Goal: Task Accomplishment & Management: Manage account settings

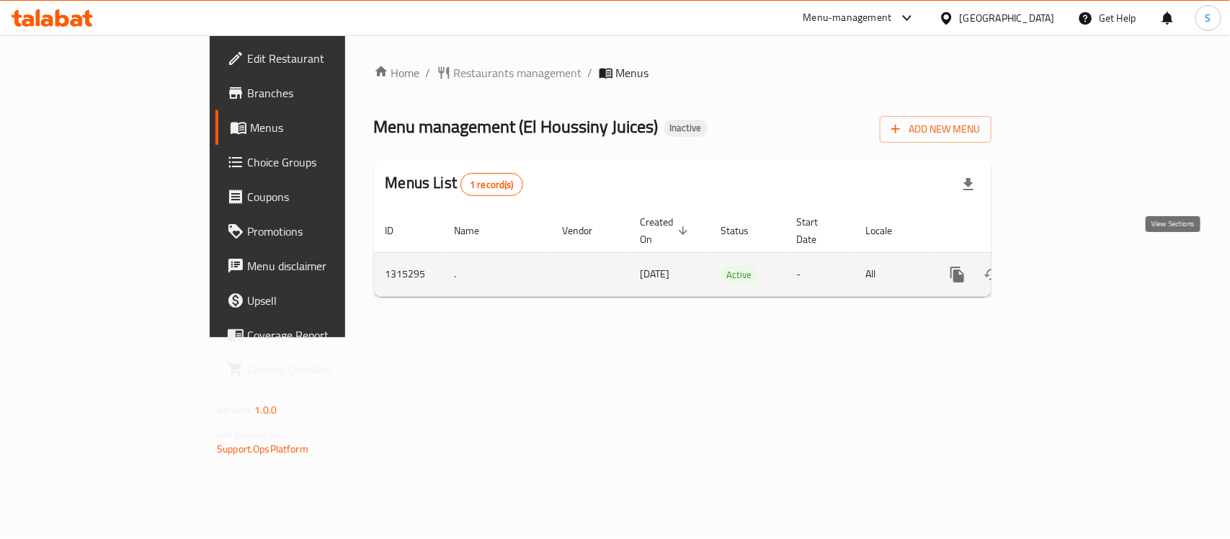
click at [1070, 266] on icon "enhanced table" at bounding box center [1061, 274] width 17 height 17
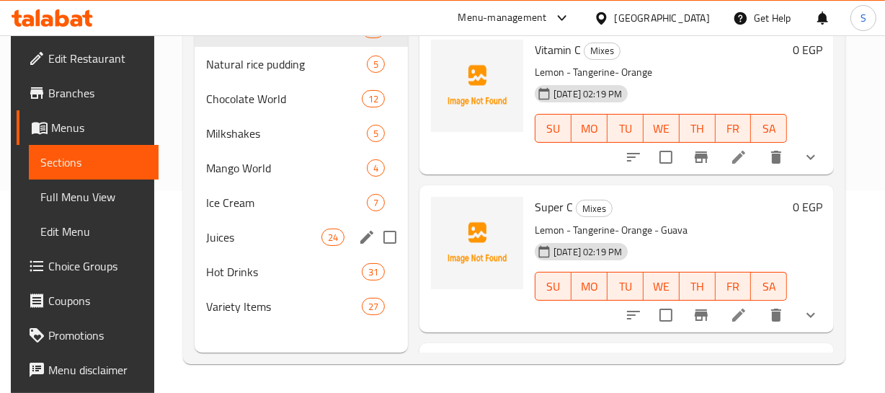
scroll to position [202, 0]
drag, startPoint x: 267, startPoint y: 253, endPoint x: 292, endPoint y: 238, distance: 29.4
click at [267, 254] on div "Hot Drinks 31" at bounding box center [301, 271] width 213 height 35
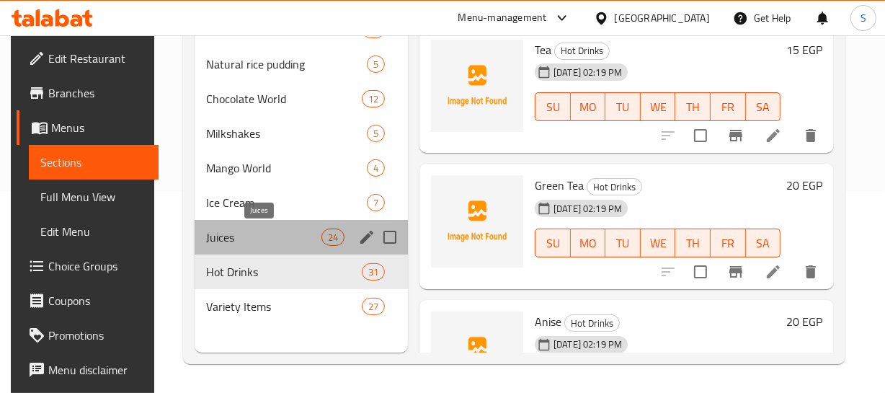
click at [264, 228] on span "Juices" at bounding box center [263, 236] width 115 height 17
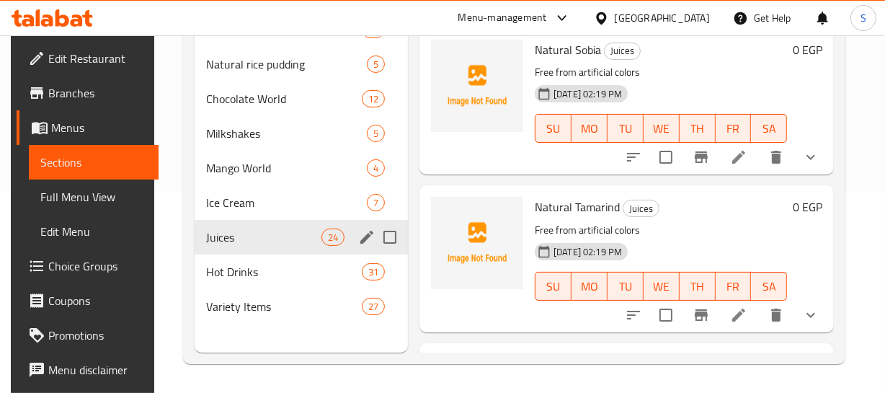
click at [390, 245] on input "Menu sections" at bounding box center [390, 237] width 30 height 30
checkbox input "true"
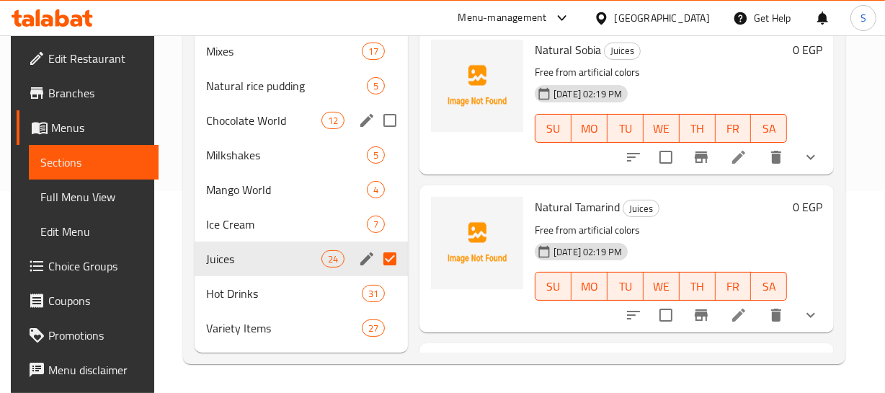
click at [248, 116] on span "Chocolate World" at bounding box center [263, 120] width 115 height 17
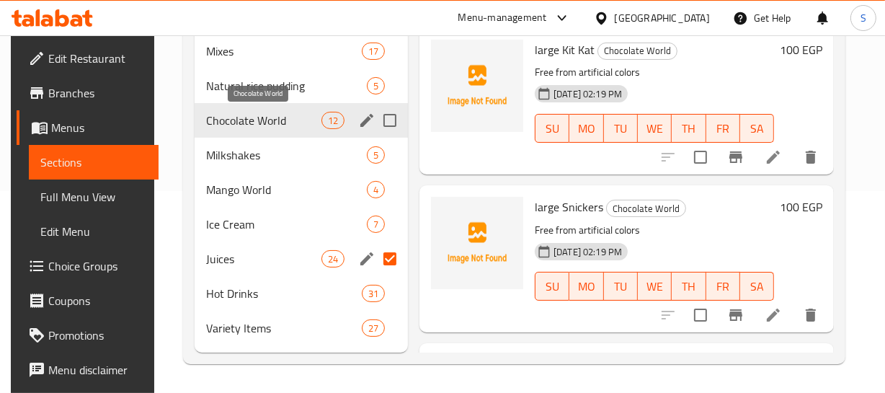
click at [264, 118] on span "Chocolate World" at bounding box center [263, 120] width 115 height 17
click at [388, 117] on input "Menu sections" at bounding box center [390, 120] width 30 height 30
checkbox input "true"
click at [643, 200] on span "Chocolate World" at bounding box center [646, 208] width 79 height 17
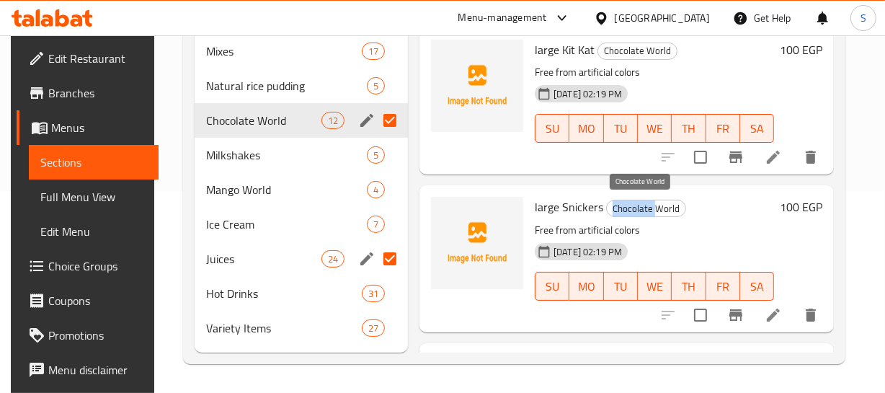
click at [643, 200] on span "Chocolate World" at bounding box center [646, 208] width 79 height 17
copy span "Chocolate World"
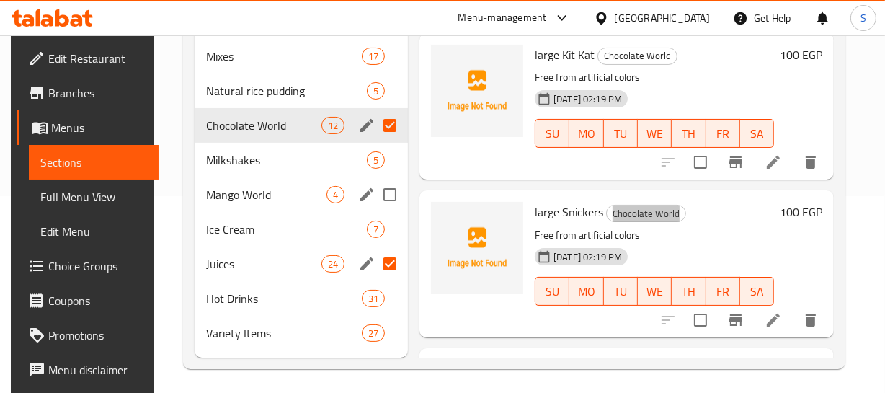
scroll to position [202, 0]
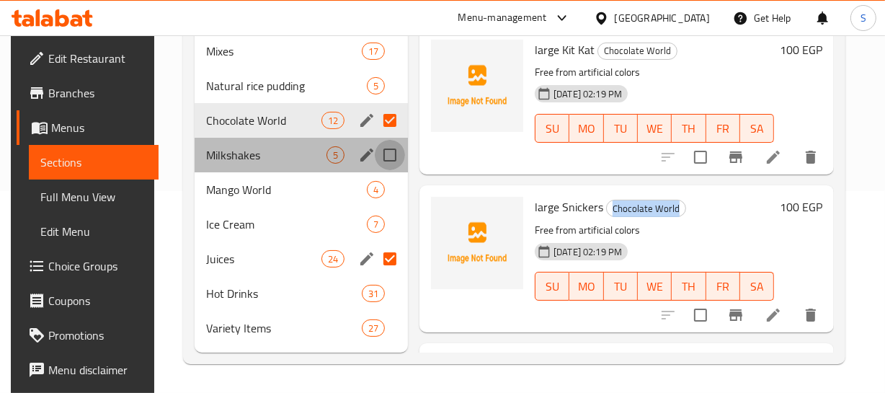
click at [384, 154] on input "Menu sections" at bounding box center [390, 155] width 30 height 30
checkbox input "true"
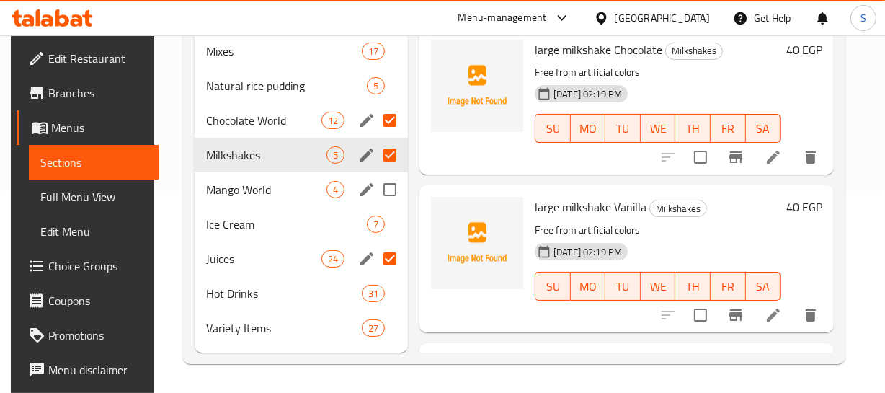
click at [276, 192] on span "Mango World" at bounding box center [266, 189] width 120 height 17
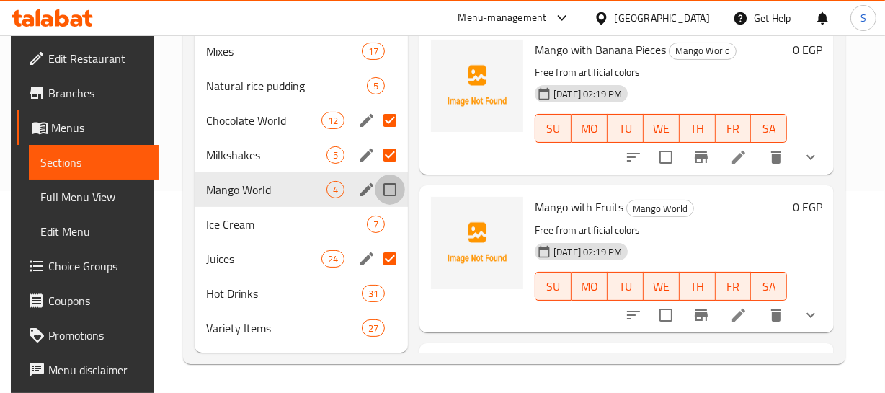
click at [389, 186] on input "Menu sections" at bounding box center [390, 189] width 30 height 30
checkbox input "true"
click at [671, 200] on span "Mango World" at bounding box center [660, 208] width 66 height 17
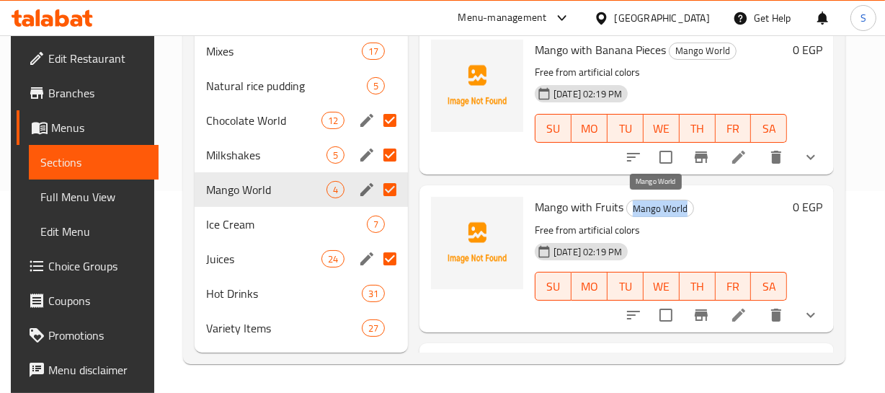
copy span "Mango World"
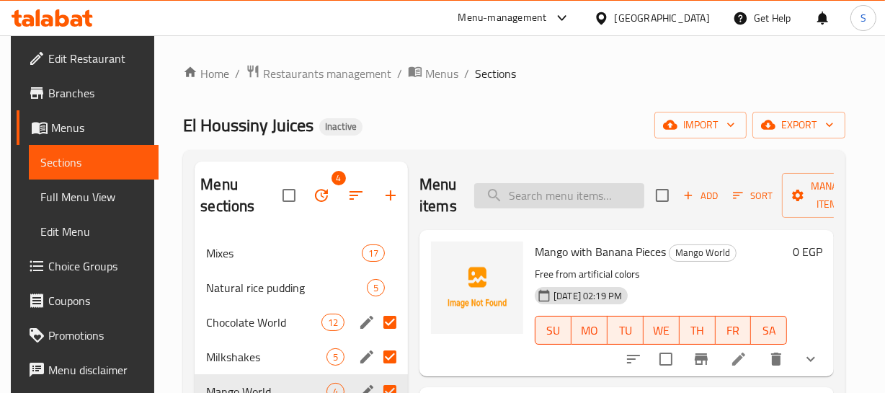
click at [577, 184] on input "search" at bounding box center [559, 195] width 170 height 25
paste input "Mango Ice Cream"
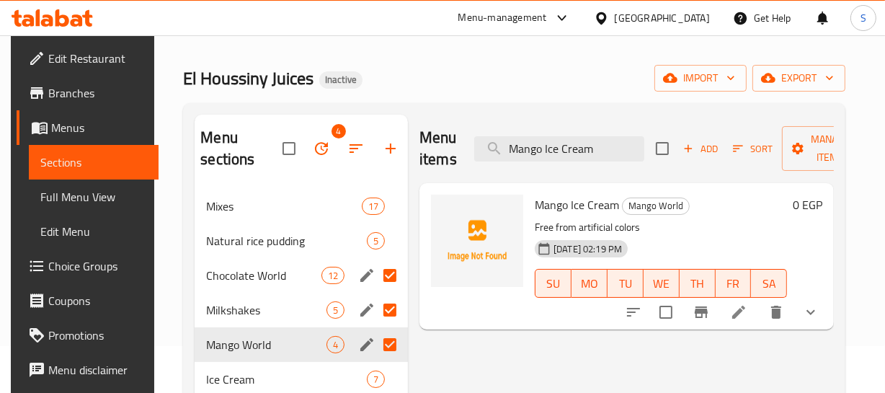
scroll to position [130, 0]
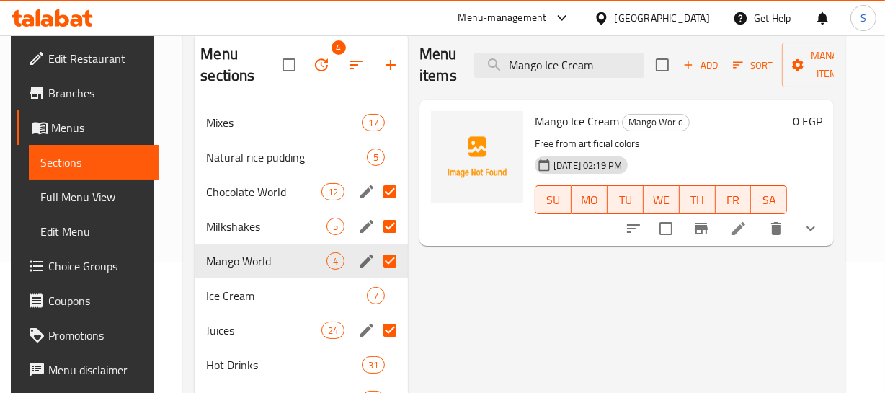
type input "Mango Ice Cream"
click at [562, 144] on p "Free from artificial colors" at bounding box center [661, 144] width 252 height 18
click at [814, 226] on icon "show more" at bounding box center [810, 228] width 17 height 17
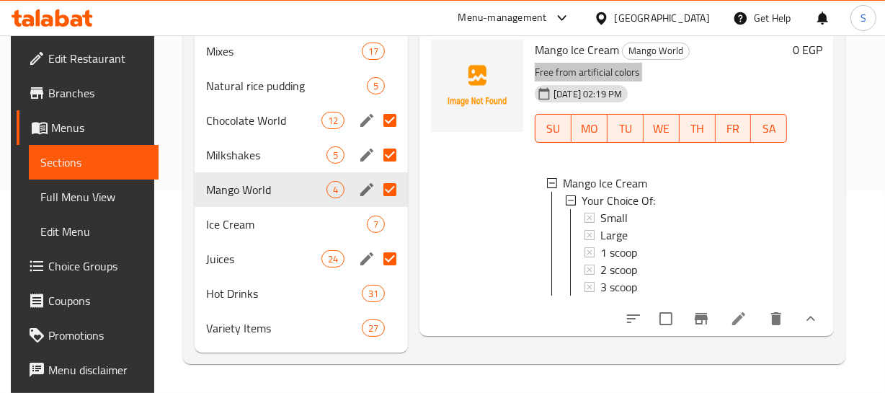
scroll to position [202, 0]
click at [771, 334] on button "delete" at bounding box center [776, 318] width 35 height 35
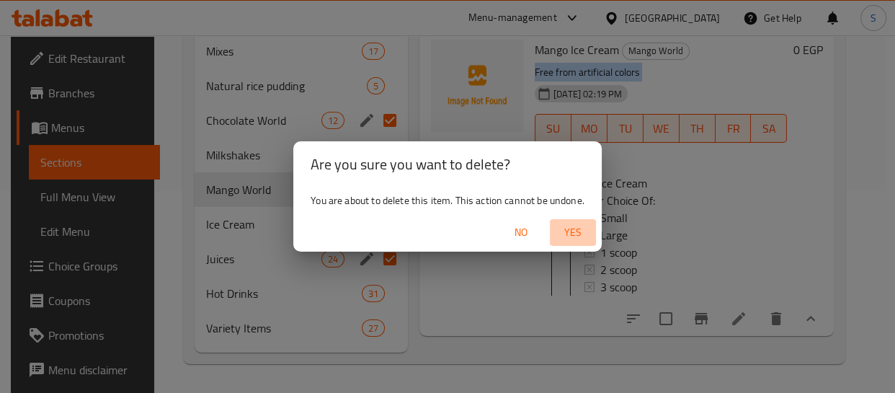
click at [582, 233] on span "Yes" at bounding box center [572, 232] width 35 height 18
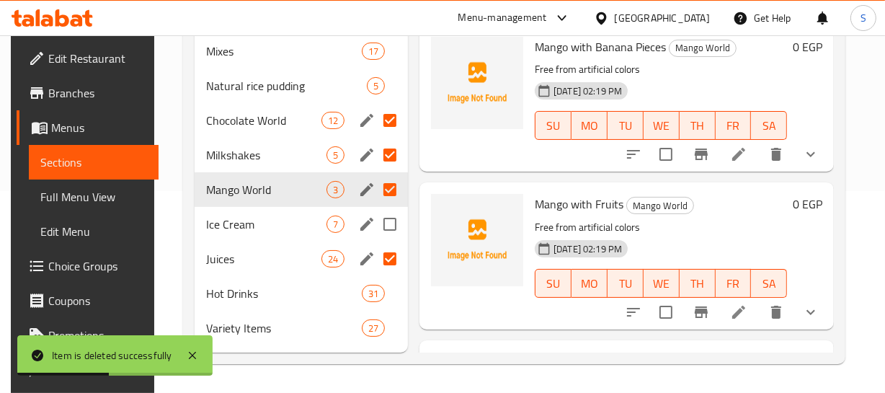
click at [393, 216] on input "Menu sections" at bounding box center [390, 224] width 30 height 30
checkbox input "true"
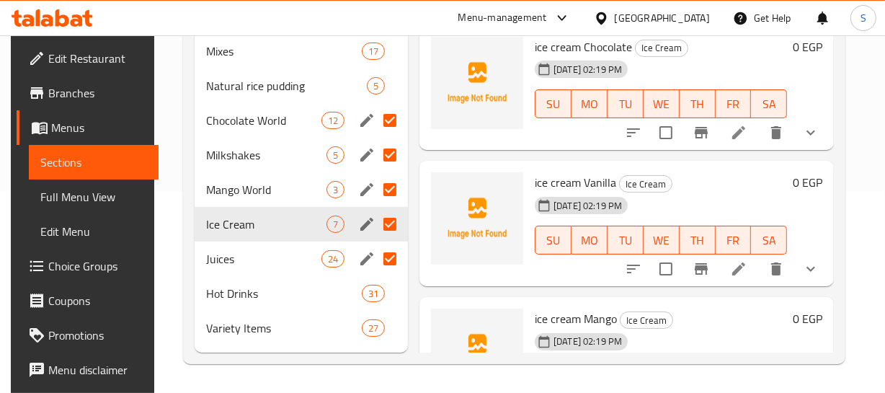
click at [725, 202] on div "30-09-2025 02:19 PM SU MO TU WE TH FR SA" at bounding box center [661, 230] width 264 height 78
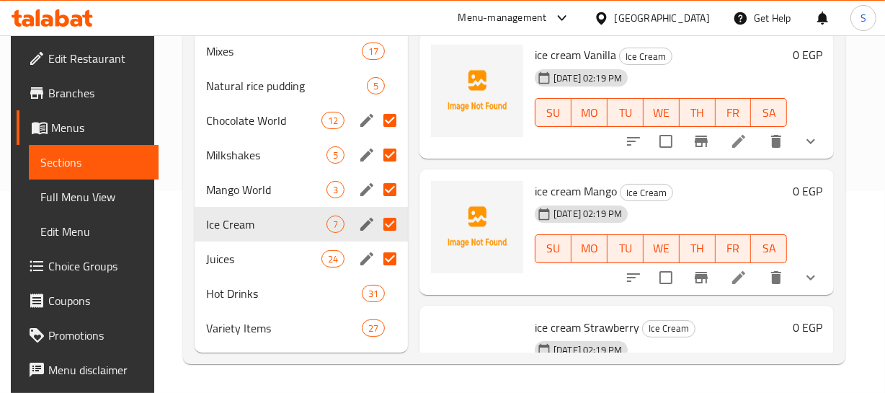
scroll to position [134, 0]
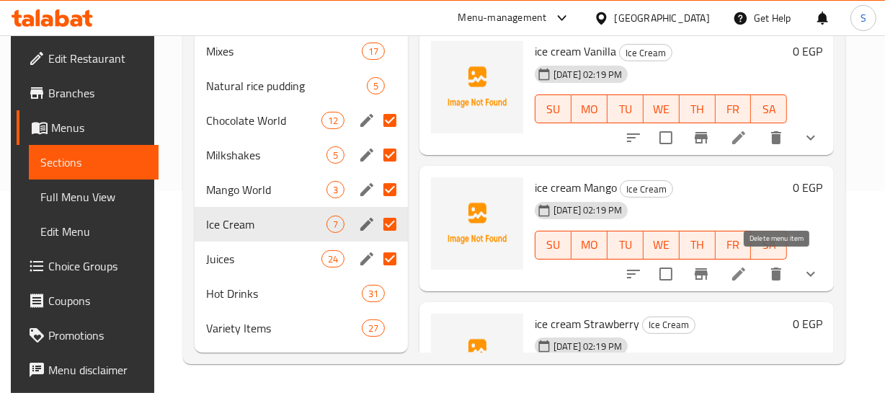
click at [772, 272] on icon "delete" at bounding box center [775, 273] width 17 height 17
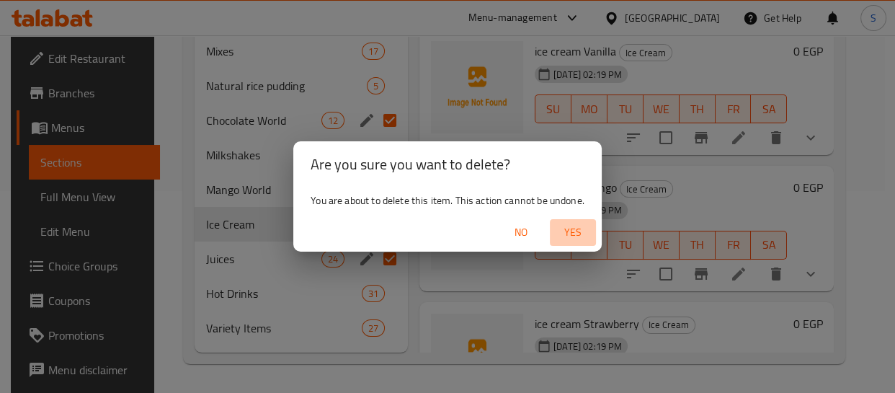
click at [553, 227] on button "Yes" at bounding box center [573, 232] width 46 height 27
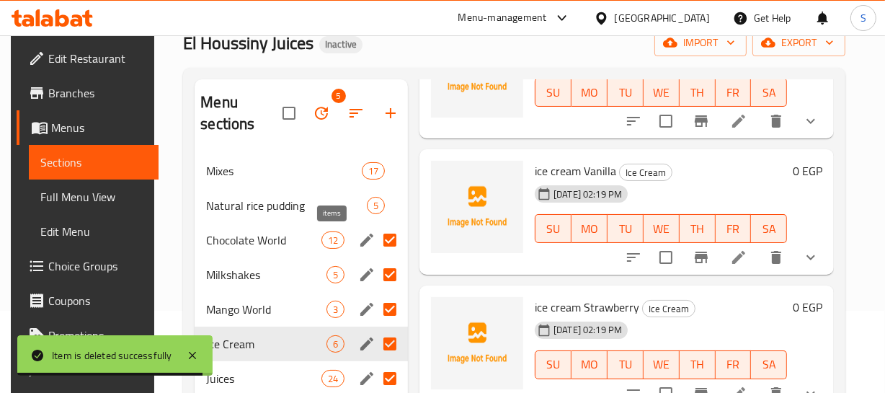
scroll to position [71, 0]
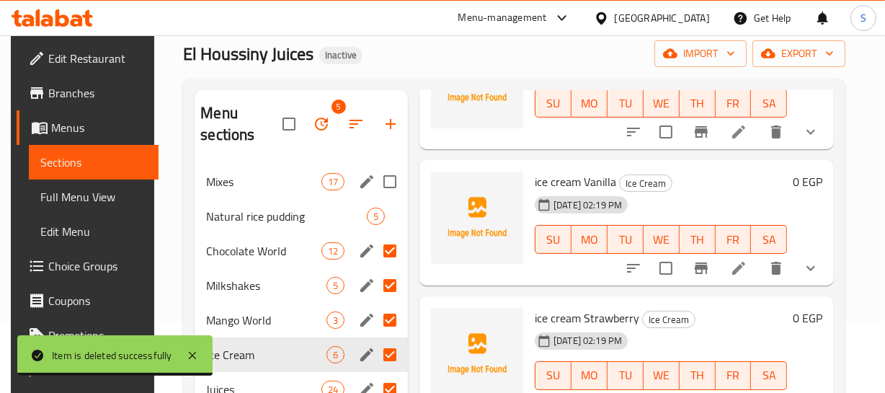
click at [233, 188] on span "Mixes" at bounding box center [263, 181] width 115 height 17
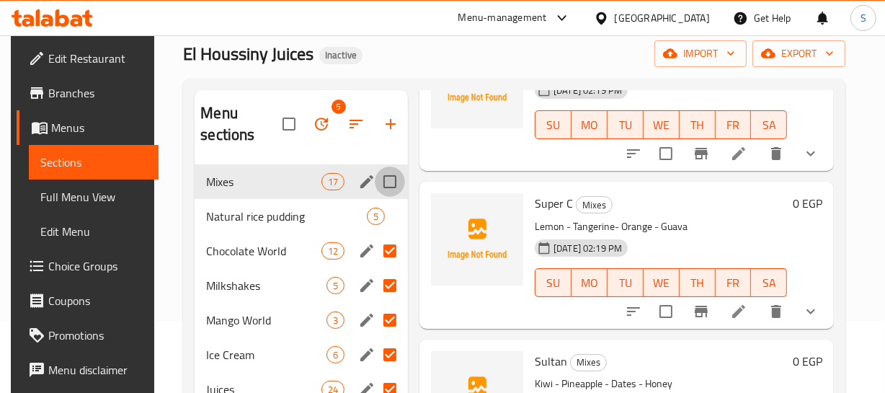
click at [395, 184] on input "Menu sections" at bounding box center [390, 181] width 30 height 30
checkbox input "true"
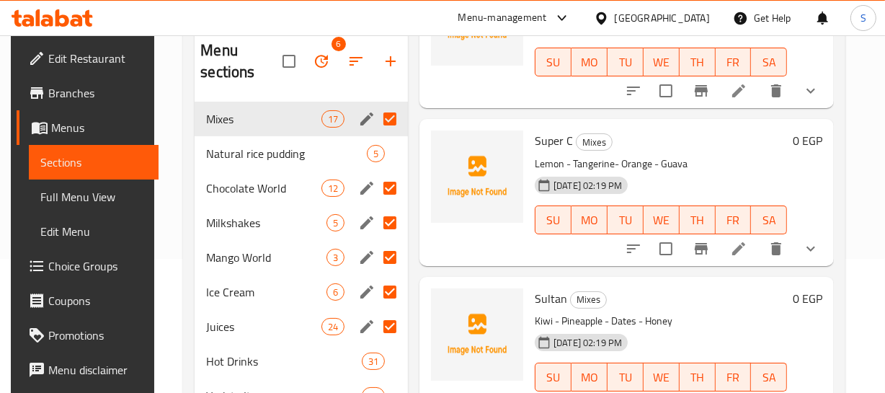
scroll to position [202, 0]
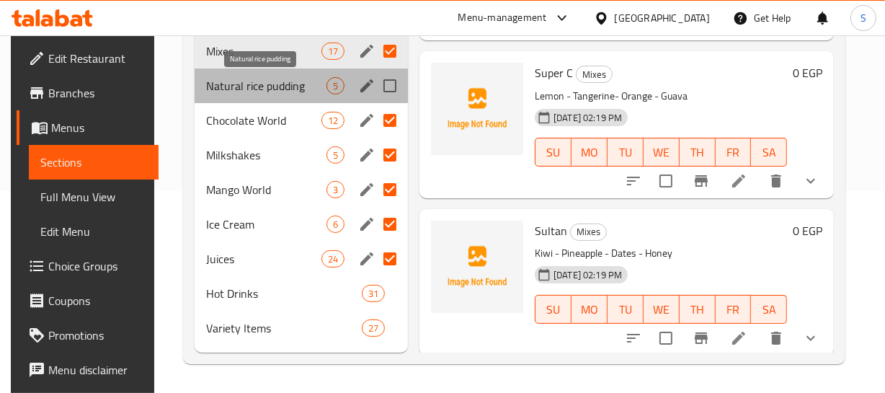
click at [272, 87] on span "Natural rice pudding" at bounding box center [266, 85] width 120 height 17
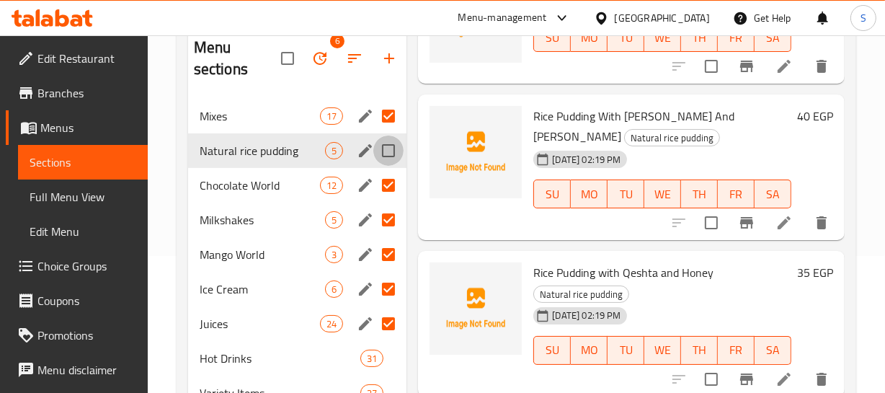
click at [385, 144] on input "Menu sections" at bounding box center [388, 150] width 30 height 30
checkbox input "true"
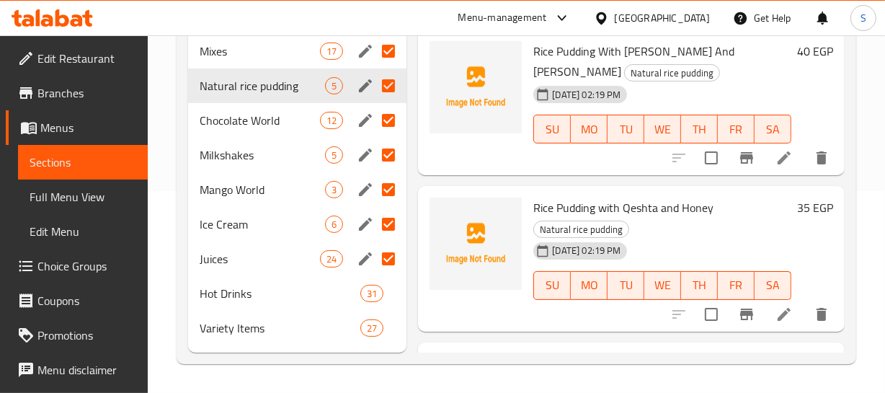
click at [709, 73] on h6 "Rice Pudding With Basbousa And Kunafa Natural rice pudding" at bounding box center [662, 61] width 258 height 40
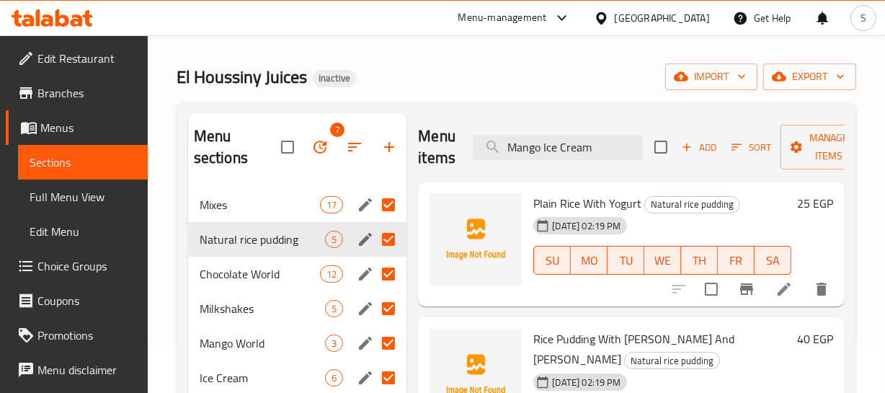
scroll to position [0, 0]
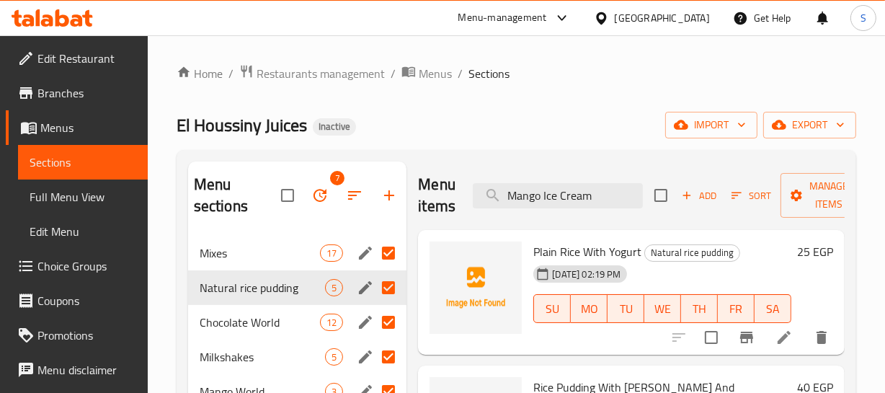
click at [702, 84] on div "Home / Restaurants management / Menus / Sections El Houssiny Juices Inactive im…" at bounding box center [516, 314] width 679 height 501
click at [814, 120] on span "export" at bounding box center [809, 125] width 70 height 18
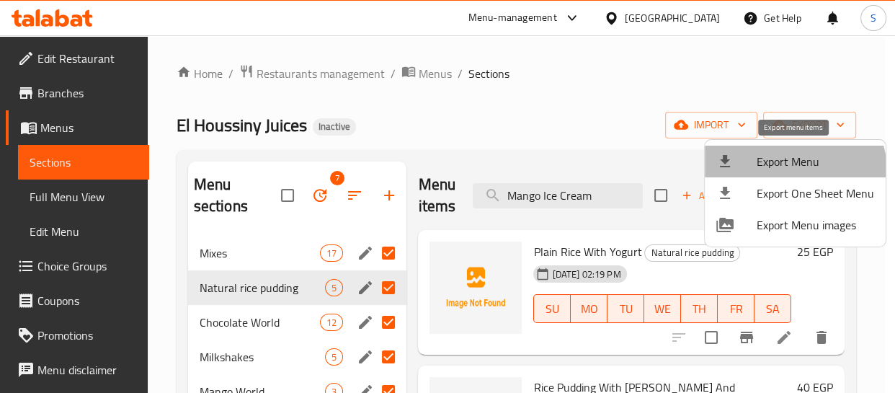
click at [781, 173] on li "Export Menu" at bounding box center [795, 162] width 181 height 32
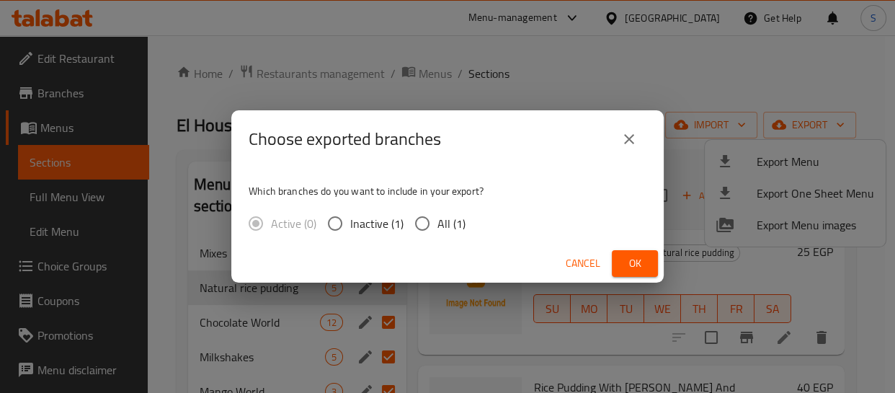
click at [457, 218] on span "All (1)" at bounding box center [451, 223] width 28 height 17
click at [437, 218] on input "All (1)" at bounding box center [422, 223] width 30 height 30
radio input "true"
click at [628, 269] on span "Ok" at bounding box center [634, 263] width 23 height 18
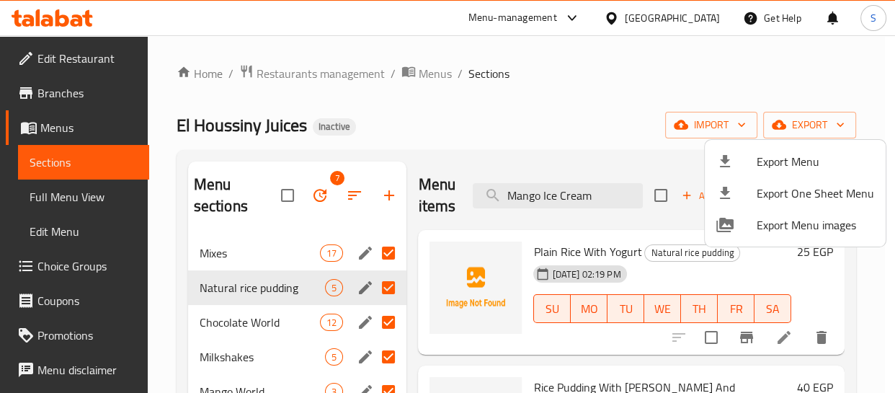
click at [276, 329] on div at bounding box center [447, 196] width 895 height 393
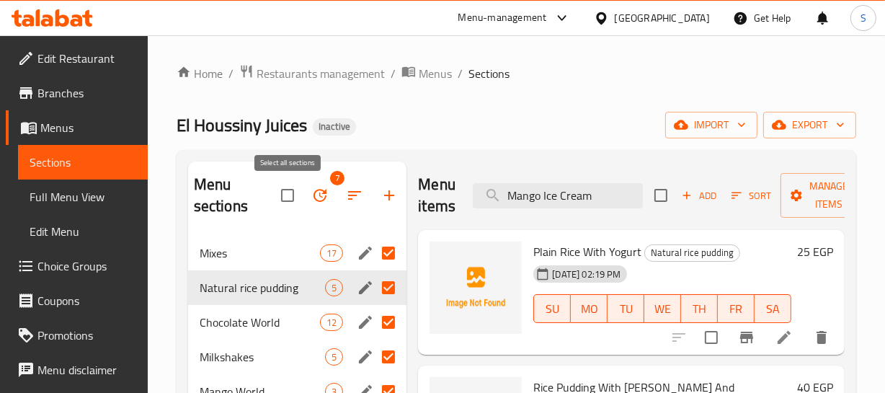
click at [289, 199] on input "checkbox" at bounding box center [287, 195] width 30 height 30
click at [303, 191] on input "checkbox" at bounding box center [287, 195] width 30 height 30
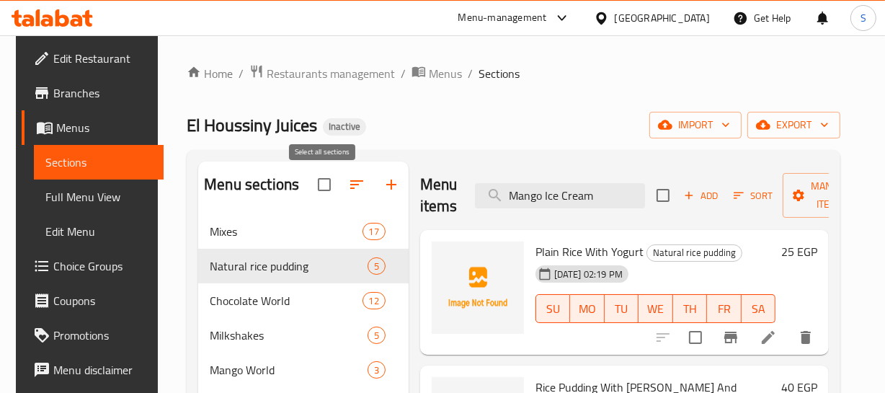
click at [313, 187] on input "checkbox" at bounding box center [324, 184] width 30 height 30
checkbox input "true"
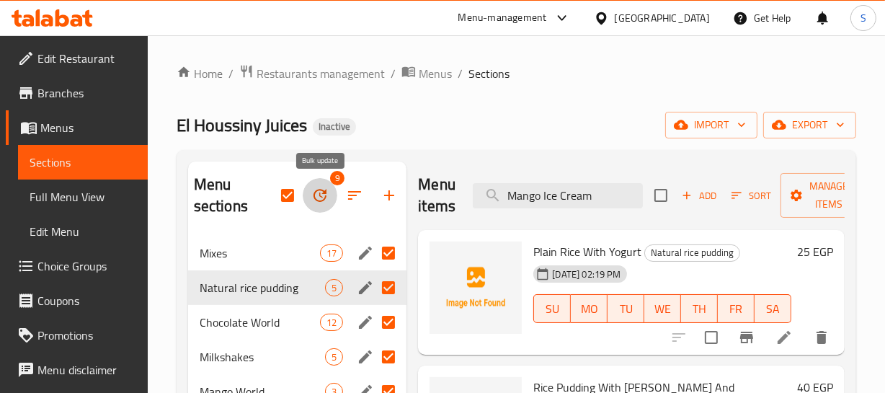
click at [323, 192] on icon "button" at bounding box center [319, 195] width 17 height 17
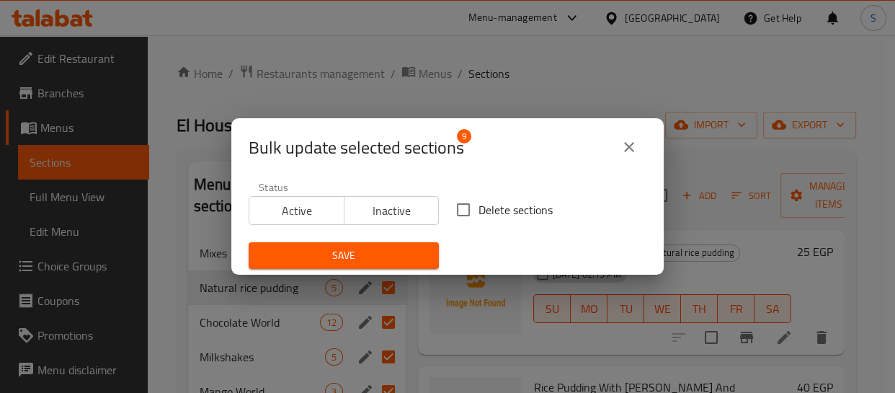
click at [481, 201] on span "Delete sections" at bounding box center [515, 209] width 74 height 17
click at [478, 200] on input "Delete sections" at bounding box center [463, 210] width 30 height 30
checkbox input "true"
click at [394, 246] on span "Save" at bounding box center [343, 255] width 167 height 18
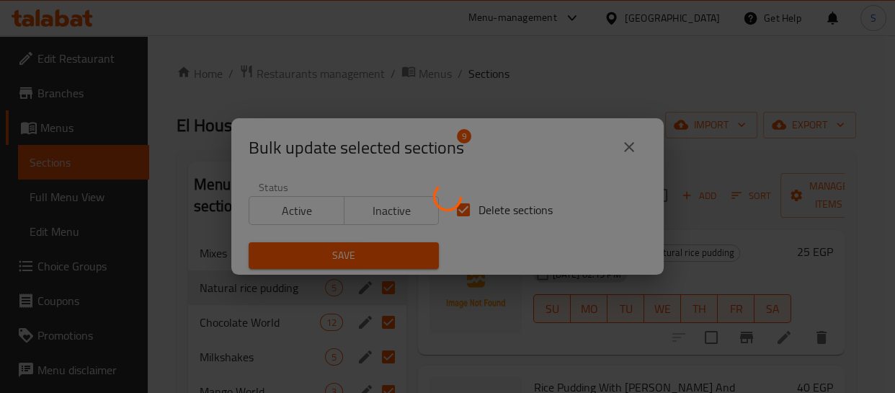
checkbox input "false"
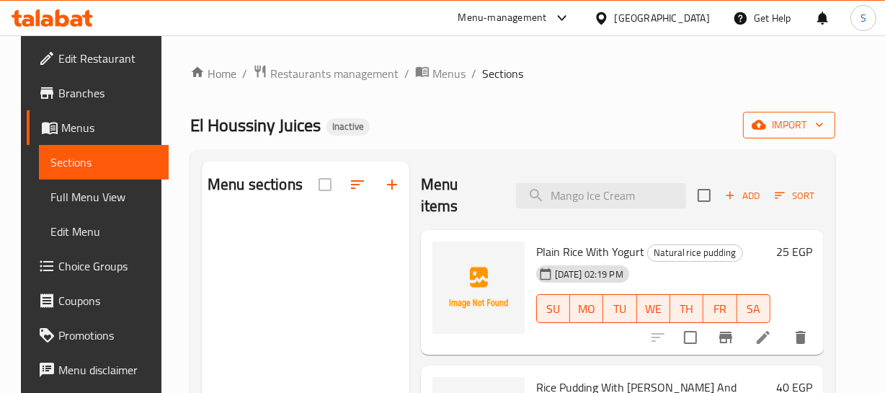
click at [797, 133] on span "import" at bounding box center [788, 125] width 69 height 18
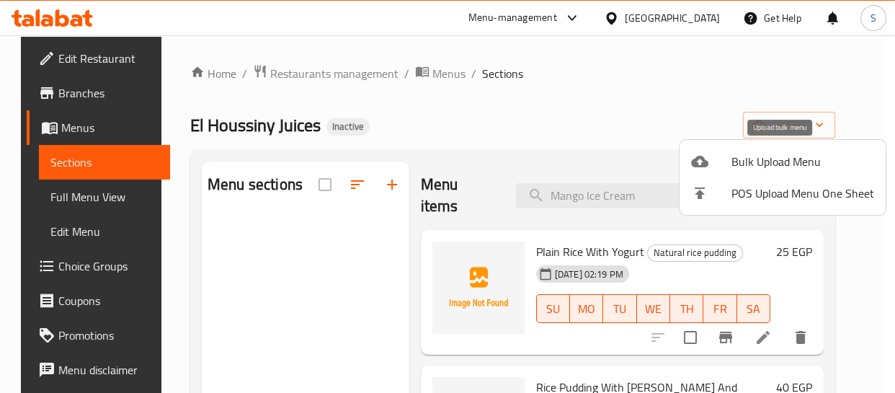
click at [776, 161] on span "Bulk Upload Menu" at bounding box center [802, 161] width 143 height 17
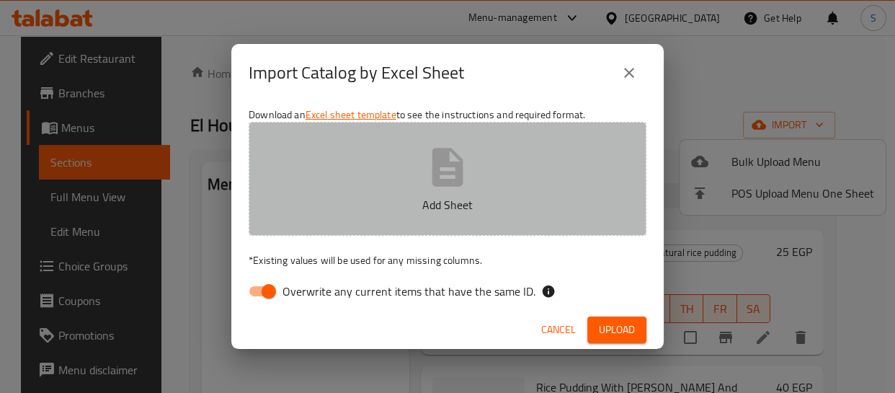
click at [364, 174] on button "Add Sheet" at bounding box center [448, 179] width 398 height 114
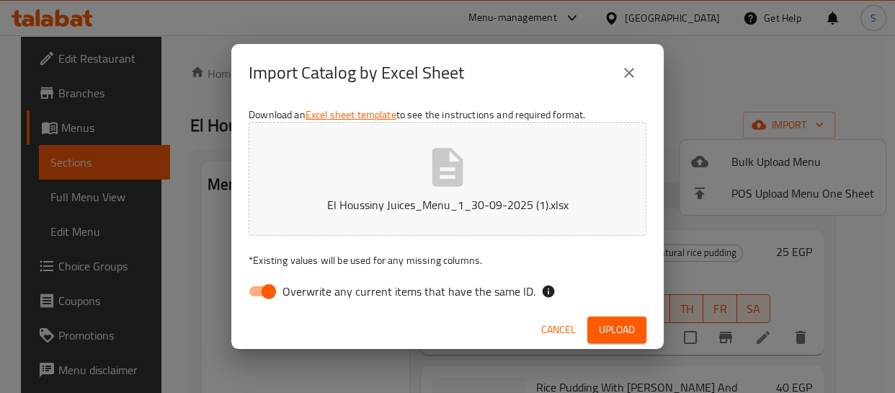
click at [299, 282] on span "Overwrite any current items that have the same ID." at bounding box center [408, 290] width 253 height 17
click at [299, 282] on input "Overwrite any current items that have the same ID." at bounding box center [269, 290] width 82 height 27
checkbox input "false"
click at [617, 323] on span "Upload" at bounding box center [617, 330] width 36 height 18
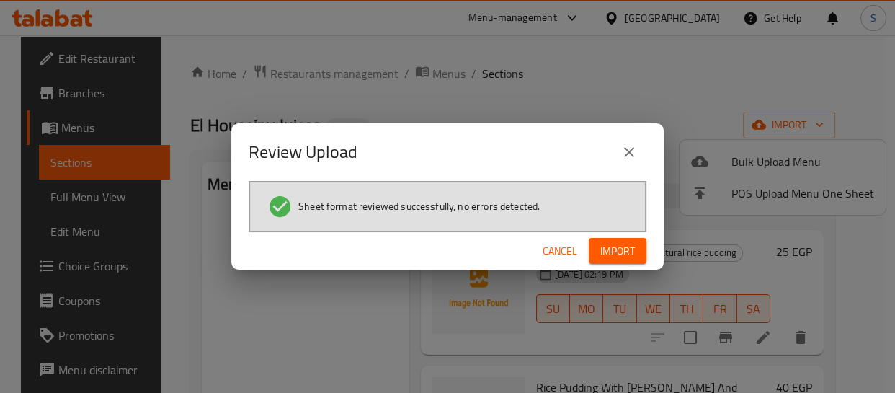
click at [589, 242] on button "Import" at bounding box center [618, 251] width 58 height 27
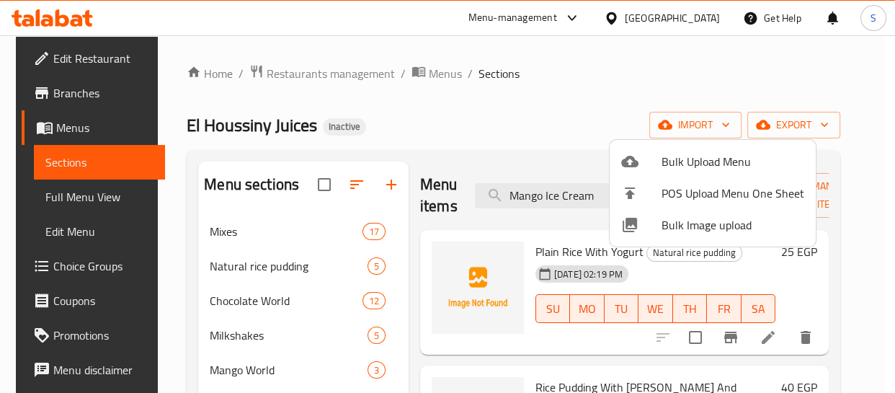
click at [537, 101] on div at bounding box center [447, 196] width 895 height 393
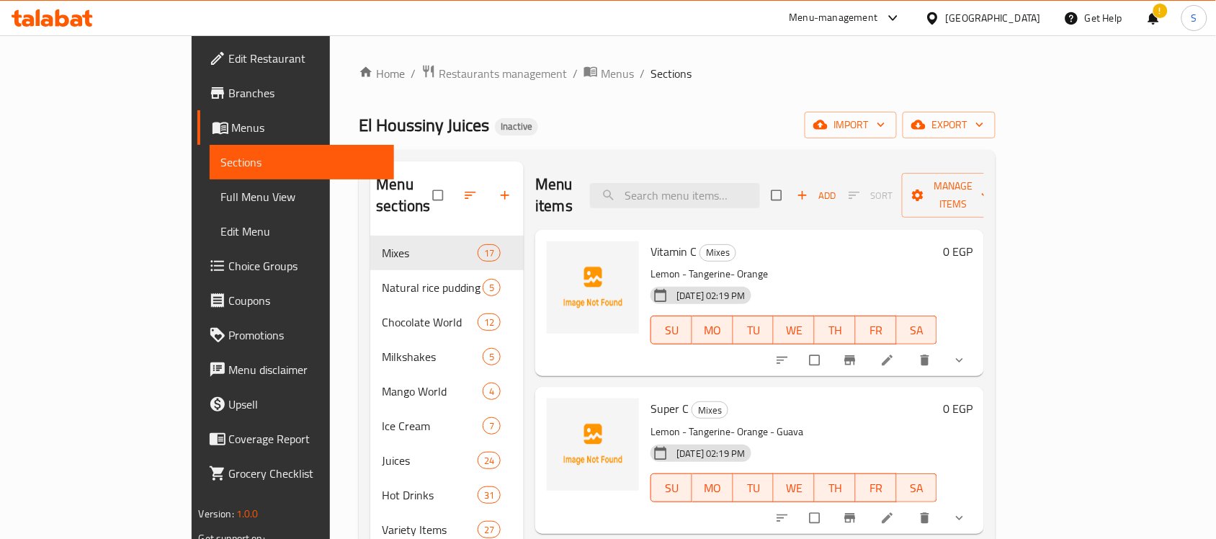
drag, startPoint x: 107, startPoint y: 191, endPoint x: 25, endPoint y: 169, distance: 84.2
click at [221, 189] on span "Full Menu View" at bounding box center [302, 196] width 162 height 17
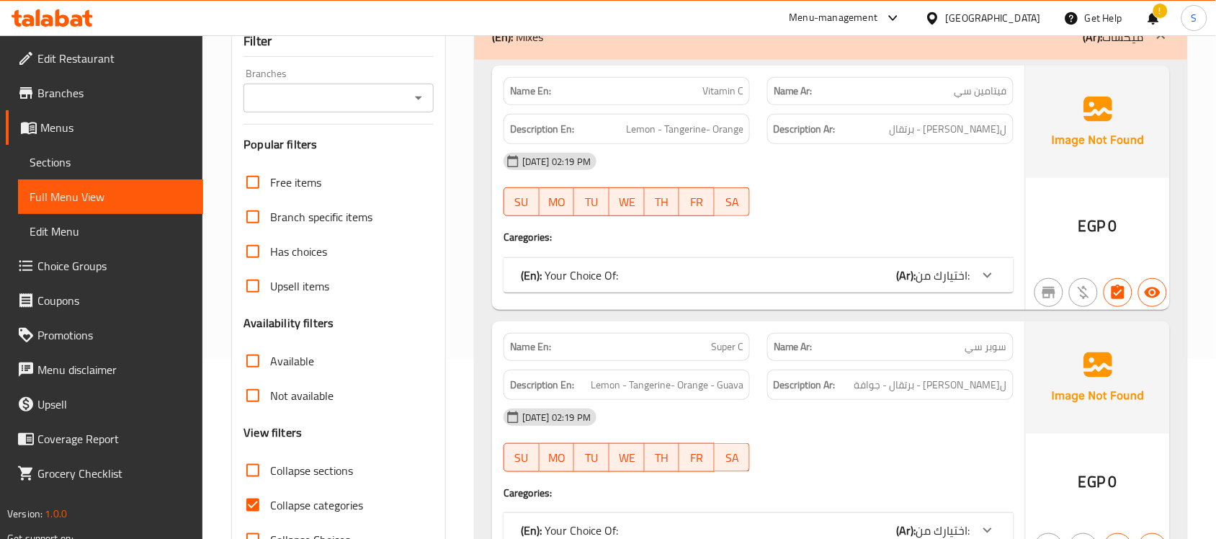
scroll to position [270, 0]
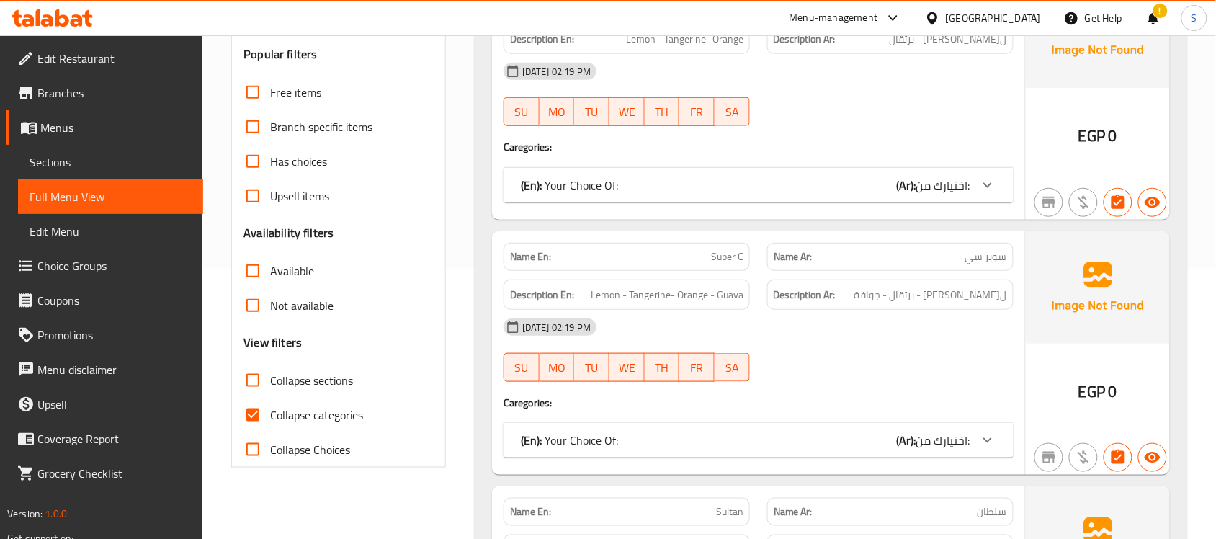
click at [312, 419] on span "Collapse categories" at bounding box center [316, 414] width 93 height 17
click at [270, 419] on input "Collapse categories" at bounding box center [253, 415] width 35 height 35
checkbox input "false"
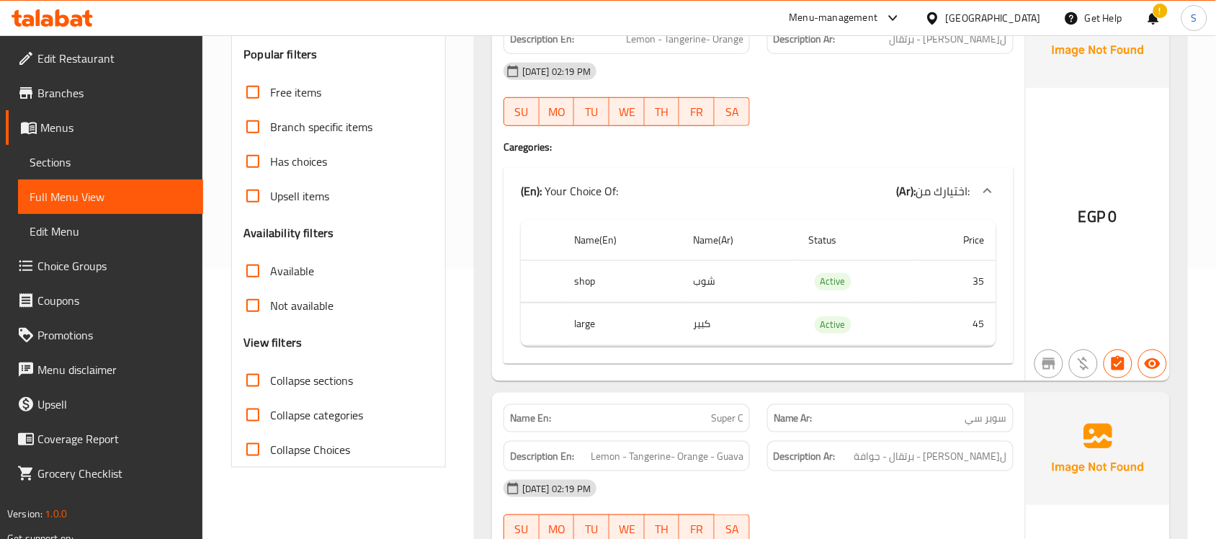
scroll to position [180, 0]
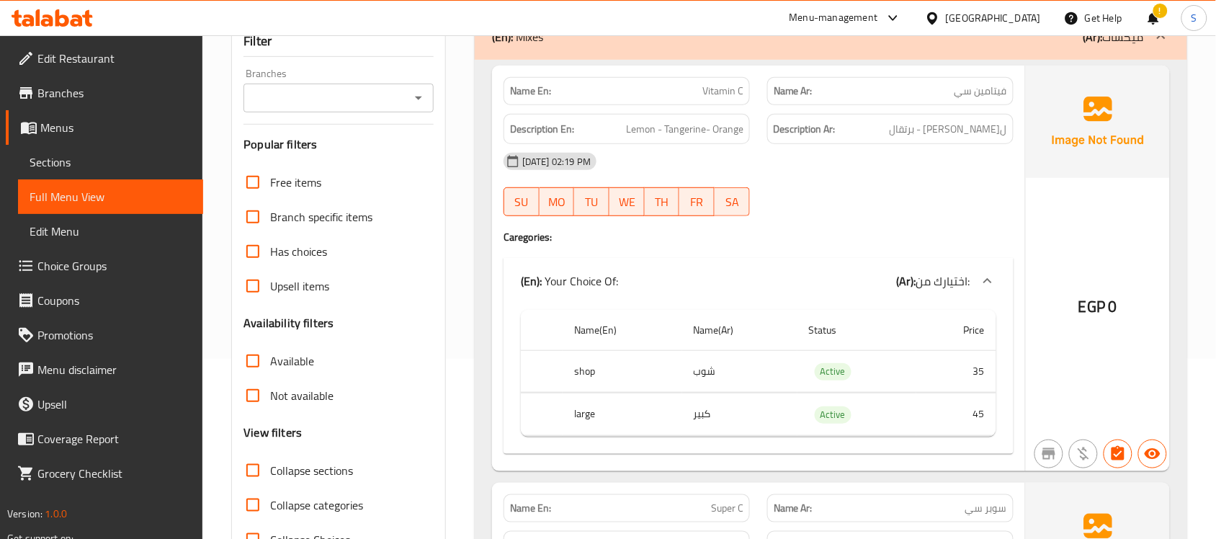
click at [830, 193] on div "30-09-2025 02:19 PM SU MO TU WE TH FR SA" at bounding box center [758, 184] width 527 height 81
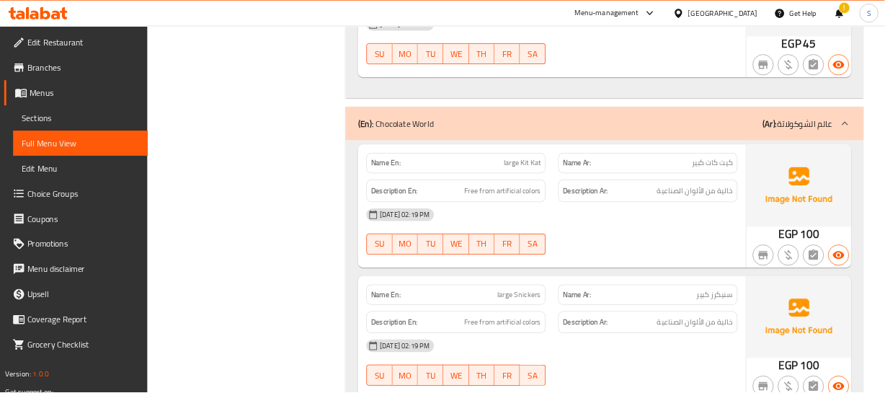
scroll to position [8263, 0]
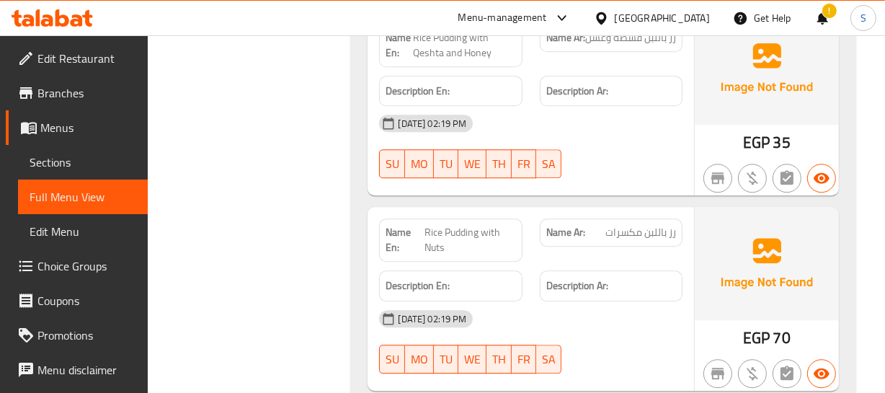
click at [648, 277] on h6 "Description Ar:" at bounding box center [611, 286] width 130 height 18
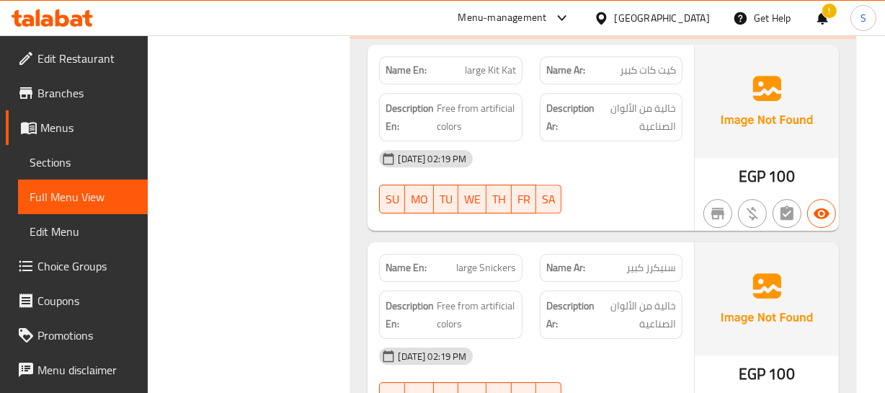
scroll to position [17590, 0]
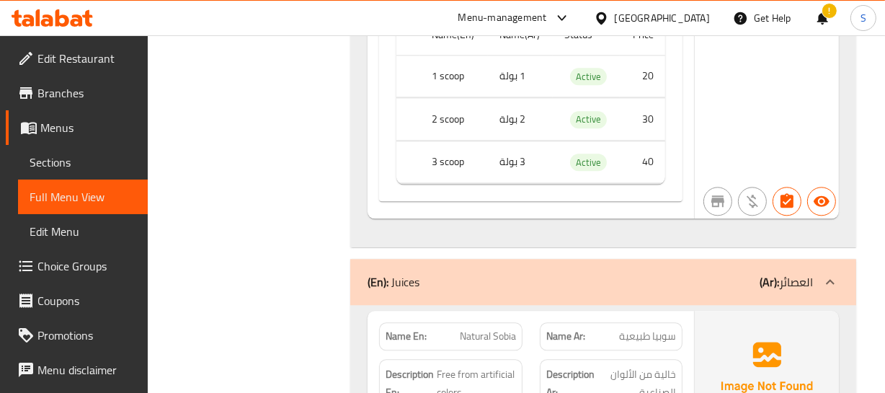
click at [646, 359] on div "Description Ar: خالية من الألوان الصناعية" at bounding box center [611, 383] width 143 height 48
copy div "خالية من الألوان الصناعية"
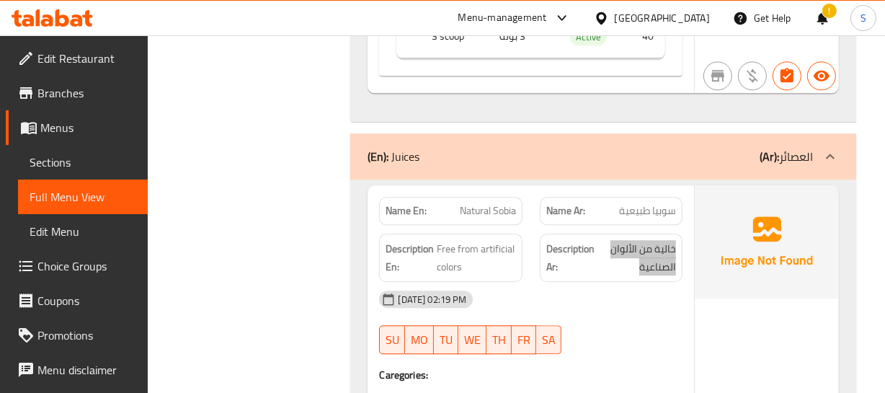
scroll to position [17721, 0]
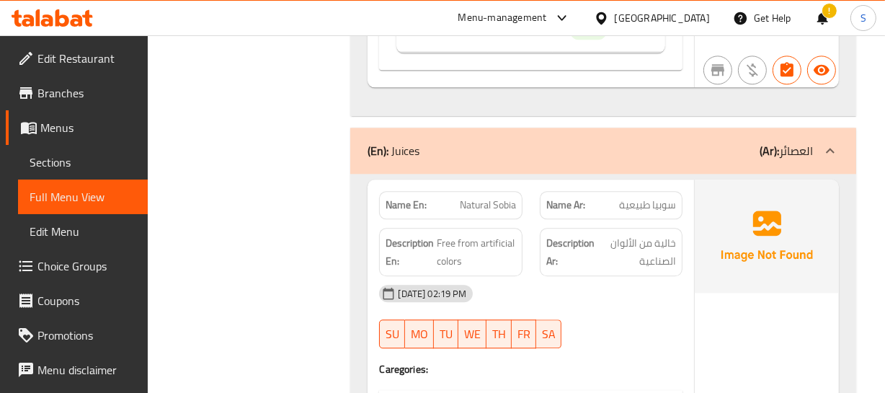
click at [460, 197] on span "Natural Sobia" at bounding box center [488, 204] width 56 height 15
click at [483, 197] on span "Natural Sobia" at bounding box center [488, 204] width 56 height 15
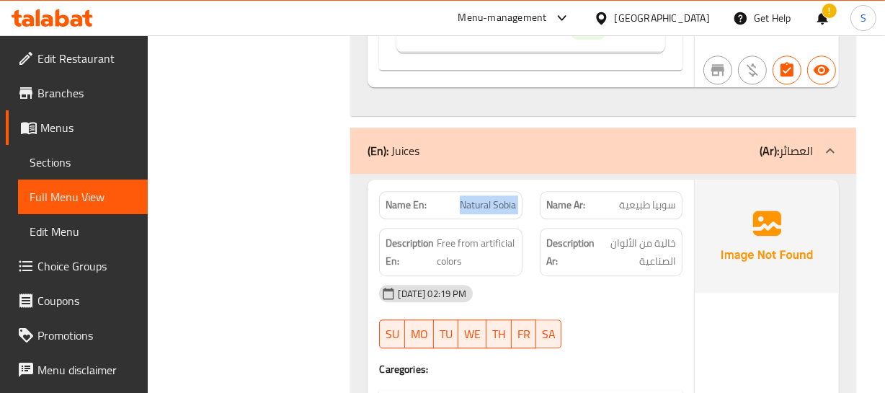
click at [483, 197] on span "Natural Sobia" at bounding box center [488, 204] width 56 height 15
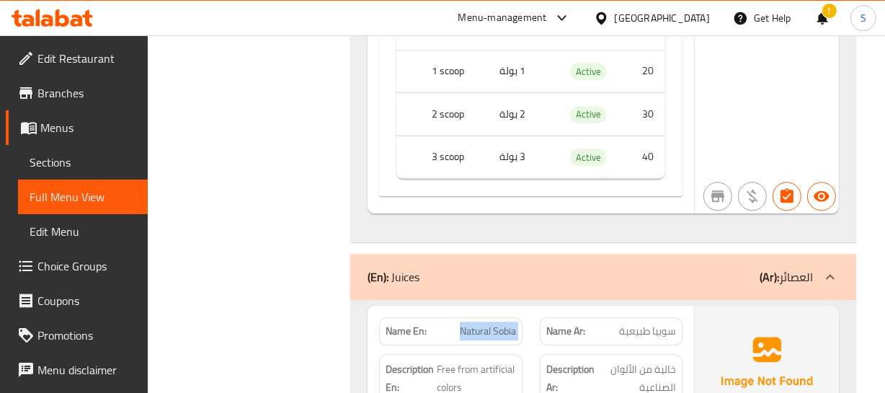
scroll to position [17590, 0]
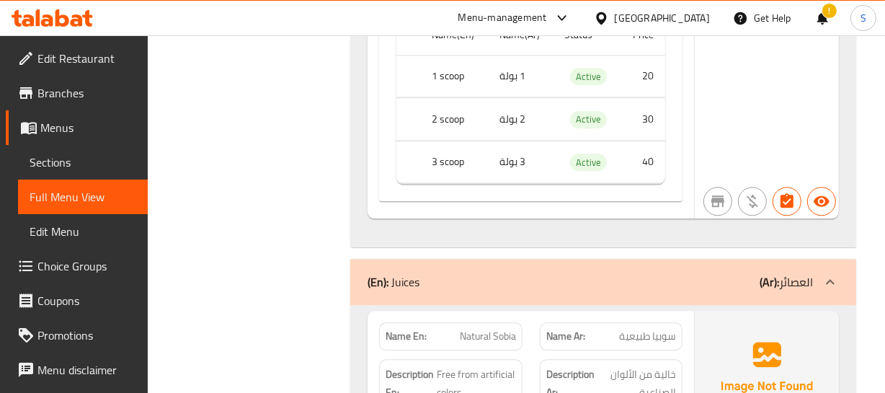
click at [645, 329] on span "سوبيا طبيعية" at bounding box center [647, 336] width 57 height 15
click at [479, 329] on span "Natural Sobia" at bounding box center [488, 336] width 56 height 15
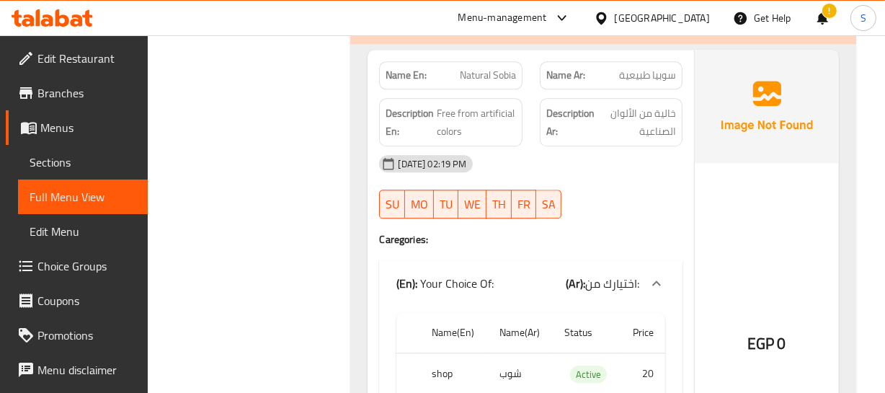
scroll to position [17852, 0]
click at [435, 352] on th "shop" at bounding box center [453, 373] width 67 height 43
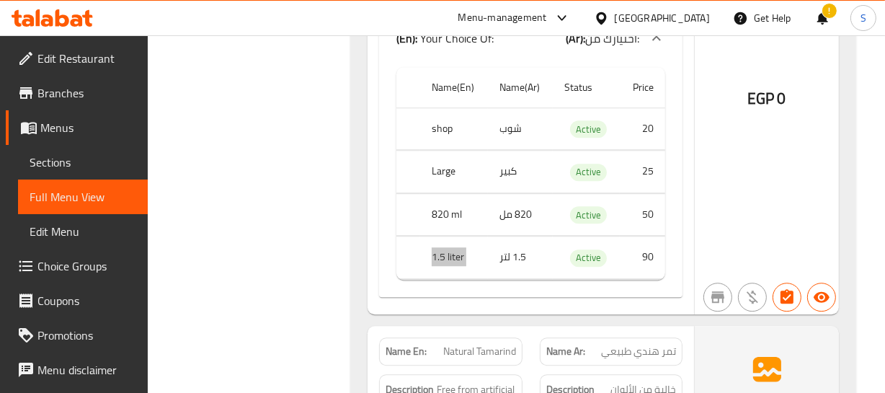
scroll to position [18114, 0]
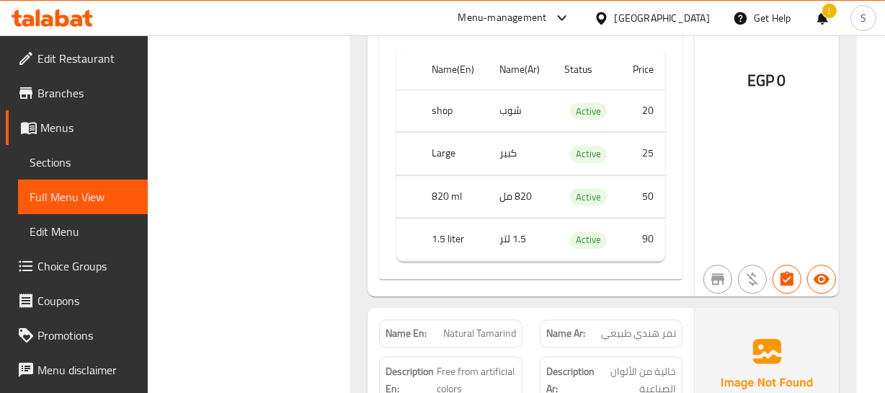
click at [465, 326] on span "Natural Tamarind" at bounding box center [479, 333] width 73 height 15
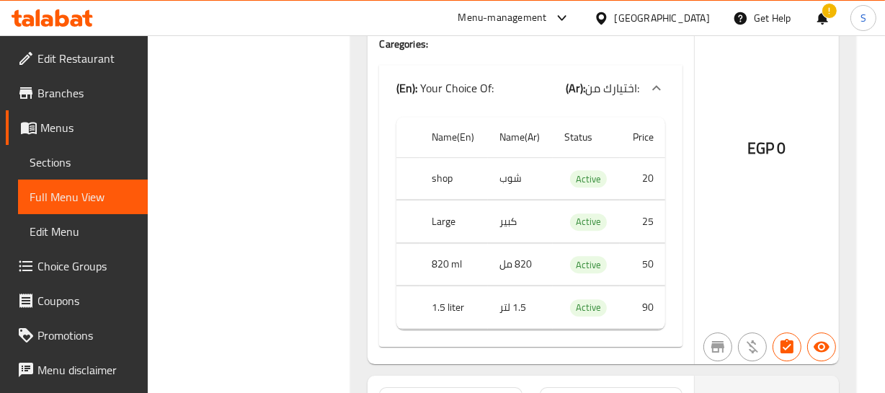
scroll to position [18638, 0]
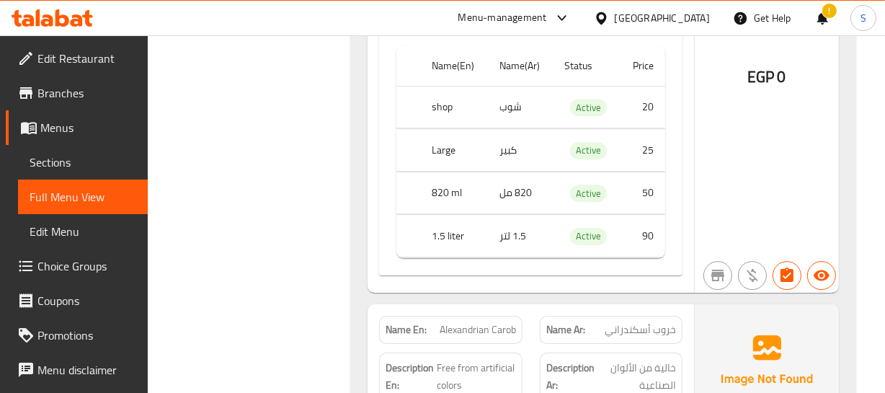
click at [669, 322] on span "خروب أسكندراني" at bounding box center [639, 329] width 71 height 15
click at [501, 322] on span "Alexandrian Carob" at bounding box center [477, 329] width 76 height 15
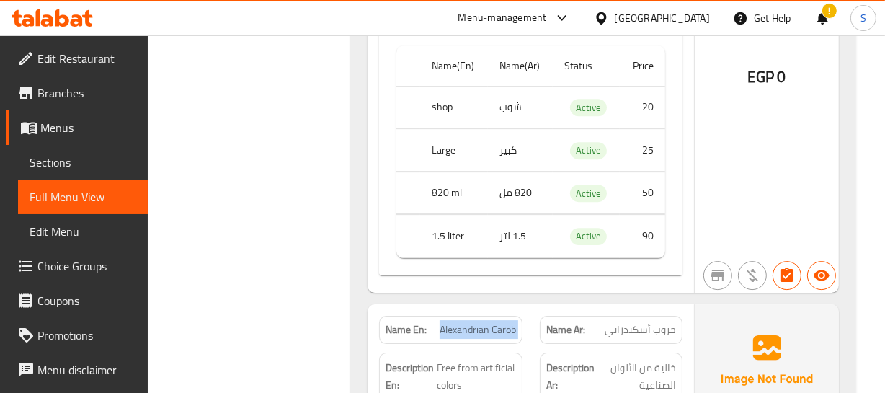
click at [501, 322] on span "Alexandrian Carob" at bounding box center [477, 329] width 76 height 15
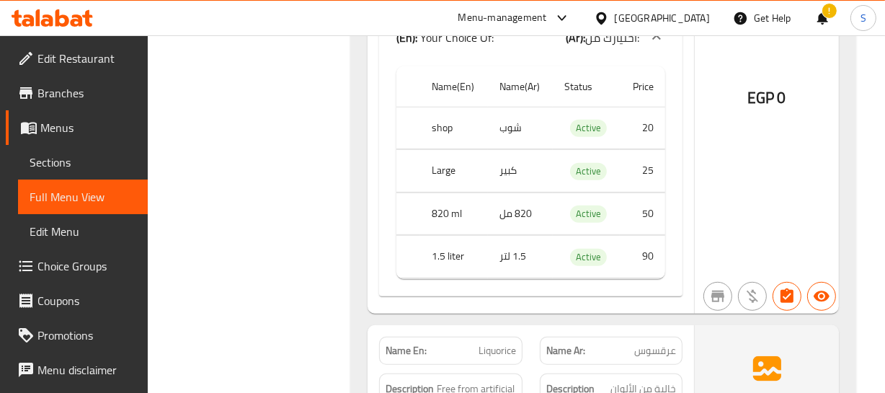
scroll to position [20210, 0]
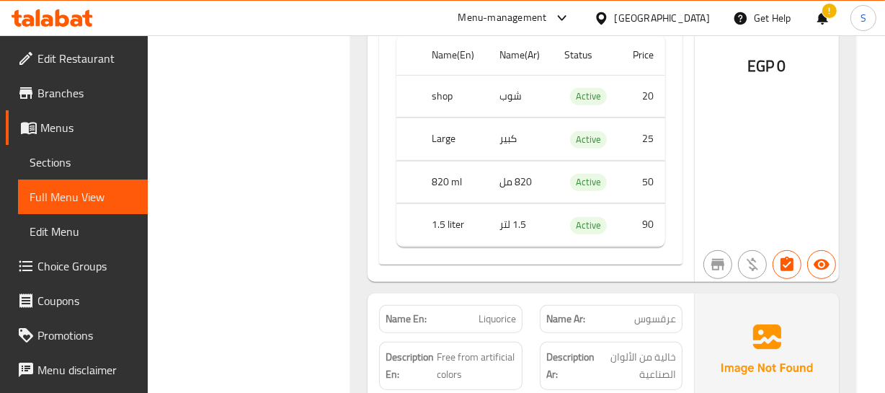
click at [683, 296] on div "Name Ar: عرقسوس" at bounding box center [611, 318] width 160 height 45
copy span "عرقسوس"
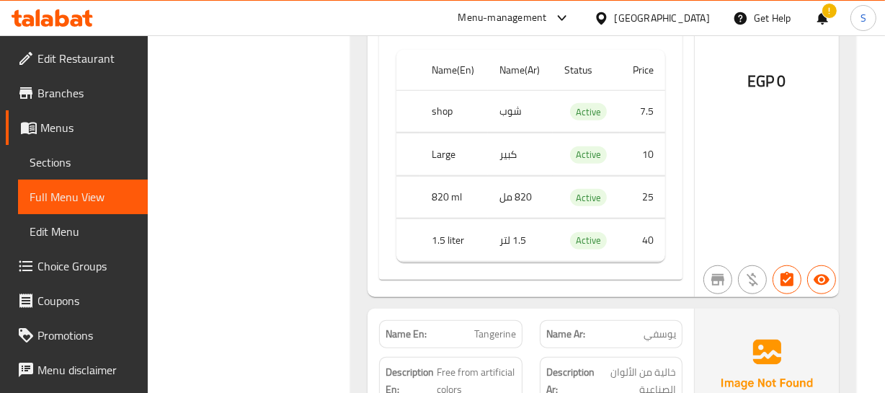
scroll to position [20733, 0]
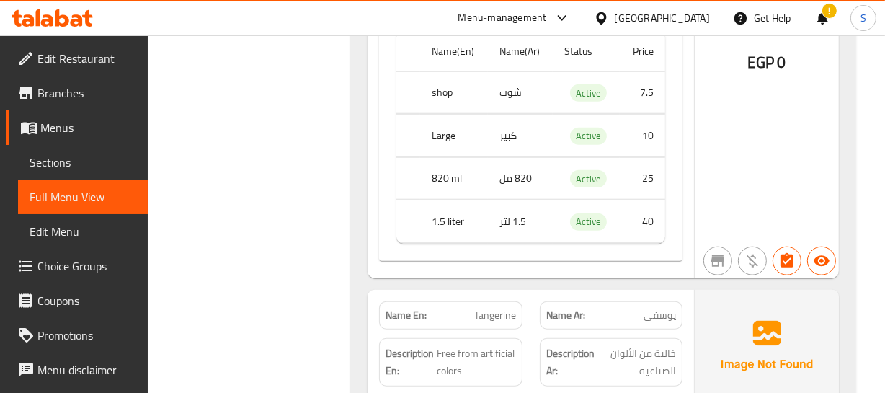
click at [655, 308] on span "يوسفي" at bounding box center [659, 315] width 32 height 15
drag, startPoint x: 655, startPoint y: 179, endPoint x: 448, endPoint y: 178, distance: 206.8
click at [653, 308] on span "يوسفي" at bounding box center [659, 315] width 32 height 15
click at [447, 308] on p "Name En: Tangerine" at bounding box center [450, 315] width 130 height 15
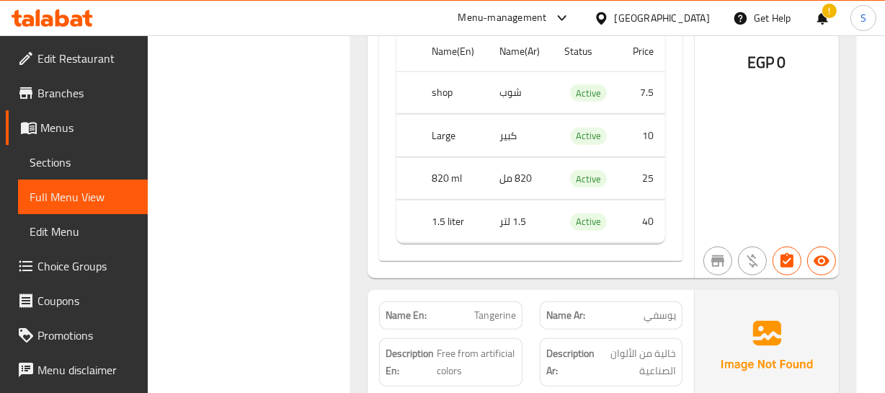
click at [446, 308] on p "Name En: Tangerine" at bounding box center [450, 315] width 130 height 15
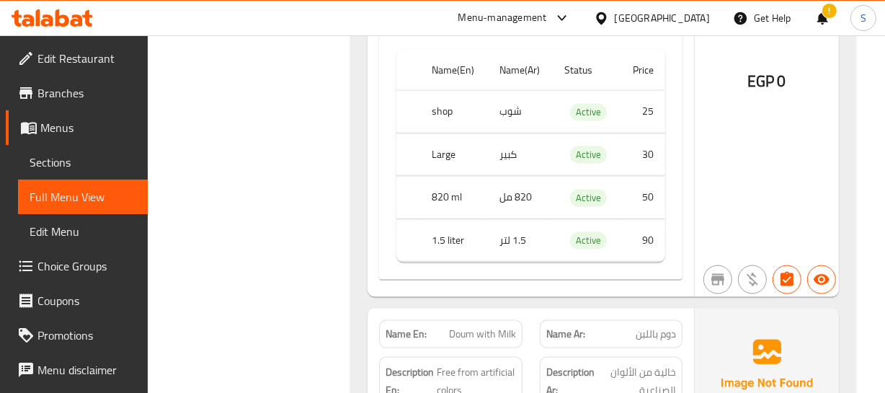
scroll to position [21258, 0]
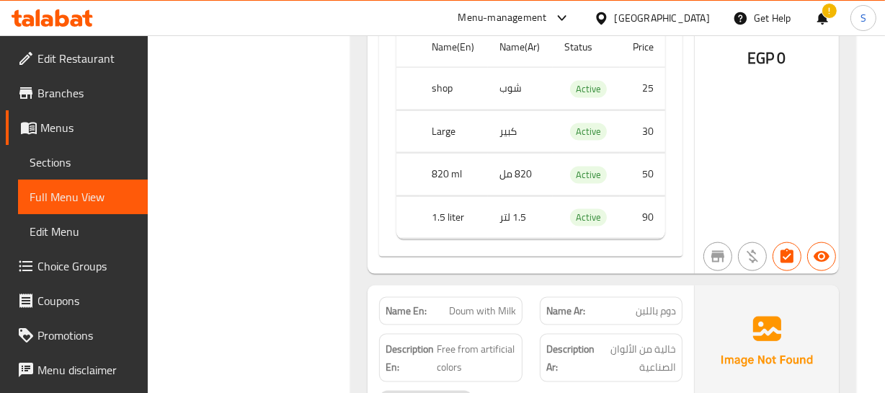
click at [671, 297] on div "Name Ar: دوم باللبن" at bounding box center [611, 311] width 143 height 28
click at [469, 303] on span "Doum with Milk" at bounding box center [482, 310] width 67 height 15
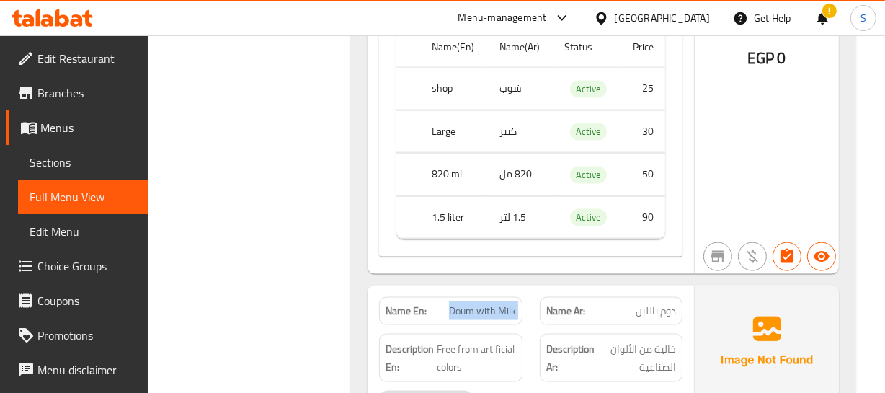
click at [469, 303] on span "Doum with Milk" at bounding box center [482, 310] width 67 height 15
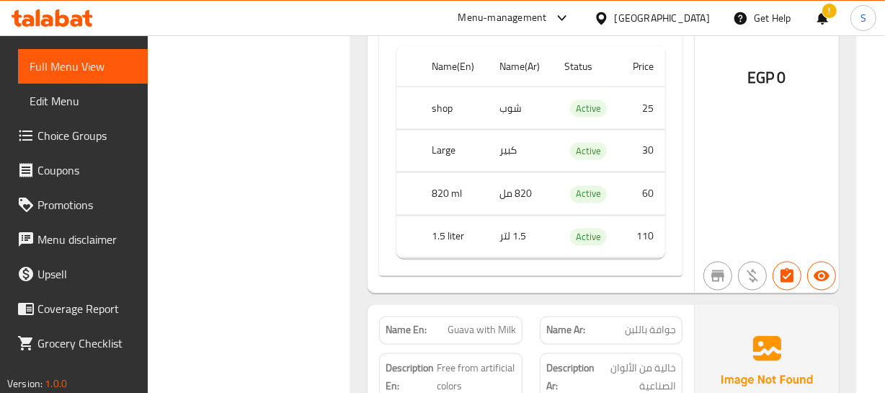
scroll to position [21782, 0]
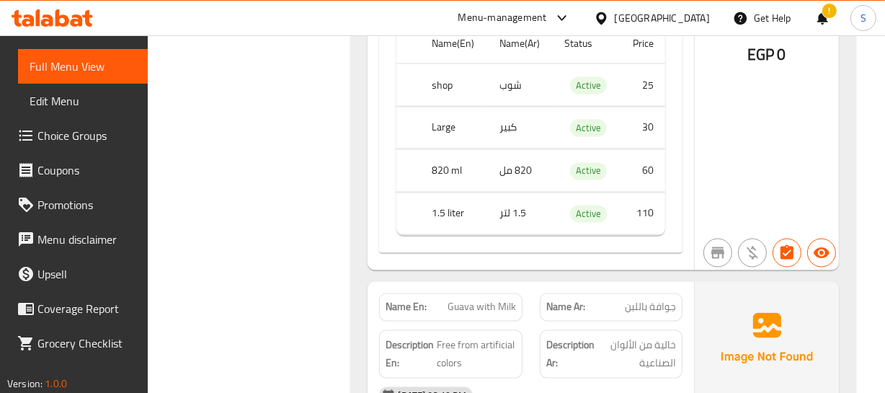
click at [646, 300] on span "جوافة باللبن" at bounding box center [650, 307] width 51 height 15
click at [504, 300] on span "Guava with Milk" at bounding box center [481, 307] width 68 height 15
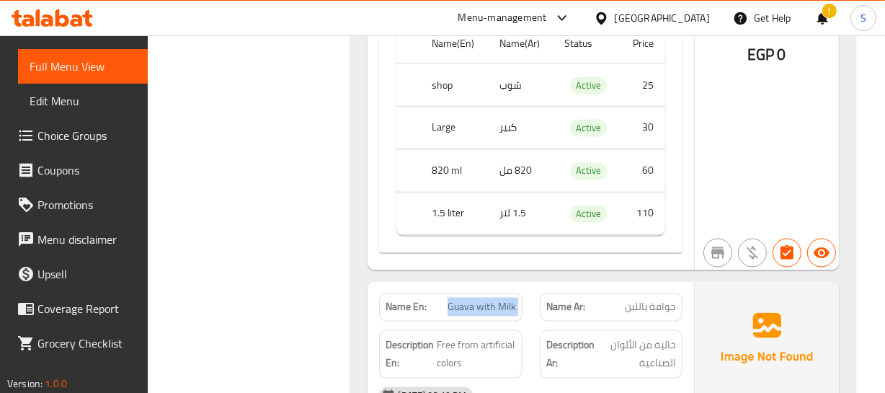
click at [504, 300] on span "Guava with Milk" at bounding box center [481, 307] width 68 height 15
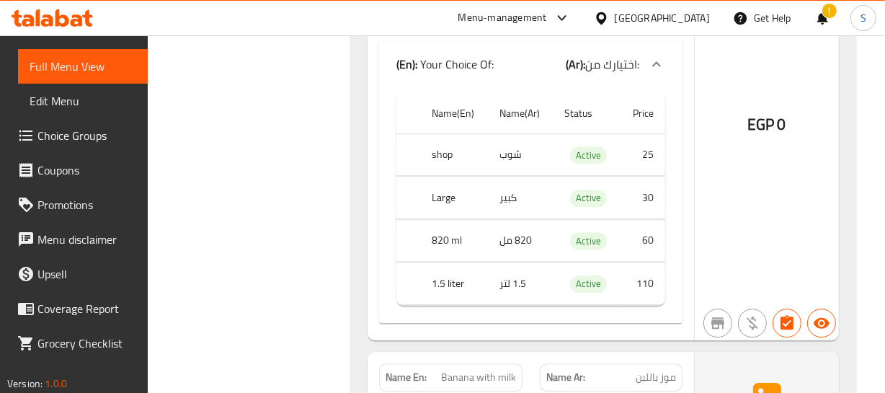
scroll to position [23354, 0]
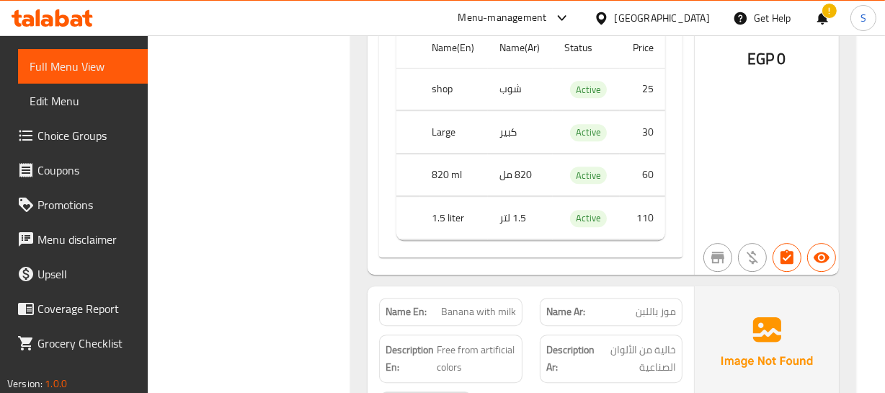
click at [470, 304] on span "Banana with milk" at bounding box center [478, 311] width 75 height 15
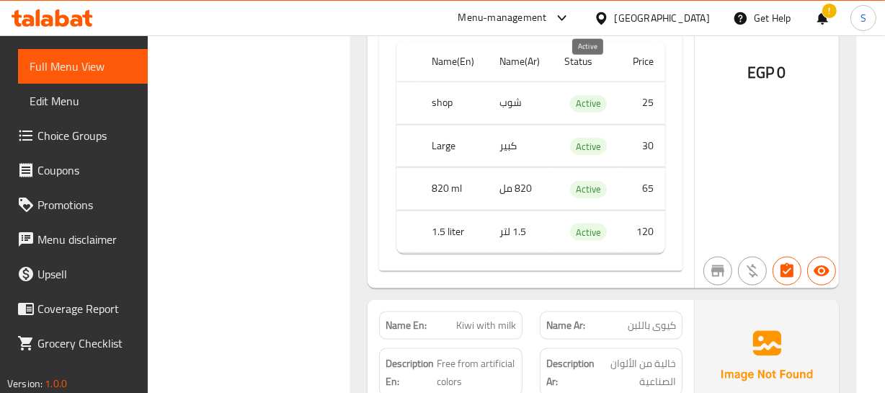
scroll to position [25973, 0]
click at [643, 316] on span "كيوى باللبن" at bounding box center [651, 323] width 48 height 15
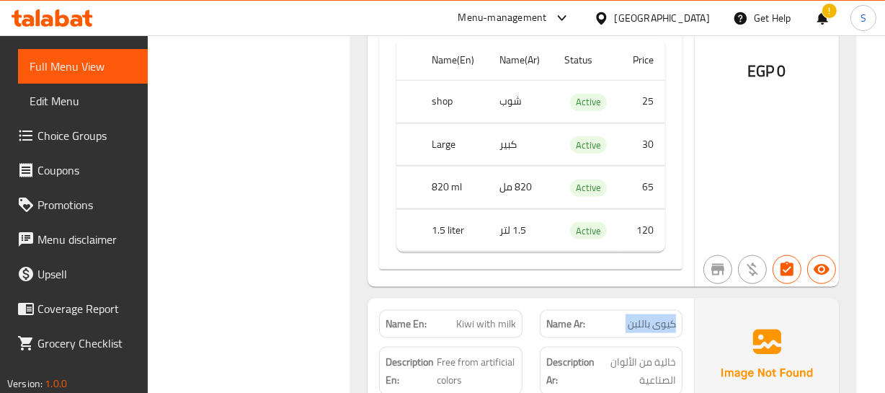
click at [643, 316] on span "كيوى باللبن" at bounding box center [651, 323] width 48 height 15
copy span "كيوى باللبن"
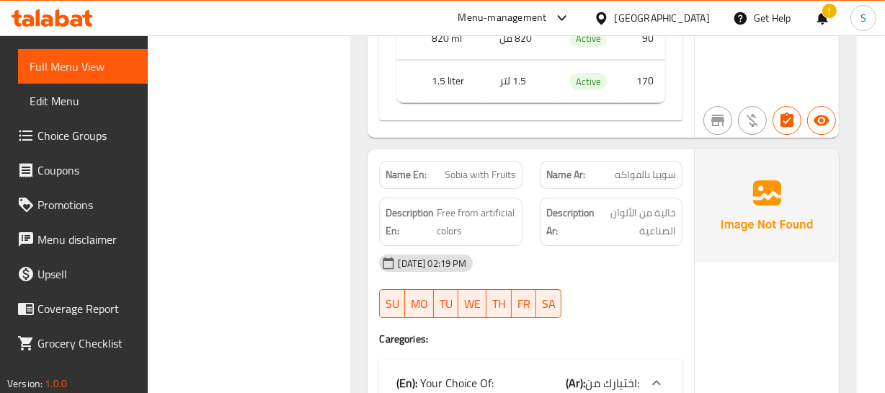
scroll to position [28593, 0]
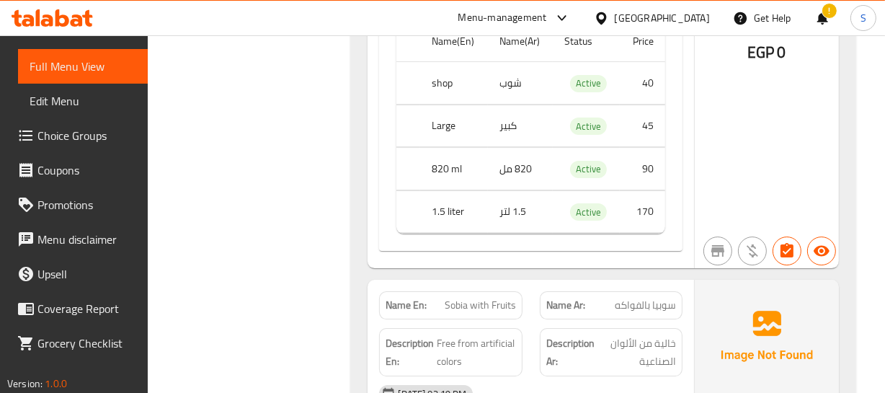
click at [651, 298] on span "سوبيا بالفواكه" at bounding box center [645, 305] width 61 height 15
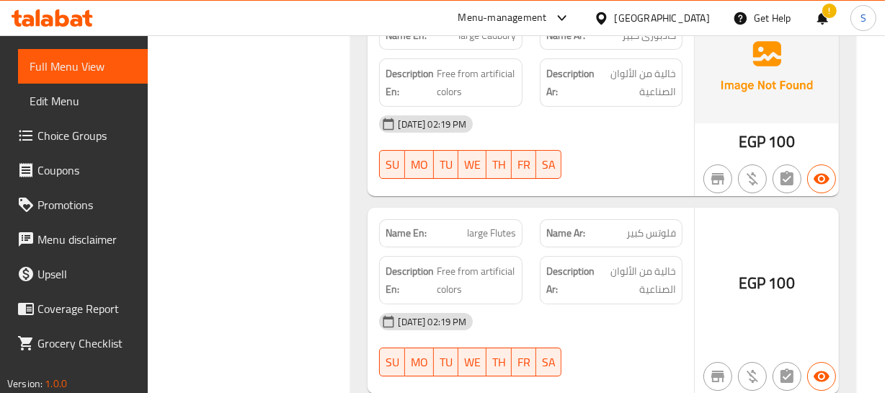
scroll to position [0, 0]
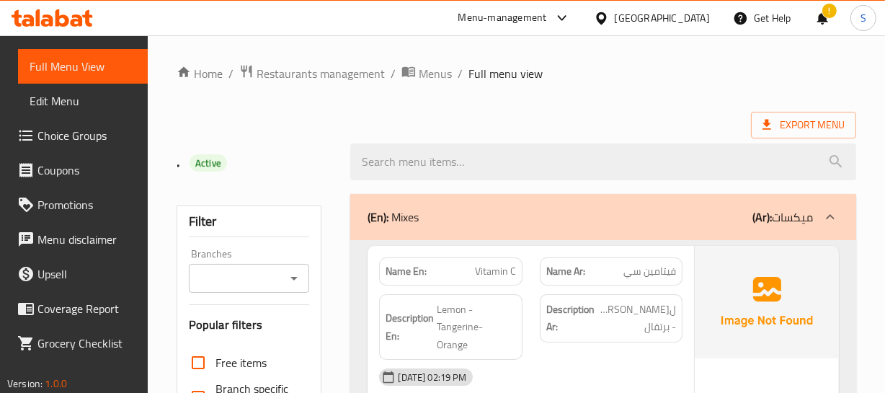
click at [614, 228] on div "(En): Mixes (Ar): ميكسات" at bounding box center [602, 217] width 505 height 46
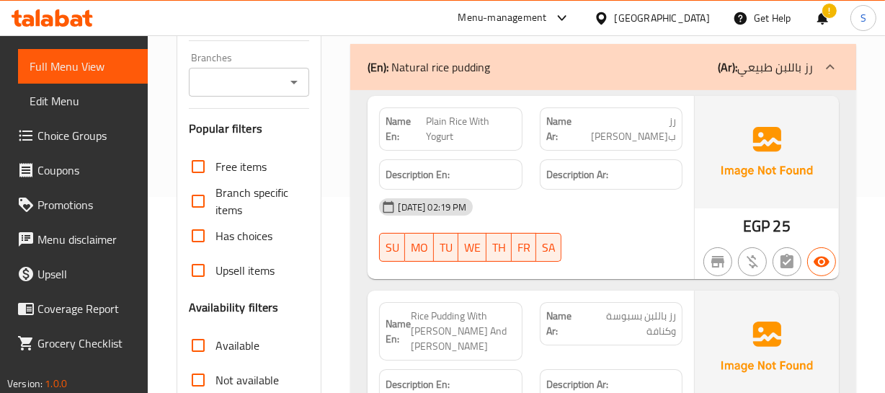
scroll to position [327, 0]
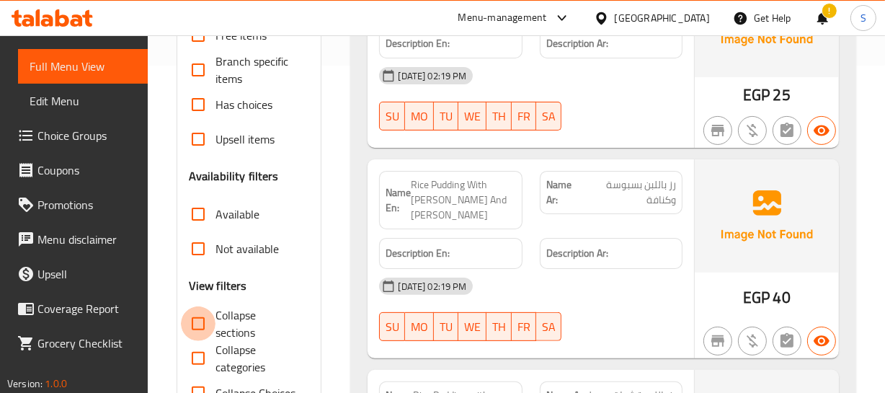
click at [205, 320] on input "Collapse sections" at bounding box center [198, 323] width 35 height 35
checkbox input "true"
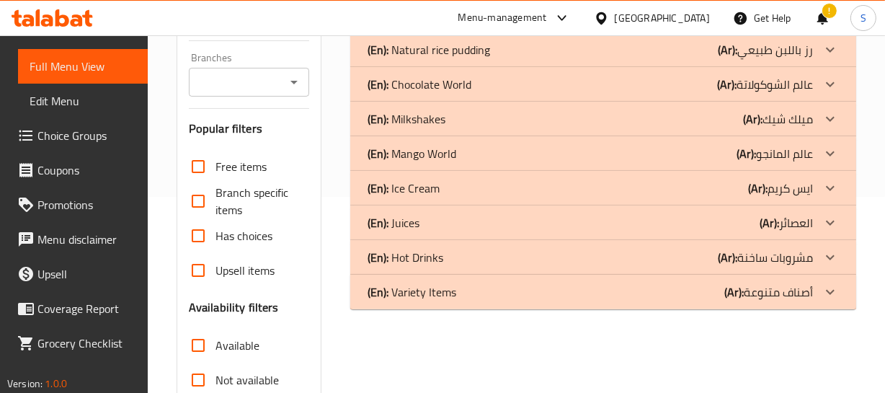
scroll to position [130, 0]
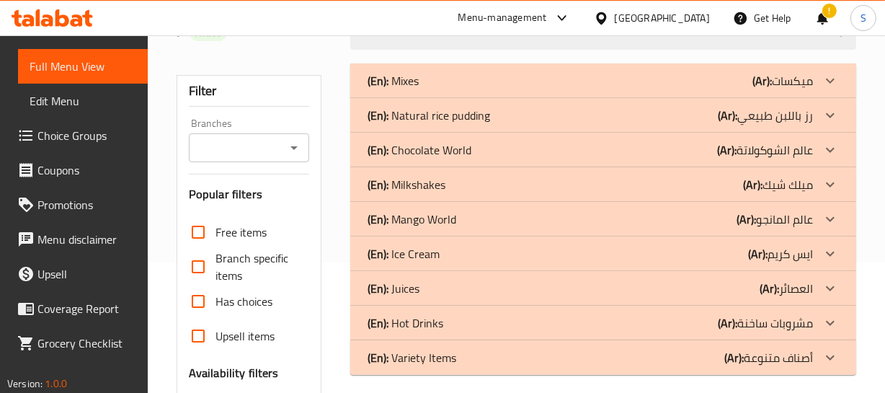
click at [519, 147] on div "(En): Chocolate World (Ar): عالم الشوكولاتة" at bounding box center [589, 149] width 444 height 17
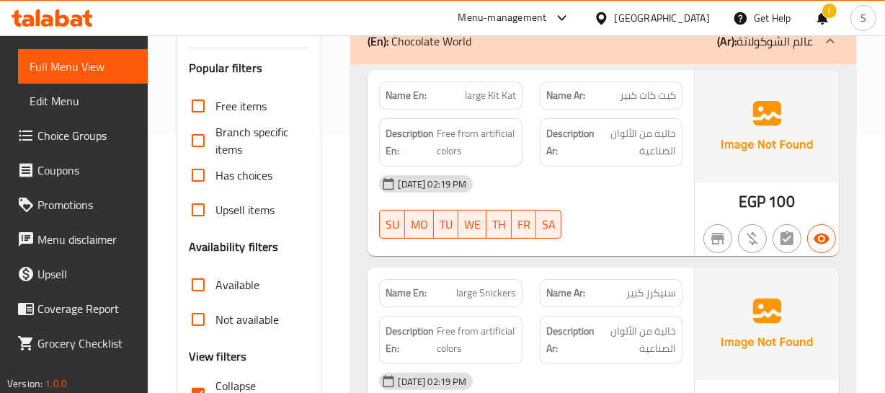
scroll to position [262, 0]
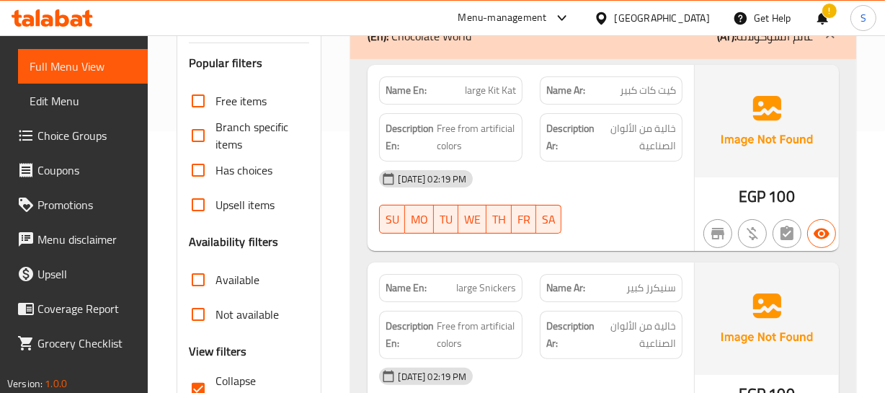
click at [462, 80] on div "Name En: large Kit Kat" at bounding box center [450, 90] width 143 height 28
copy span "large"
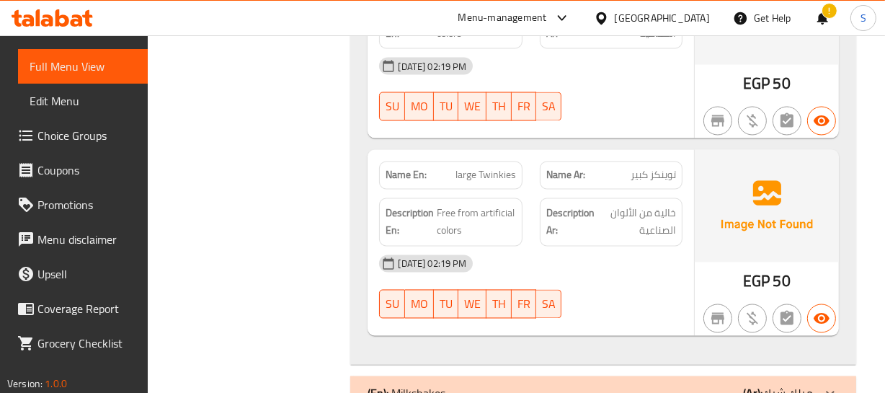
scroll to position [2423, 0]
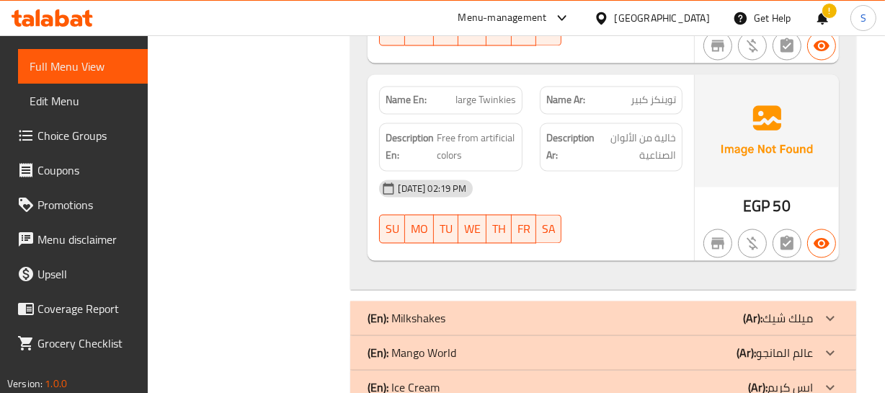
click at [635, 94] on span "توينكز كبير" at bounding box center [652, 100] width 45 height 15
copy span "كبير"
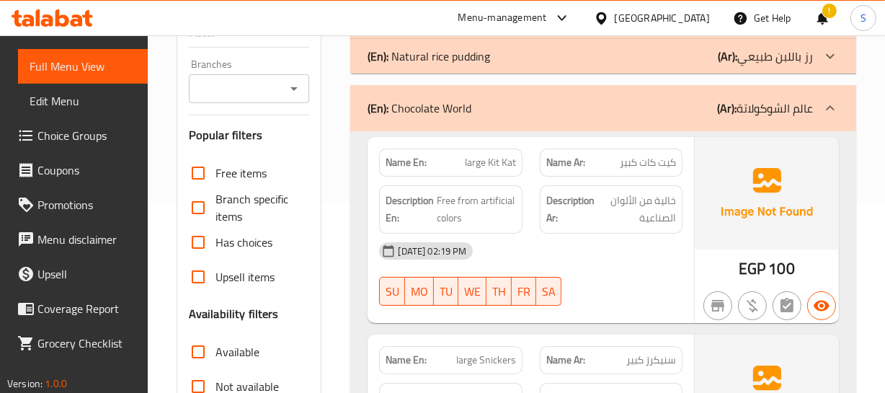
scroll to position [196, 0]
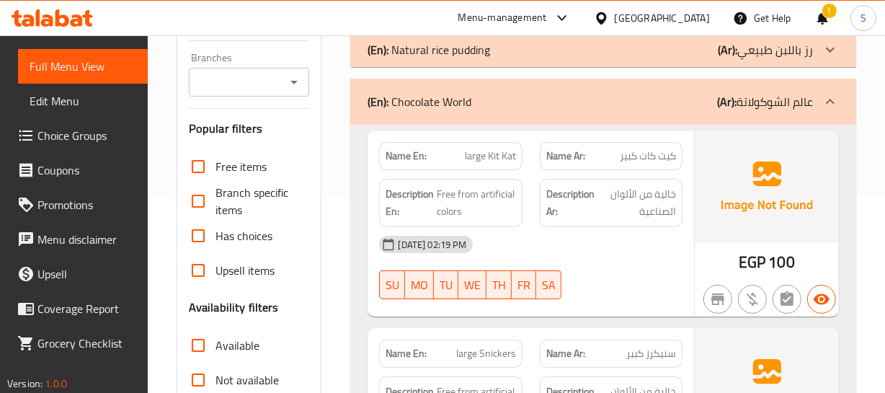
click at [622, 151] on span "كيت كات كبير" at bounding box center [648, 155] width 56 height 15
click at [497, 148] on span "large Kit Kat" at bounding box center [490, 155] width 51 height 15
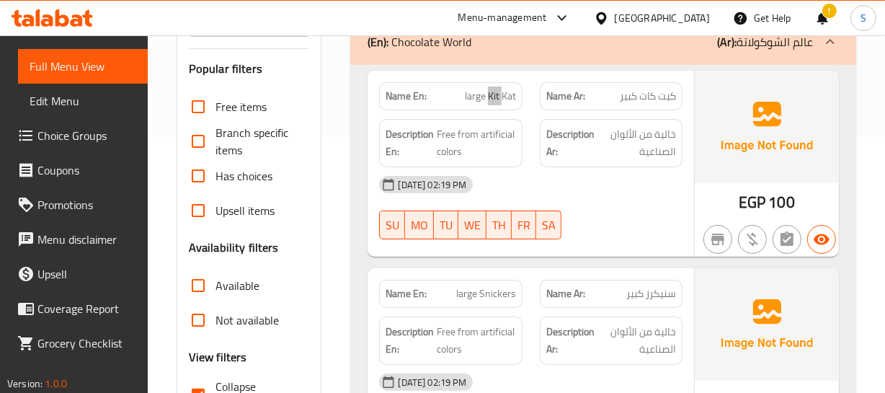
scroll to position [327, 0]
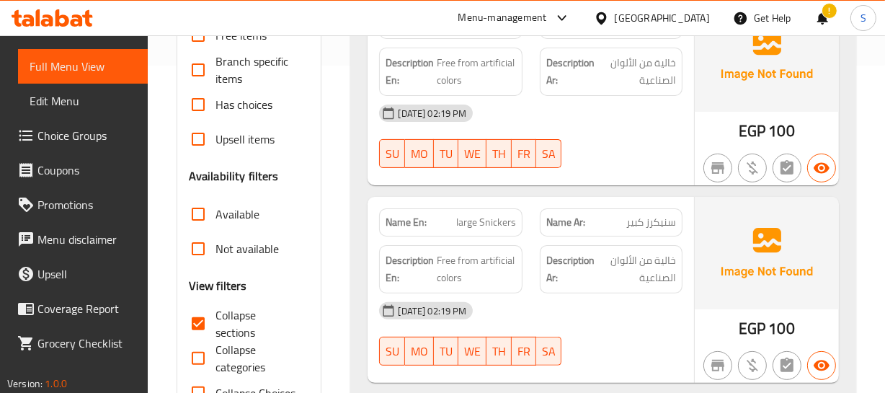
click at [477, 225] on span "large Snickers" at bounding box center [486, 222] width 60 height 15
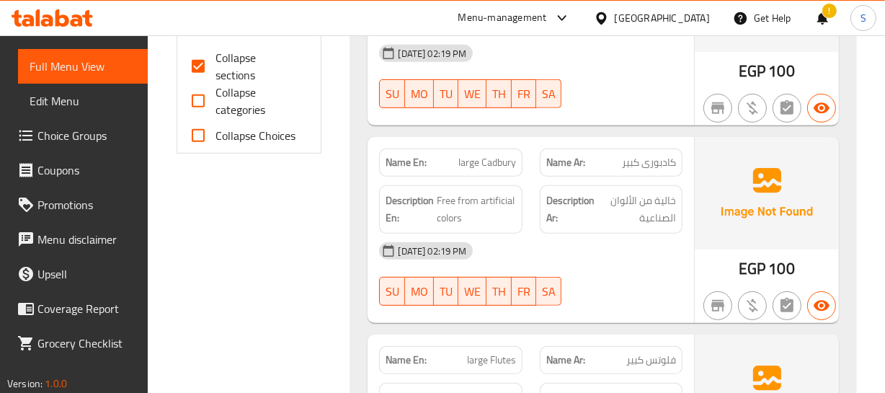
scroll to position [589, 0]
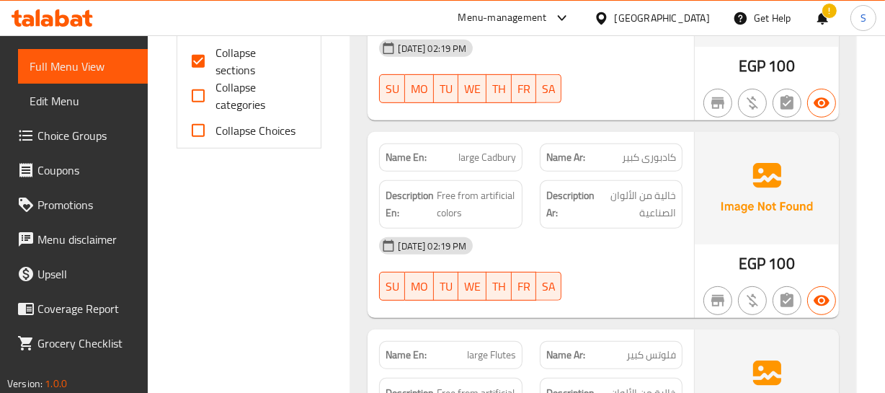
click at [649, 150] on span "كادبوری كبير" at bounding box center [649, 157] width 54 height 15
click at [496, 158] on span "large Cadbury" at bounding box center [487, 157] width 58 height 15
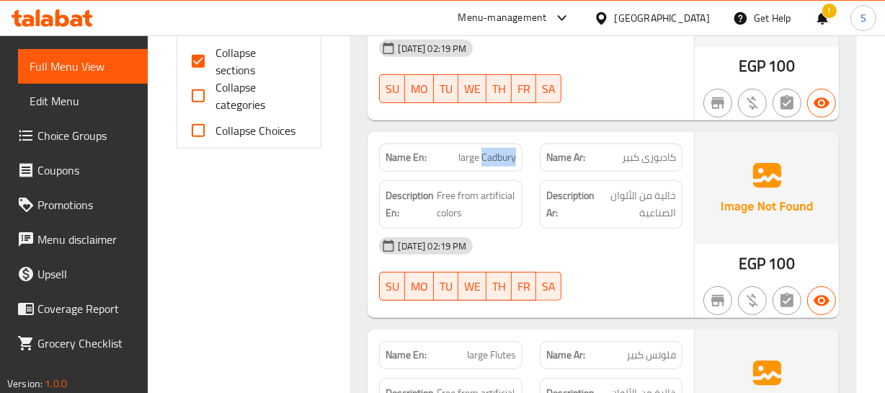
copy span "Cadbury"
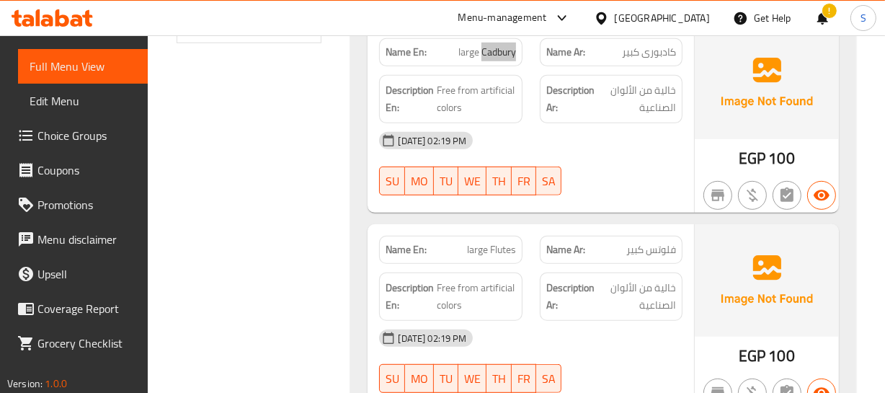
scroll to position [720, 0]
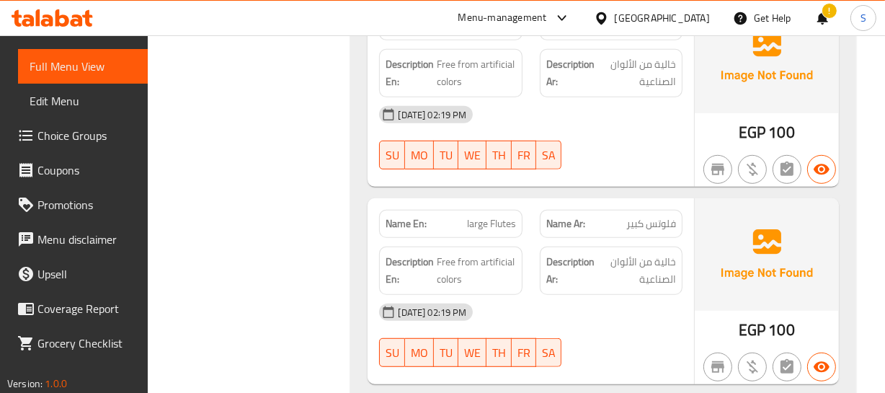
click at [471, 226] on span "large Flutes" at bounding box center [491, 223] width 49 height 15
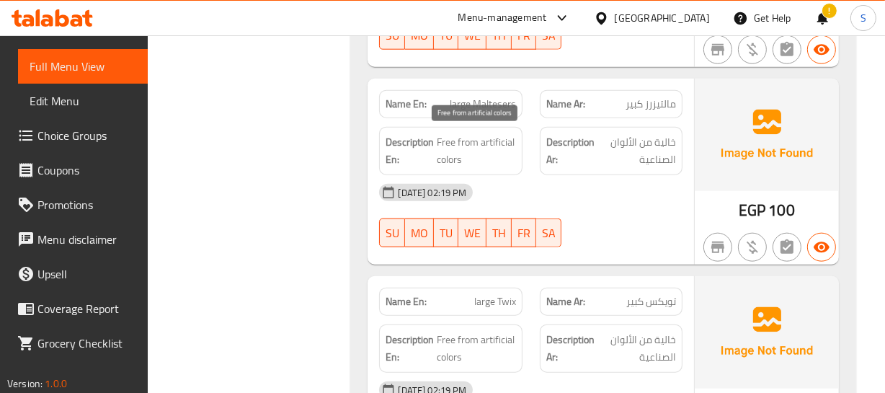
scroll to position [1441, 0]
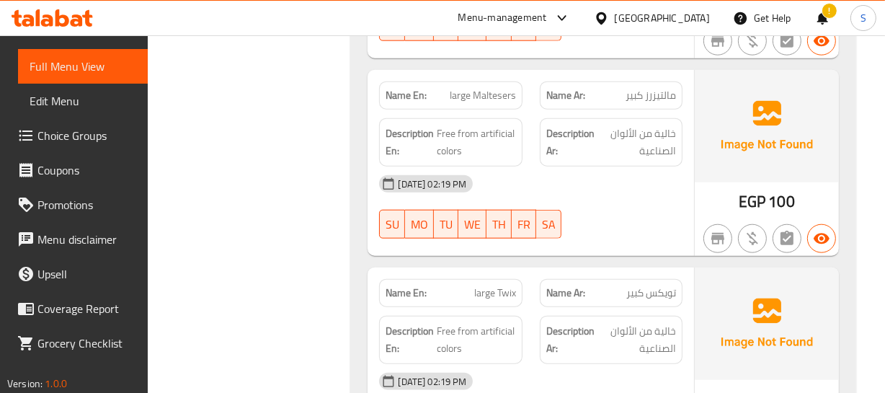
click at [475, 89] on span "large Maltesers" at bounding box center [483, 95] width 66 height 15
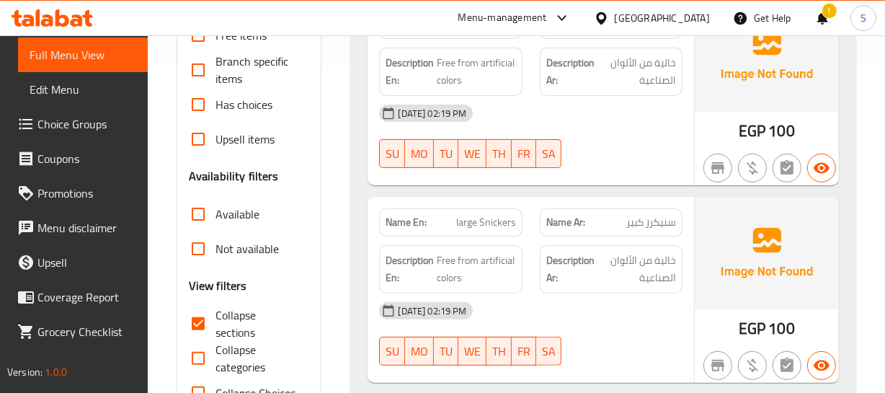
scroll to position [65, 0]
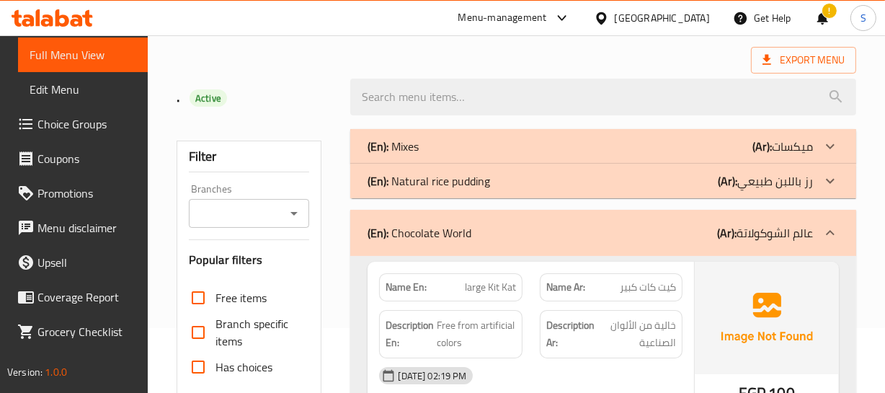
click at [512, 249] on div "(En): Chocolate World (Ar): عالم الشوكولاتة" at bounding box center [602, 233] width 505 height 46
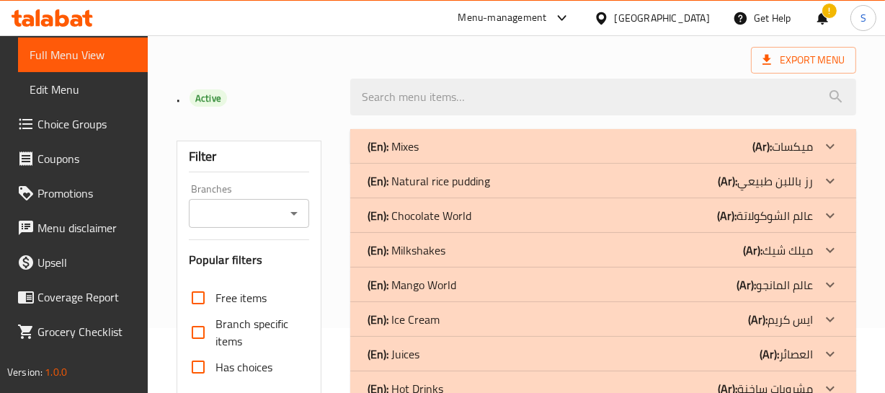
click at [477, 243] on div "(En): Milkshakes (Ar): ميلك شيك" at bounding box center [589, 249] width 444 height 17
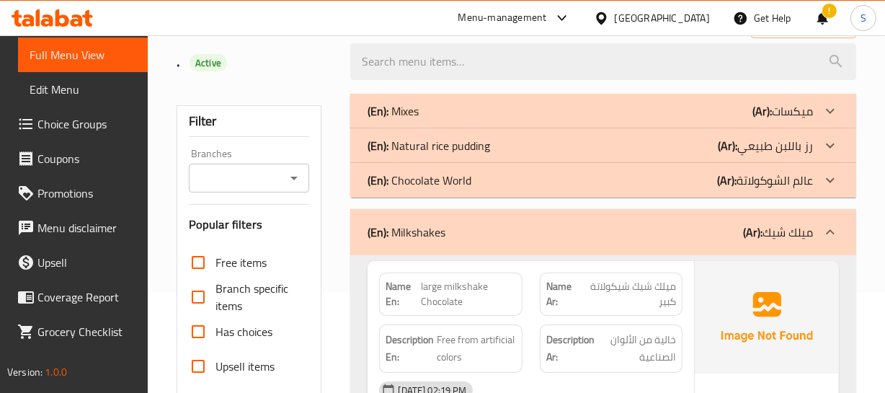
scroll to position [130, 0]
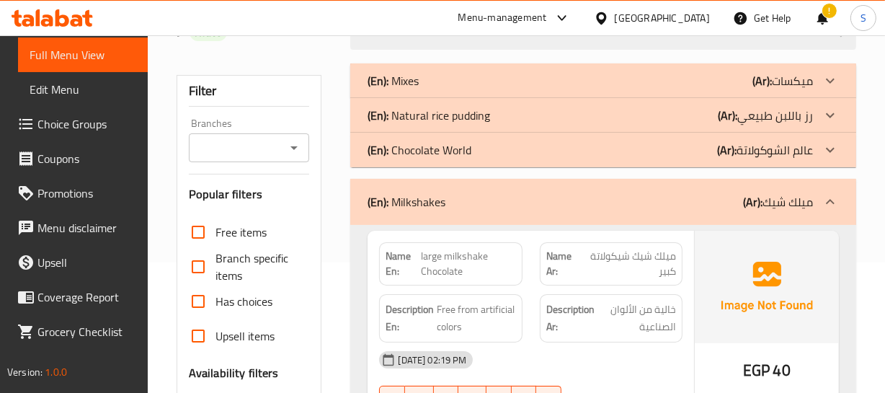
click at [426, 267] on span "large milkshake Chocolate" at bounding box center [468, 264] width 95 height 30
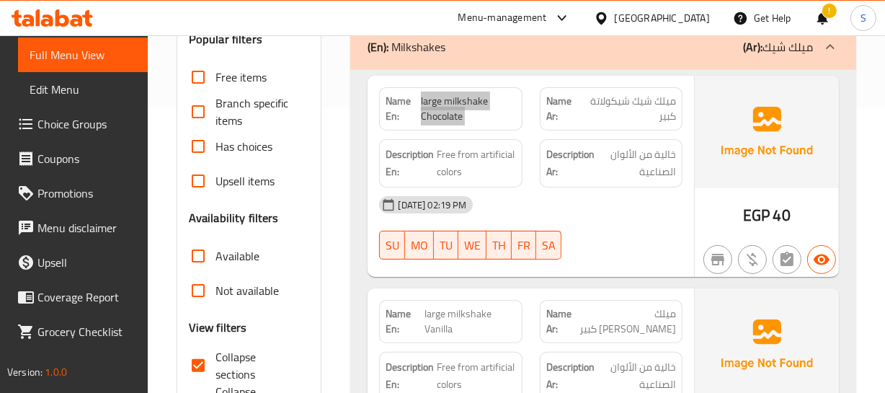
scroll to position [327, 0]
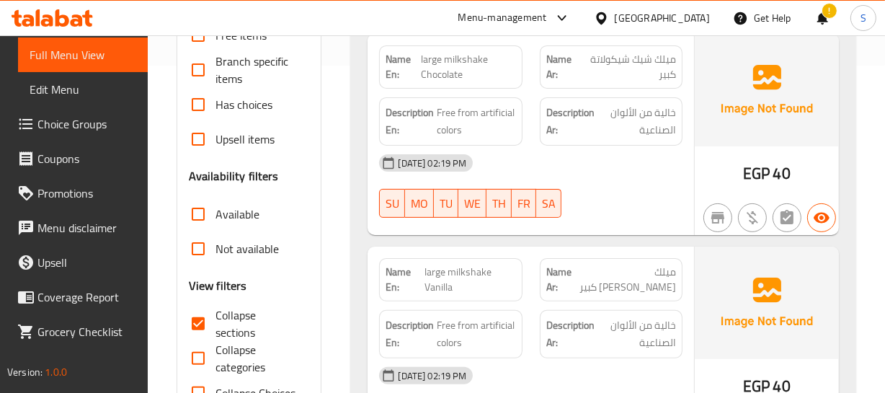
click at [468, 272] on span "large milkshake Vanilla" at bounding box center [469, 279] width 91 height 30
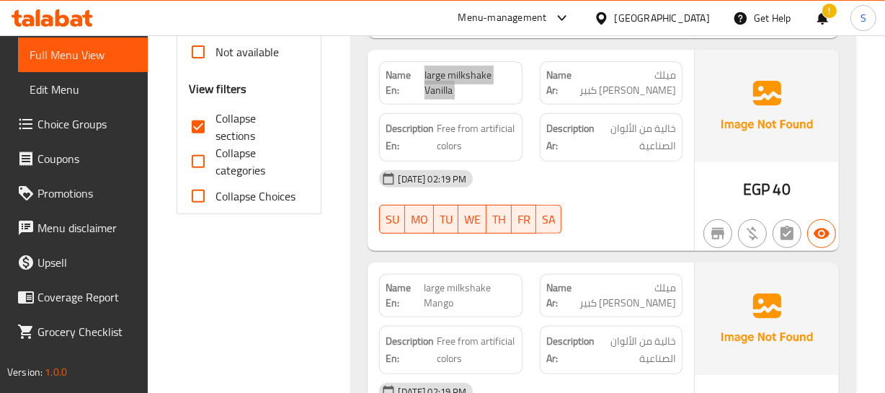
scroll to position [589, 0]
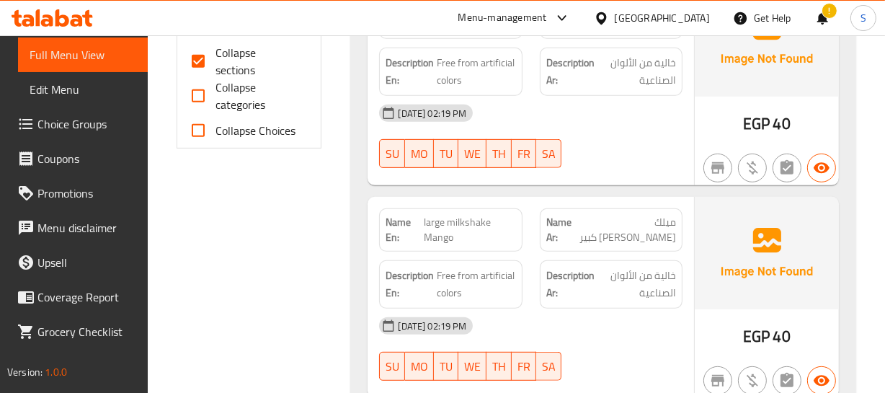
click at [426, 230] on span "large milkshake Mango" at bounding box center [469, 230] width 91 height 30
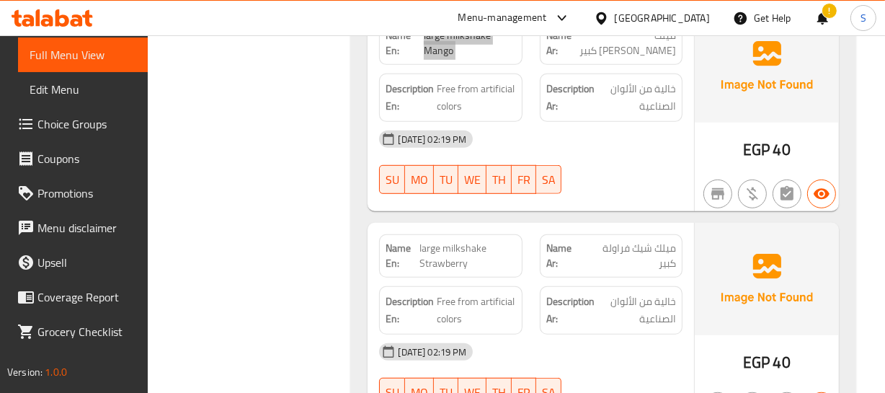
scroll to position [785, 0]
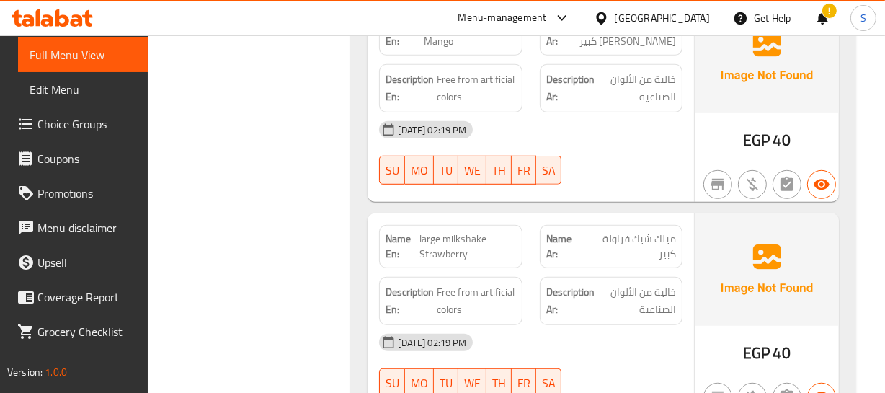
click at [453, 236] on span "large milkshake Strawberry" at bounding box center [467, 246] width 97 height 30
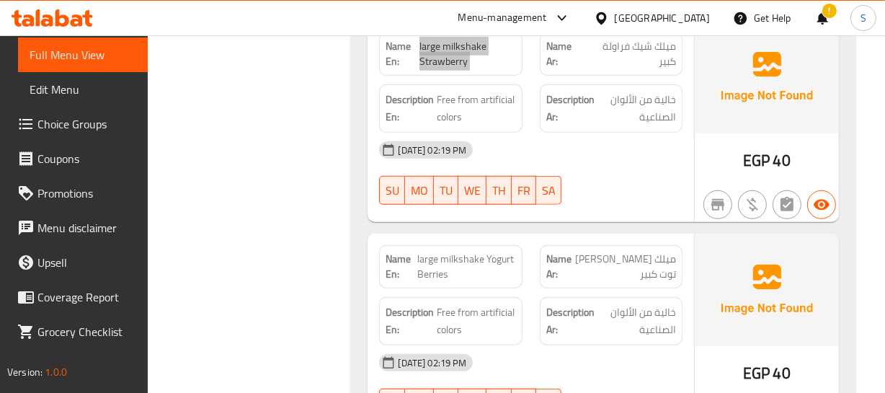
scroll to position [982, 0]
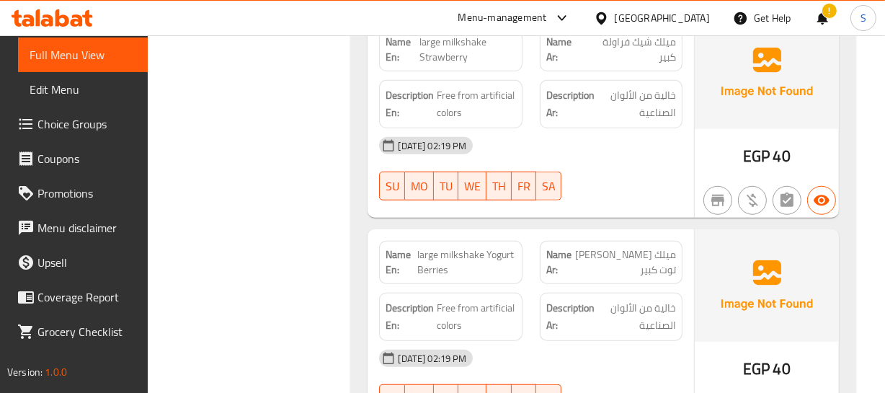
click at [456, 253] on span "large milkshake Yogurt Berries" at bounding box center [466, 262] width 99 height 30
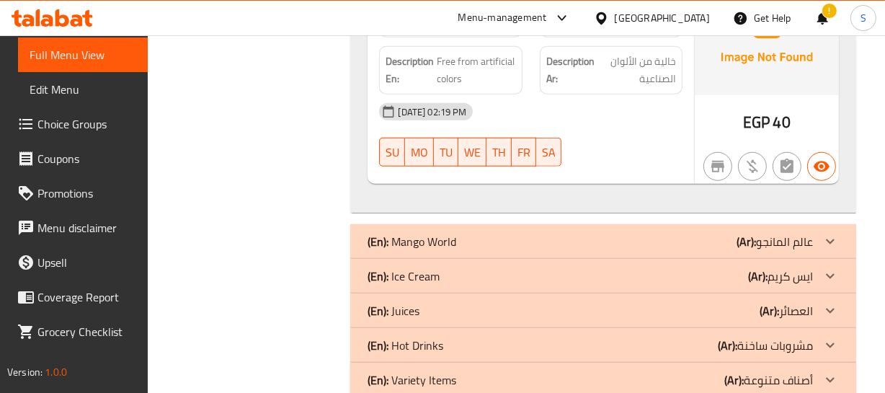
scroll to position [1261, 0]
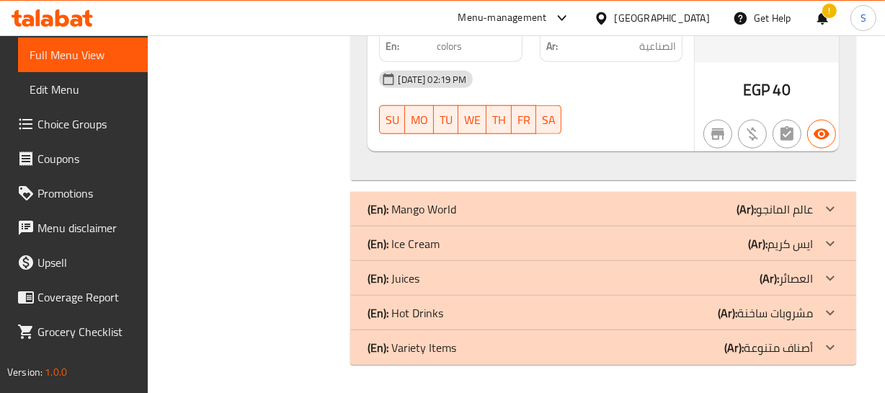
click at [519, 204] on div "(En): Mango World (Ar): عالم المانجو" at bounding box center [589, 208] width 444 height 17
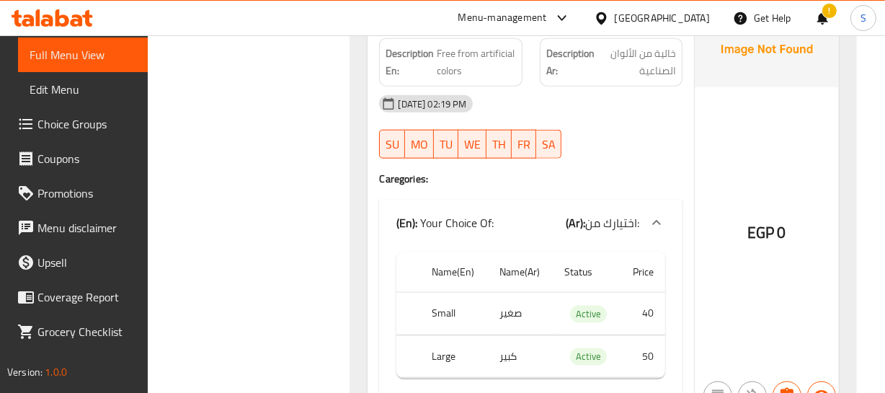
scroll to position [1457, 0]
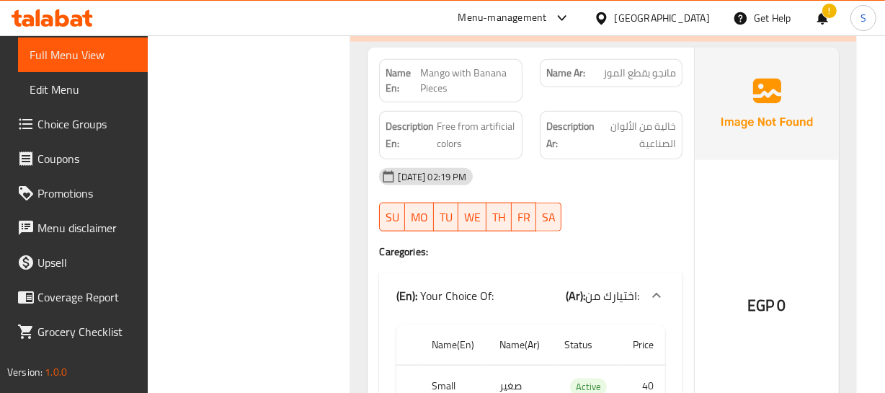
click at [655, 69] on span "مانجو بقطع الموز" at bounding box center [639, 73] width 73 height 15
click at [437, 68] on span "Mango with Banana Pieces" at bounding box center [468, 81] width 96 height 30
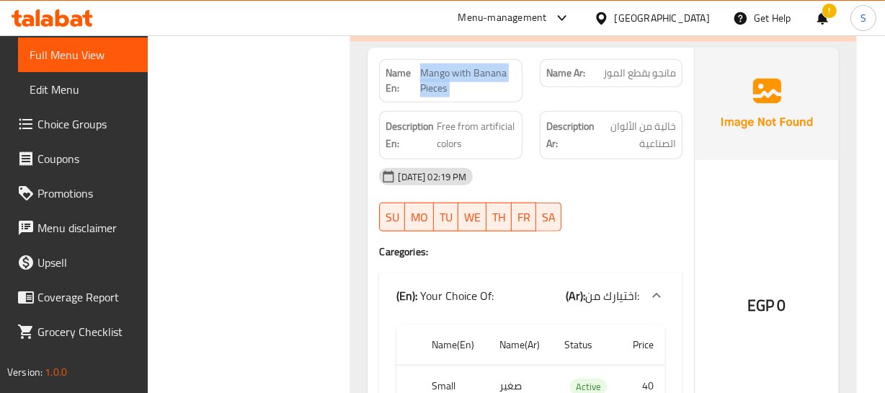
click at [437, 68] on span "Mango with Banana Pieces" at bounding box center [468, 81] width 96 height 30
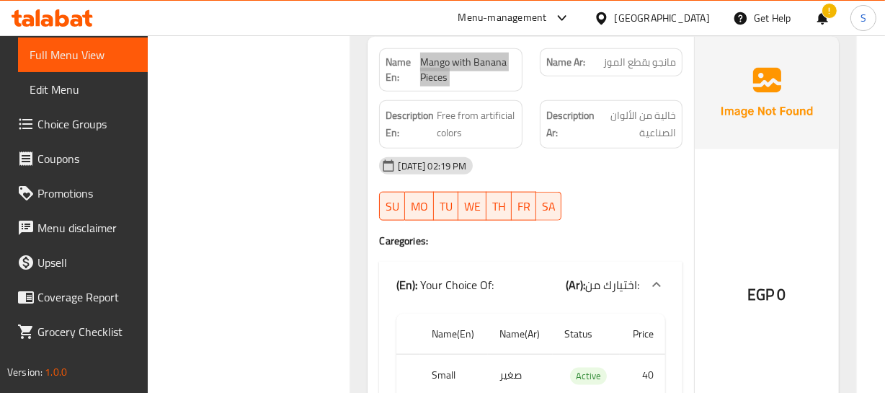
scroll to position [1391, 0]
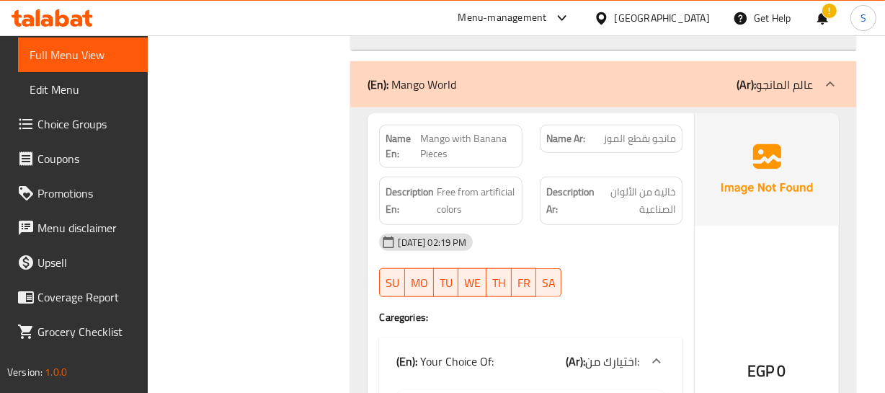
click at [671, 135] on span "مانجو بقطع الموز" at bounding box center [639, 138] width 73 height 15
drag, startPoint x: 671, startPoint y: 135, endPoint x: 535, endPoint y: 135, distance: 136.9
click at [671, 135] on span "مانجو بقطع الموز" at bounding box center [639, 138] width 73 height 15
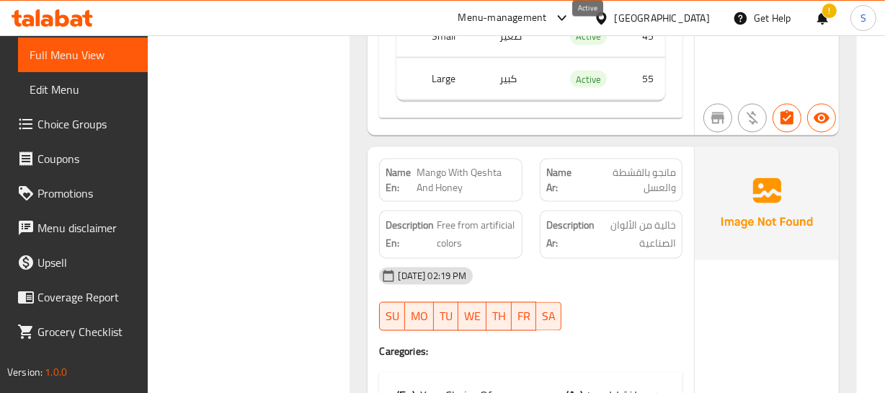
scroll to position [2243, 0]
click at [656, 169] on span "مانجو بالقشطة والعسل" at bounding box center [629, 179] width 93 height 30
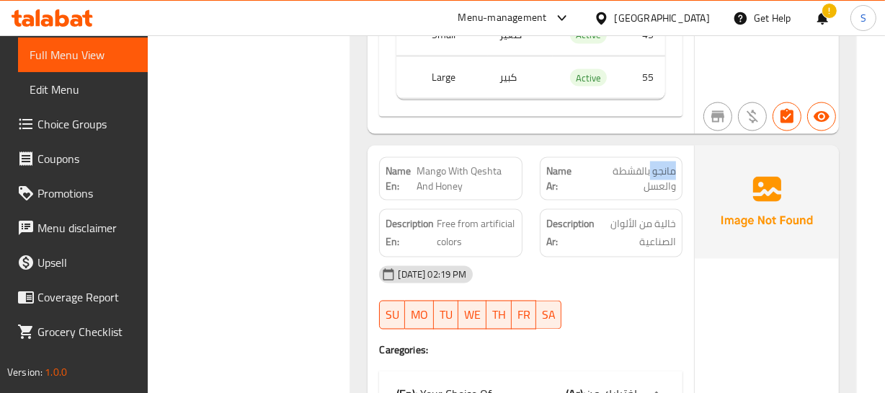
click at [656, 169] on span "مانجو بالقشطة والعسل" at bounding box center [629, 179] width 93 height 30
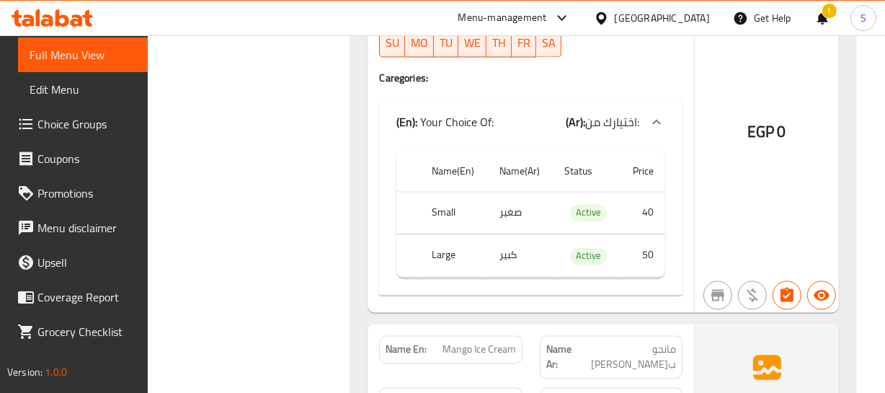
scroll to position [2702, 0]
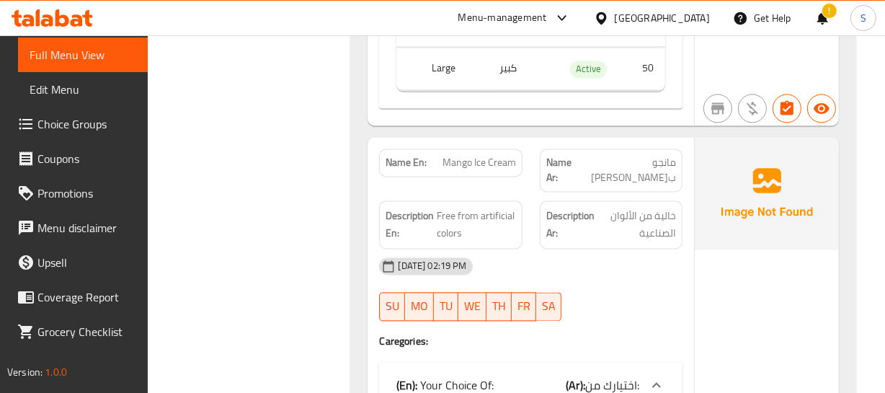
click at [500, 158] on span "Mango Ice Cream" at bounding box center [478, 162] width 73 height 15
click at [457, 155] on span "Mango Ice Cream" at bounding box center [478, 162] width 73 height 15
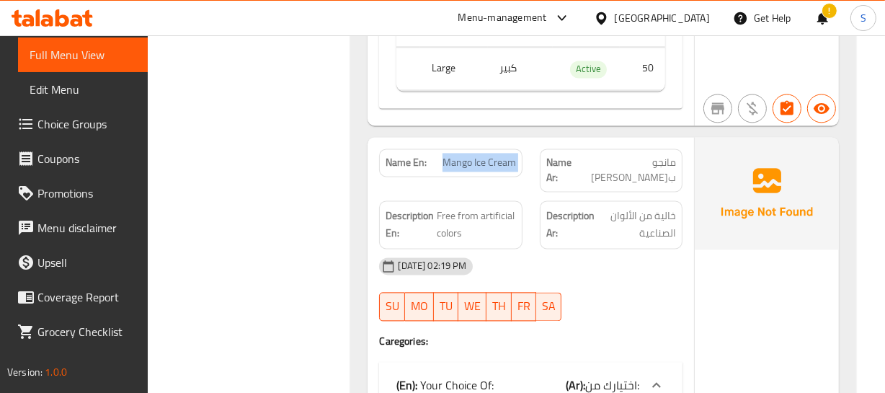
click at [457, 155] on span "Mango Ice Cream" at bounding box center [478, 162] width 73 height 15
click at [536, 151] on div "Name Ar: مانجو بالايس كريم" at bounding box center [611, 170] width 160 height 61
click at [497, 156] on span "Mango Ice Cream" at bounding box center [478, 162] width 73 height 15
drag, startPoint x: 497, startPoint y: 156, endPoint x: 288, endPoint y: 8, distance: 255.8
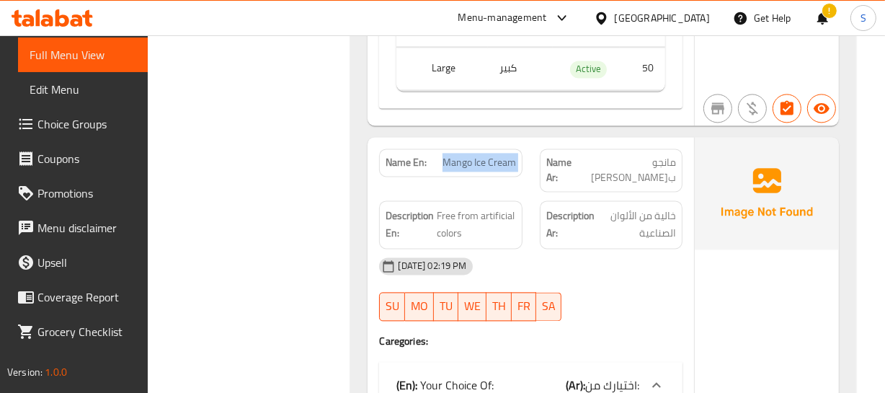
click at [495, 156] on span "Mango Ice Cream" at bounding box center [478, 162] width 73 height 15
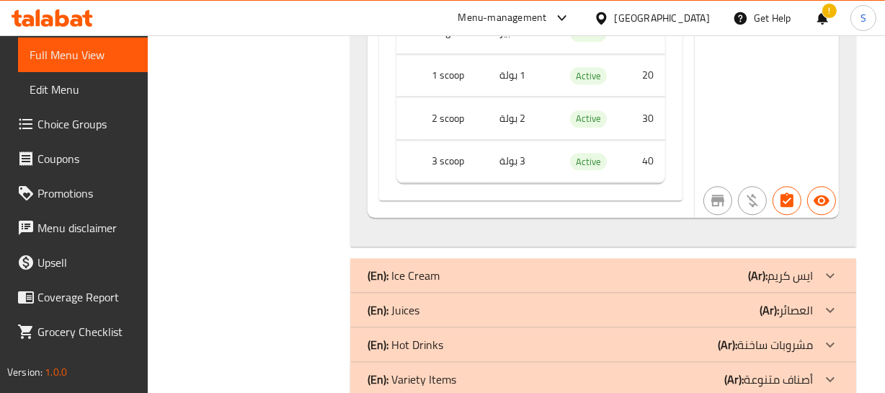
scroll to position [3202, 0]
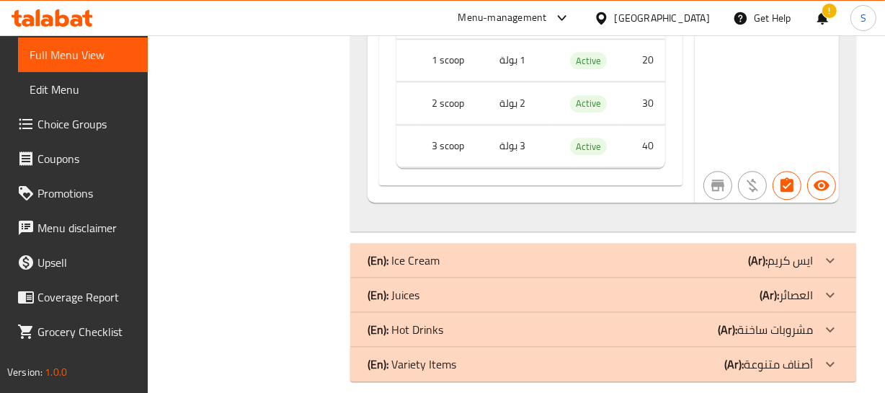
click at [537, 243] on div "(En): Ice Cream (Ar): ايس كريم" at bounding box center [602, 260] width 505 height 35
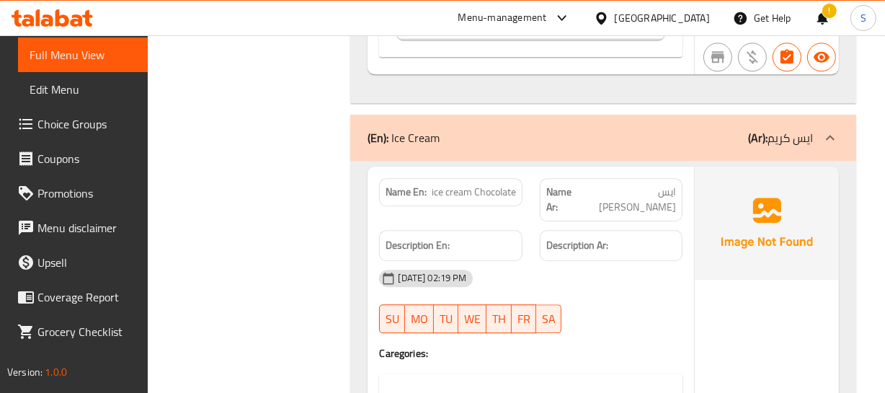
scroll to position [3333, 0]
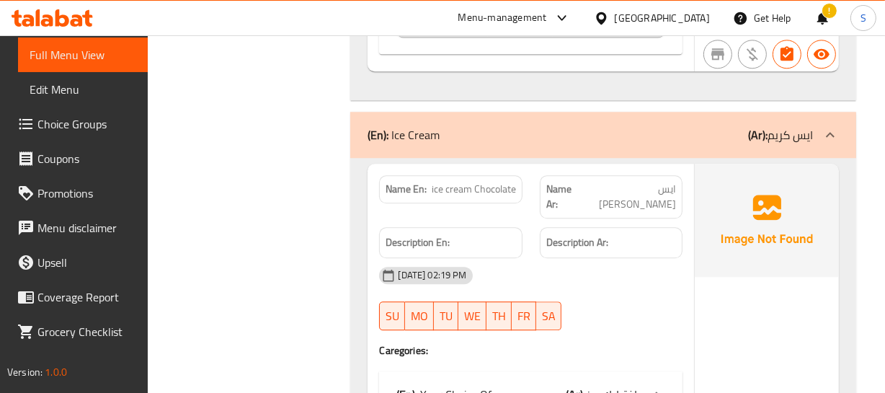
click at [648, 182] on span "ايس [PERSON_NAME]" at bounding box center [629, 197] width 93 height 30
click at [456, 182] on span "ice cream Chocolate" at bounding box center [474, 189] width 84 height 15
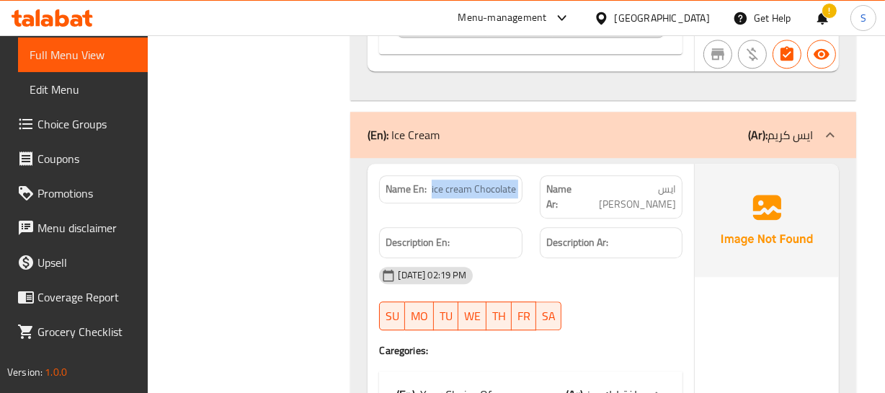
click at [456, 182] on span "ice cream Chocolate" at bounding box center [474, 189] width 84 height 15
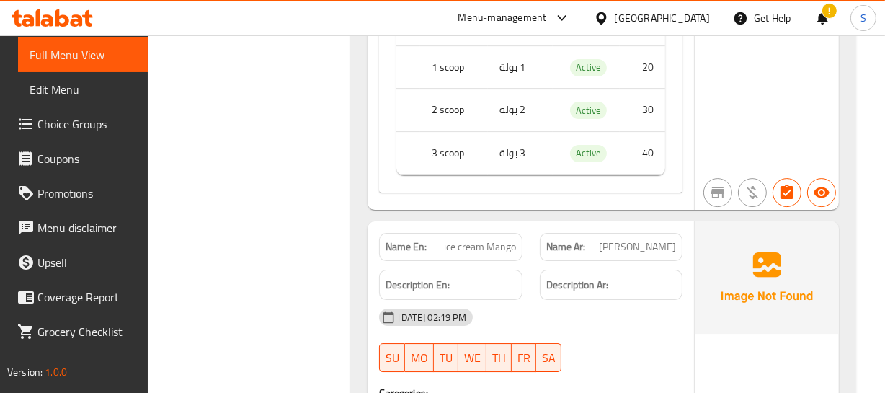
scroll to position [4250, 0]
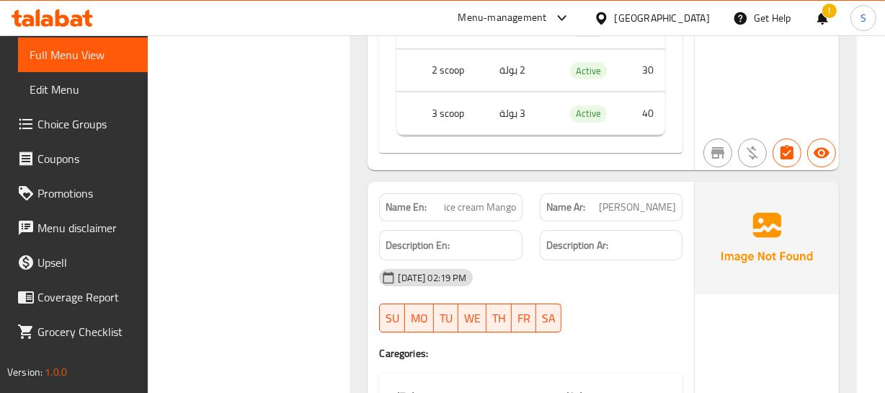
click at [439, 200] on p "Name En: ice cream Mango" at bounding box center [450, 207] width 130 height 15
copy span "ice cream Mango"
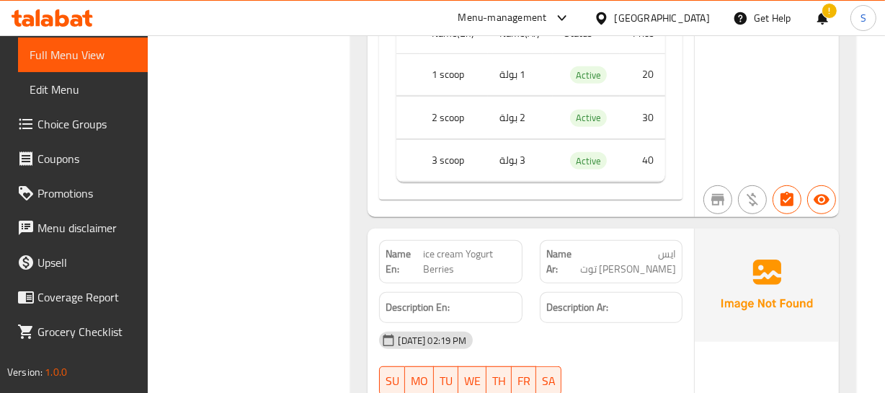
scroll to position [5626, 0]
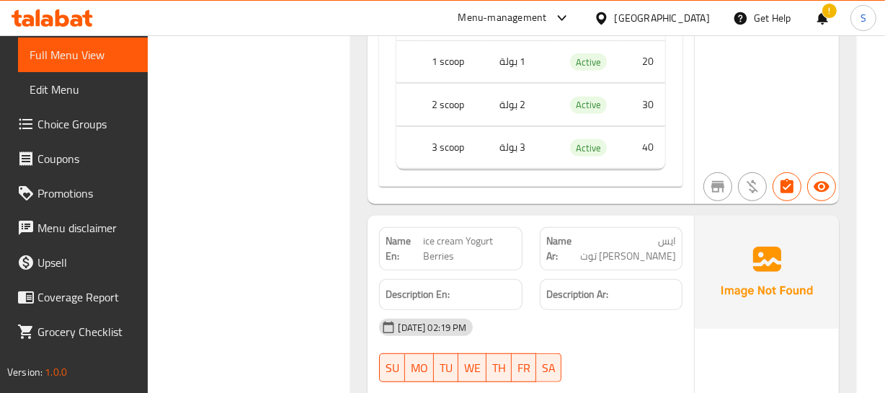
click at [640, 233] on span "ايس [PERSON_NAME] توت" at bounding box center [626, 248] width 97 height 30
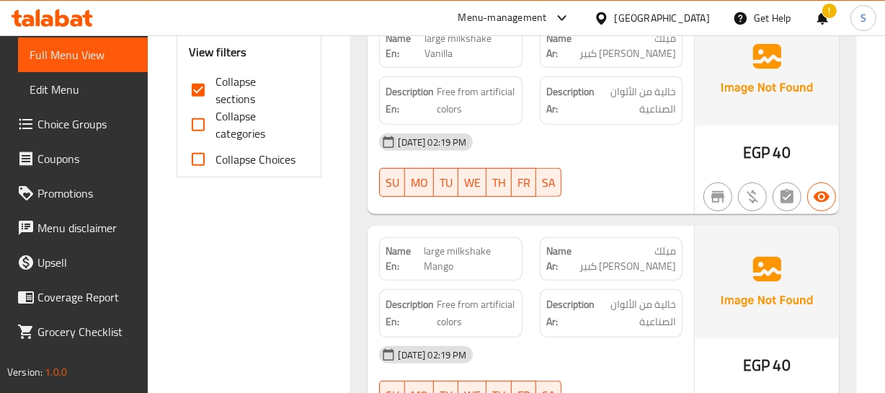
scroll to position [58, 0]
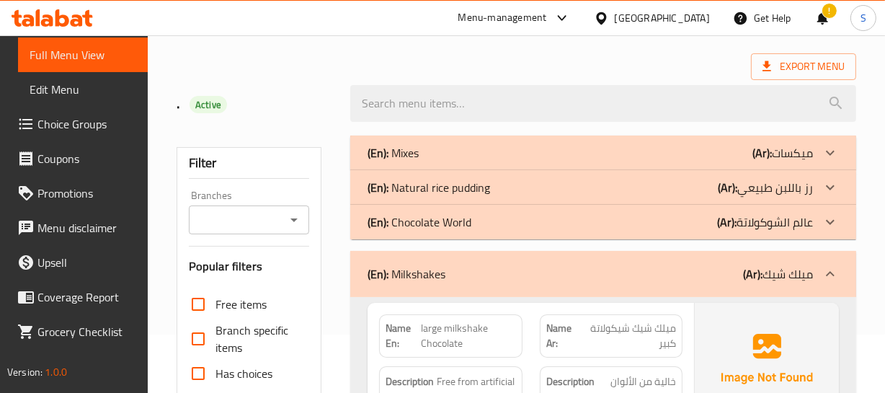
click at [720, 154] on div "(En): Mixes (Ar): ميكسات" at bounding box center [589, 152] width 444 height 17
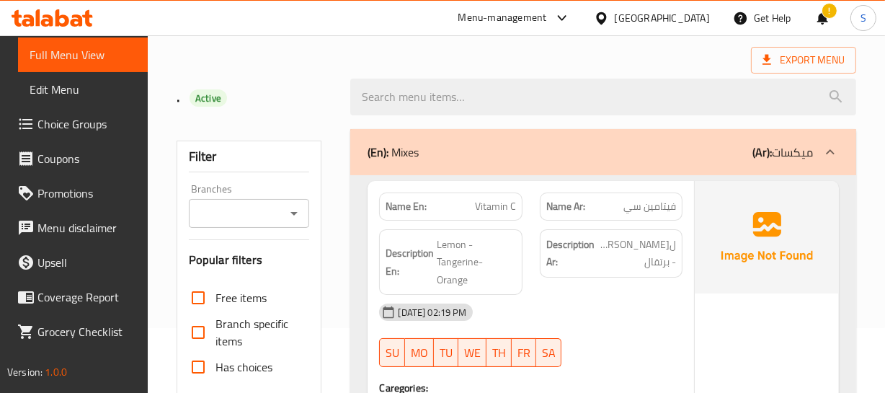
scroll to position [130, 0]
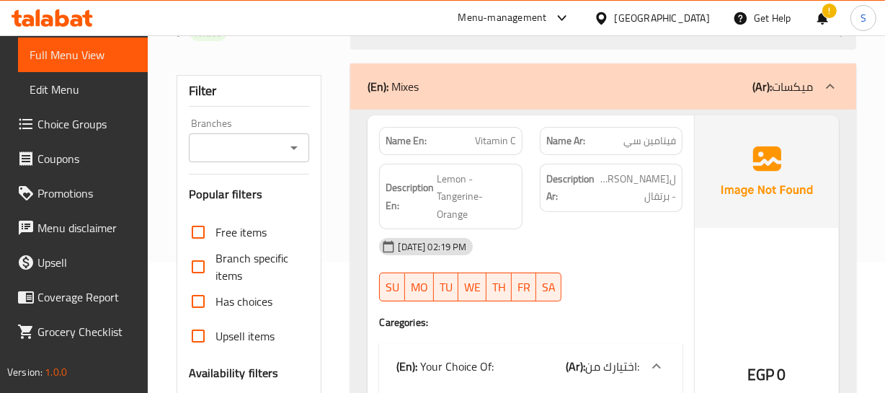
click at [492, 139] on span "Vitamin C" at bounding box center [495, 140] width 41 height 15
click at [491, 139] on span "Vitamin C" at bounding box center [495, 140] width 41 height 15
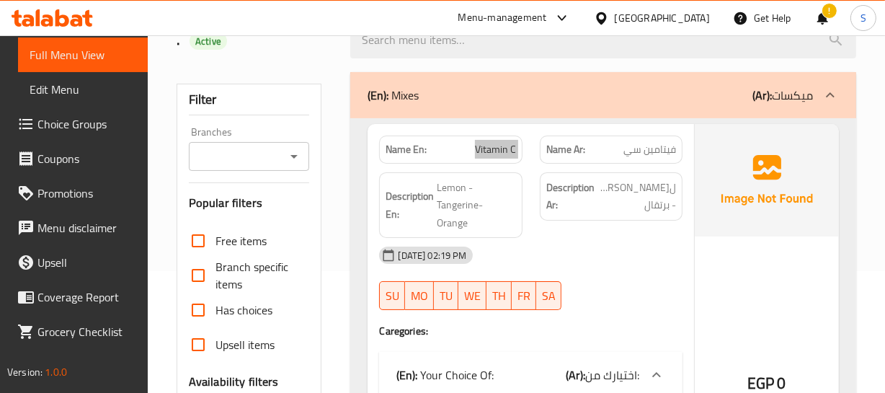
scroll to position [65, 0]
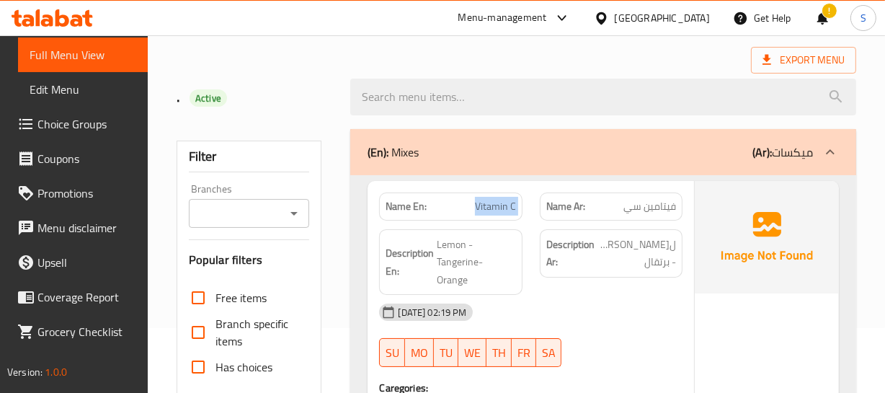
click at [512, 210] on span "Vitamin C" at bounding box center [495, 206] width 41 height 15
drag, startPoint x: 512, startPoint y: 210, endPoint x: 505, endPoint y: 210, distance: 7.2
click at [511, 210] on span "Vitamin C" at bounding box center [495, 206] width 41 height 15
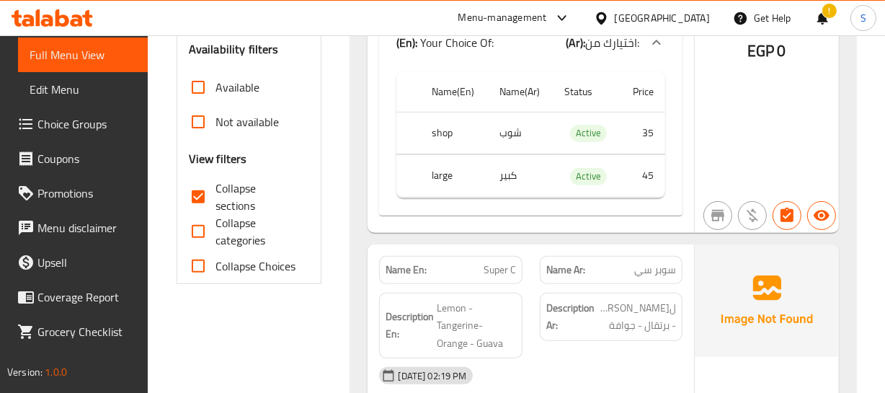
scroll to position [524, 0]
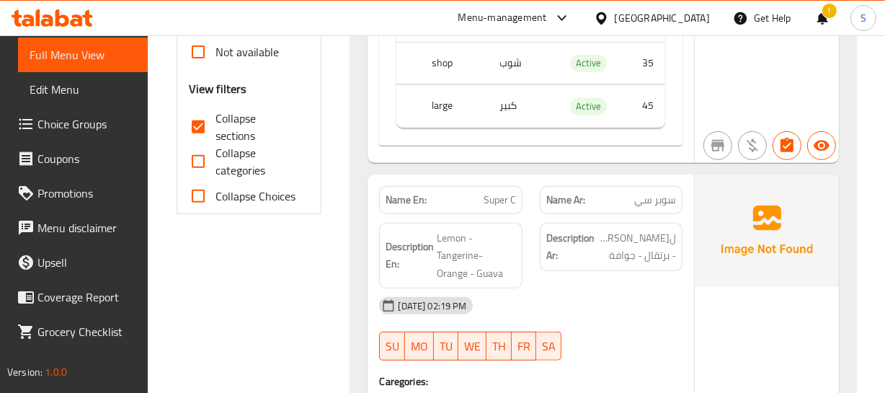
click at [664, 192] on span "سوبر سي" at bounding box center [655, 199] width 42 height 15
drag, startPoint x: 664, startPoint y: 179, endPoint x: 647, endPoint y: 177, distance: 17.5
click at [663, 192] on span "سوبر سي" at bounding box center [655, 199] width 42 height 15
click at [501, 192] on span "Super C" at bounding box center [499, 199] width 32 height 15
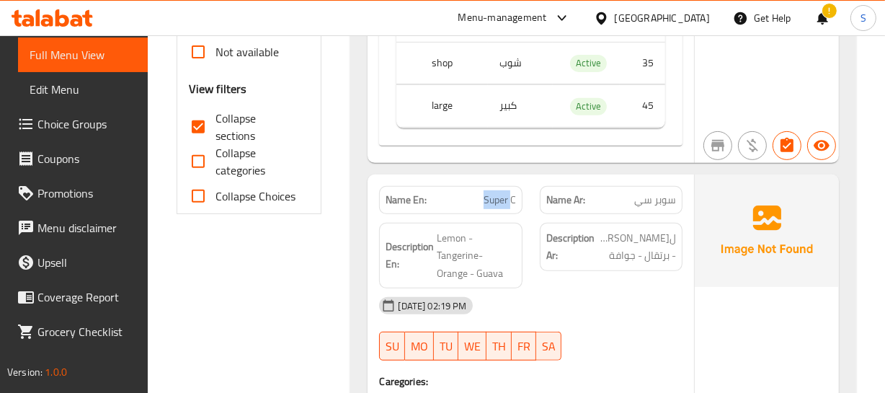
click at [501, 192] on span "Super C" at bounding box center [499, 199] width 32 height 15
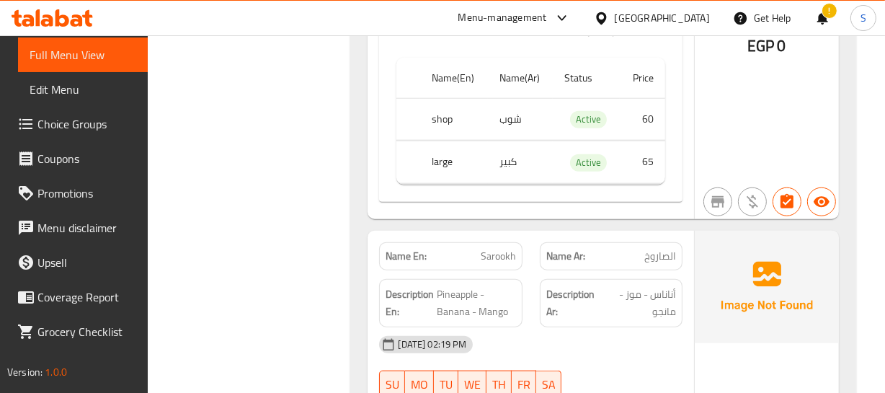
scroll to position [1441, 0]
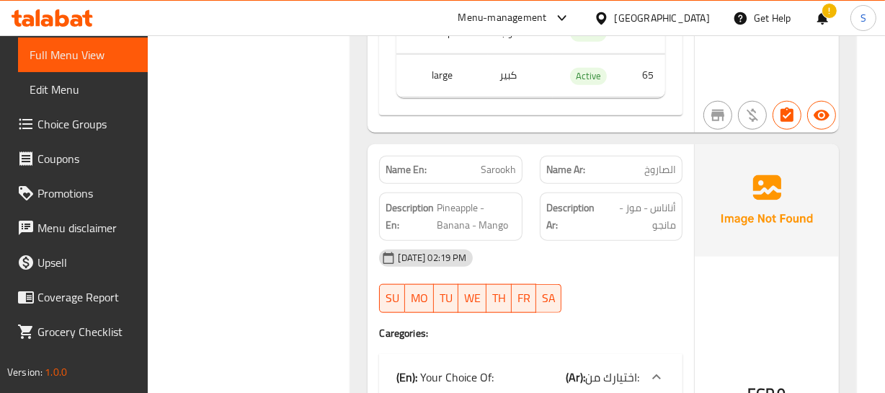
click at [504, 162] on span "Sarookh" at bounding box center [498, 169] width 35 height 15
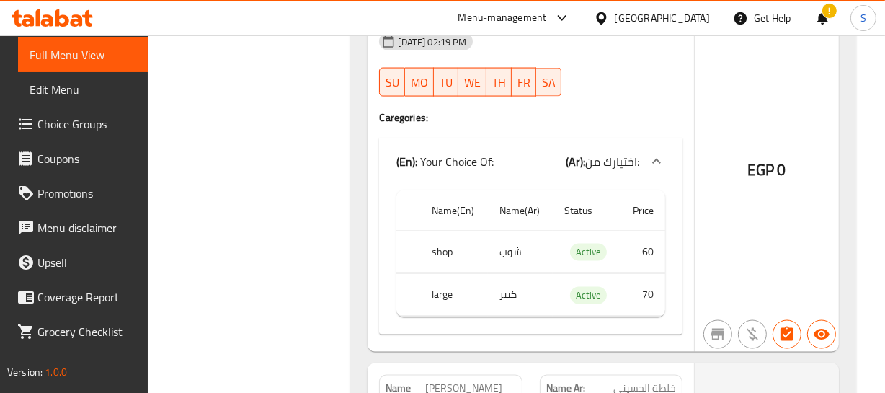
scroll to position [7073, 0]
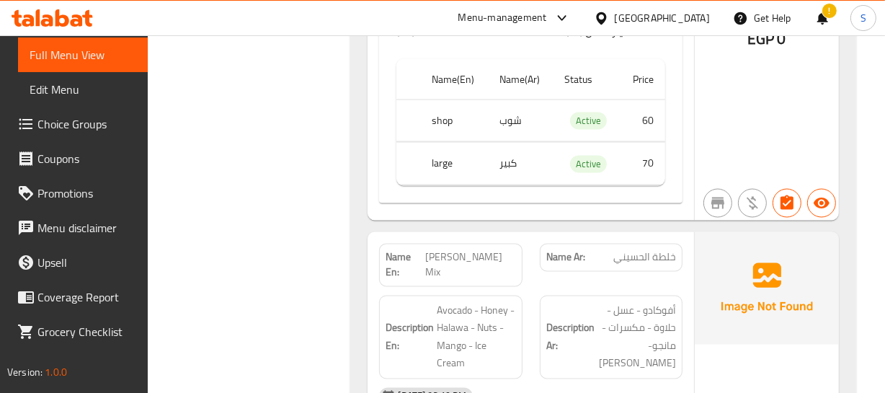
click at [478, 250] on span "[PERSON_NAME] Mix" at bounding box center [470, 265] width 91 height 30
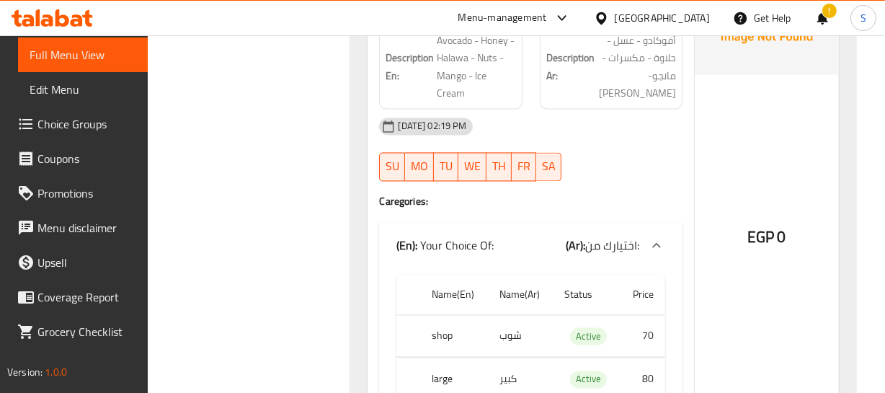
scroll to position [7466, 0]
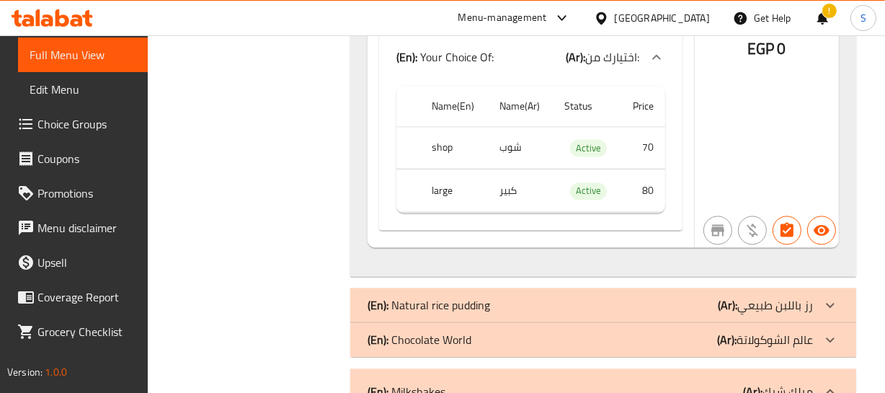
click at [540, 296] on div "(En): Natural rice pudding (Ar): رز باللبن طبيعي" at bounding box center [589, 304] width 444 height 17
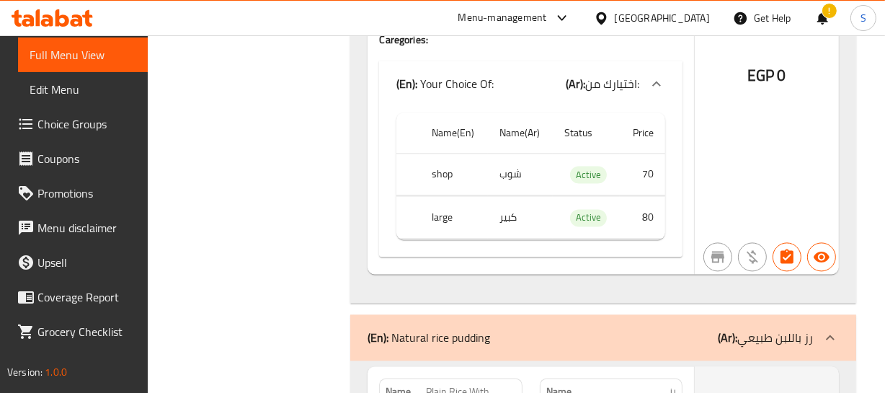
scroll to position [7503, 0]
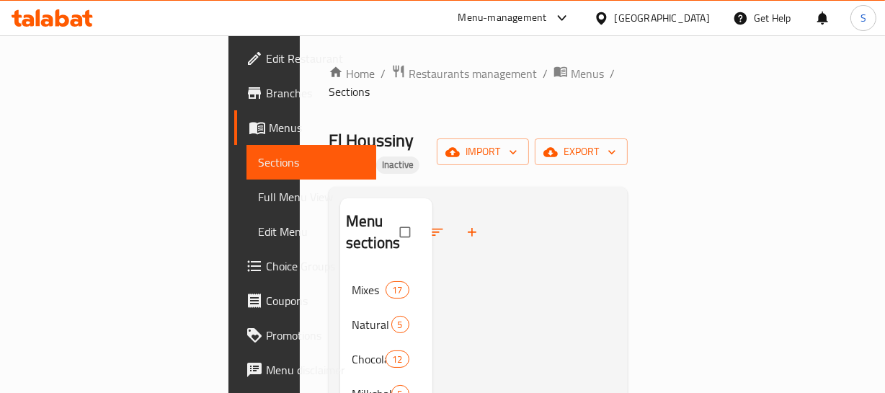
click at [562, 129] on div "El Houssiny Juices Inactive import export" at bounding box center [478, 152] width 299 height 46
click at [432, 216] on div at bounding box center [524, 394] width 184 height 393
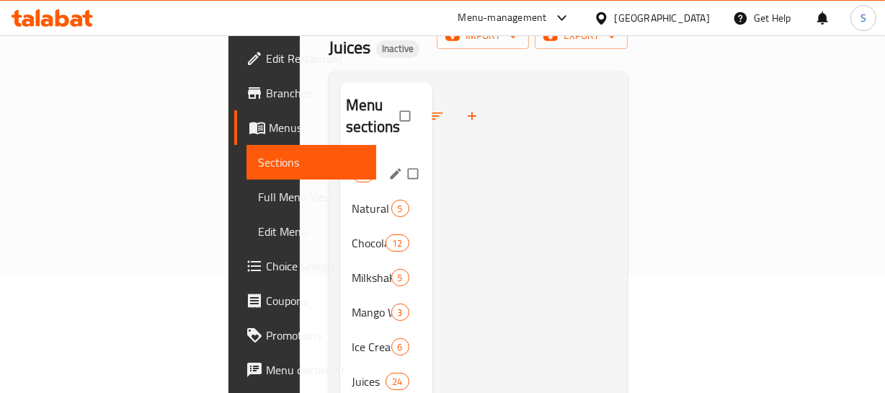
scroll to position [202, 0]
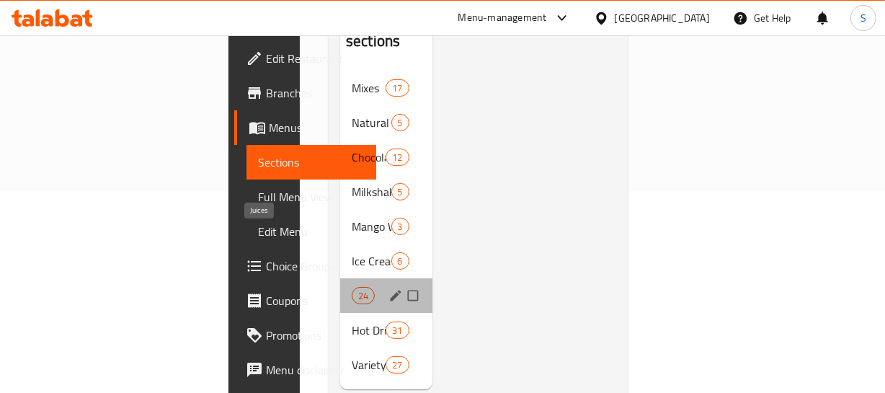
click at [352, 287] on span "Juices" at bounding box center [352, 295] width 0 height 17
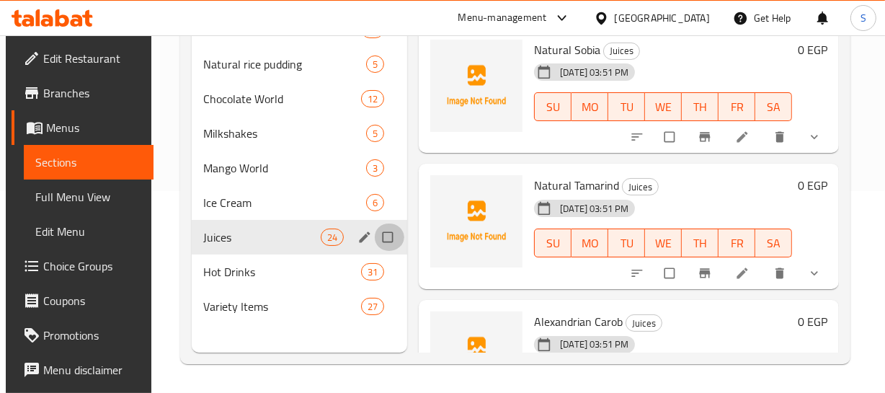
click at [388, 238] on input "Menu sections" at bounding box center [389, 236] width 30 height 27
checkbox input "true"
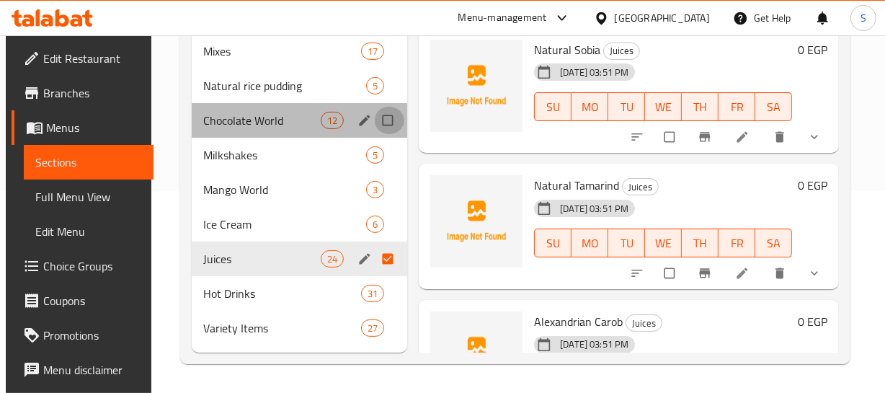
click at [391, 110] on input "Menu sections" at bounding box center [389, 120] width 30 height 27
checkbox input "true"
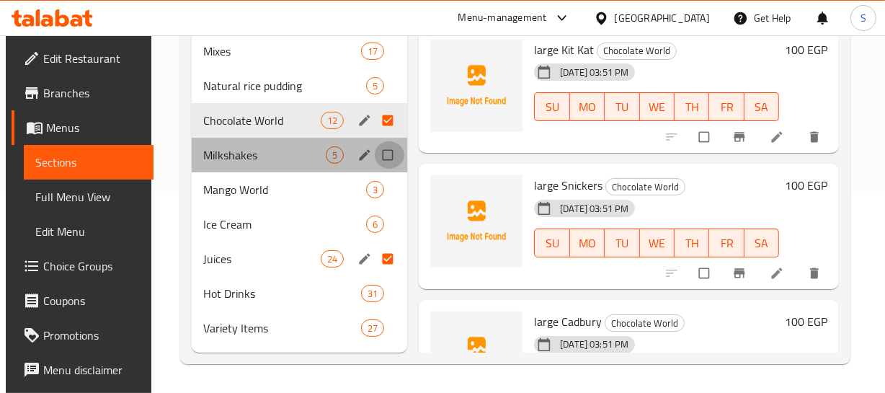
click at [389, 153] on input "Menu sections" at bounding box center [389, 154] width 30 height 27
checkbox input "true"
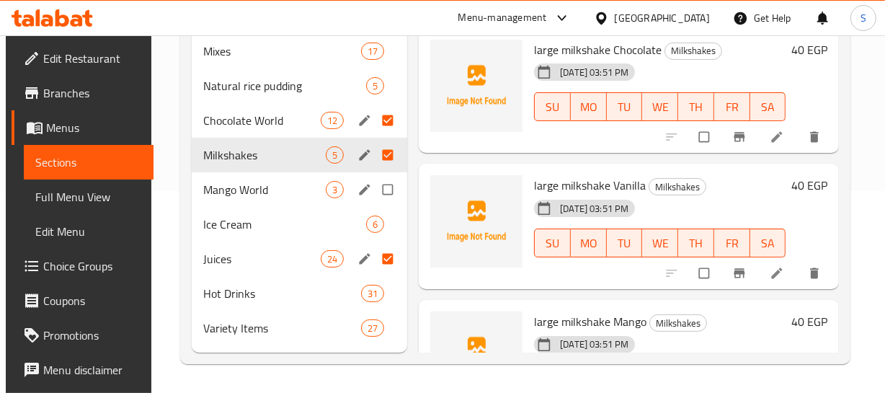
click at [380, 188] on input "Menu sections" at bounding box center [389, 189] width 30 height 27
checkbox input "true"
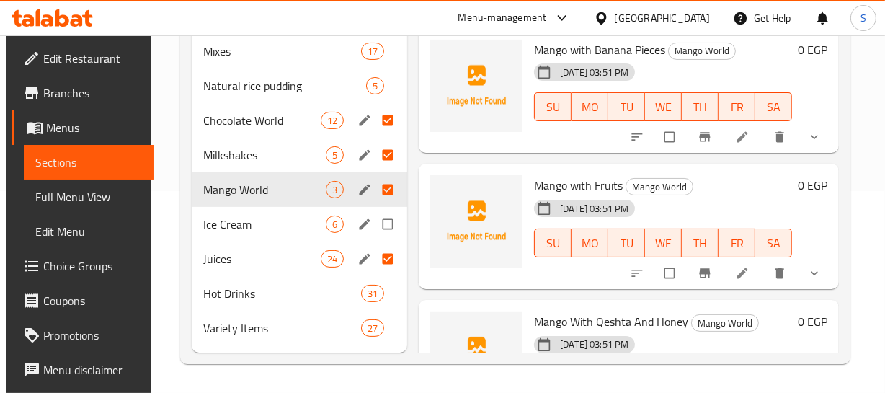
click at [390, 216] on input "Menu sections" at bounding box center [389, 223] width 30 height 27
checkbox input "true"
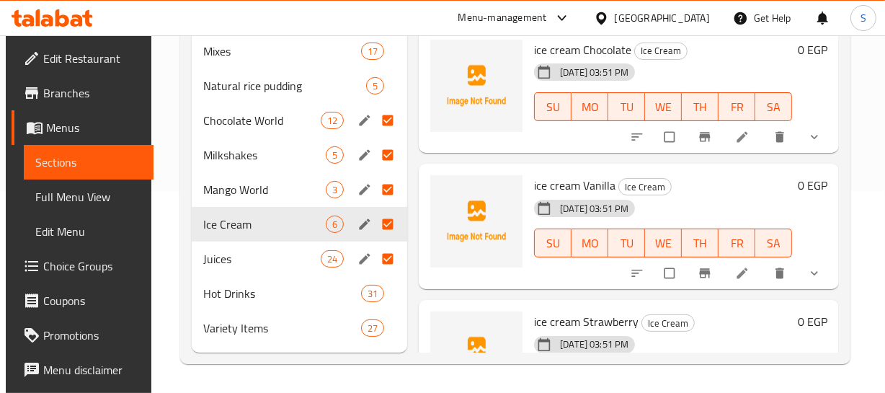
scroll to position [71, 0]
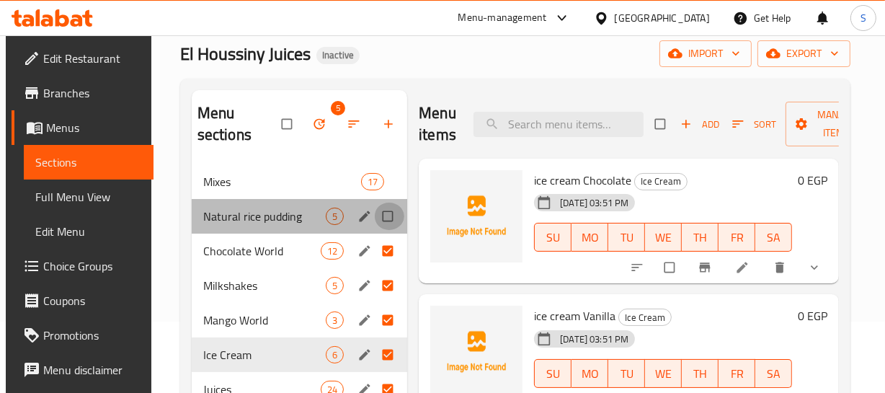
click at [387, 213] on input "Menu sections" at bounding box center [389, 215] width 30 height 27
checkbox input "true"
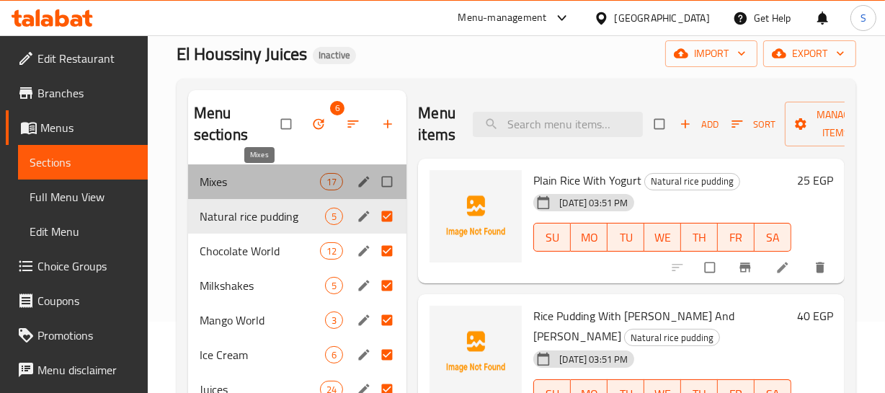
click at [214, 178] on span "Mixes" at bounding box center [260, 181] width 120 height 17
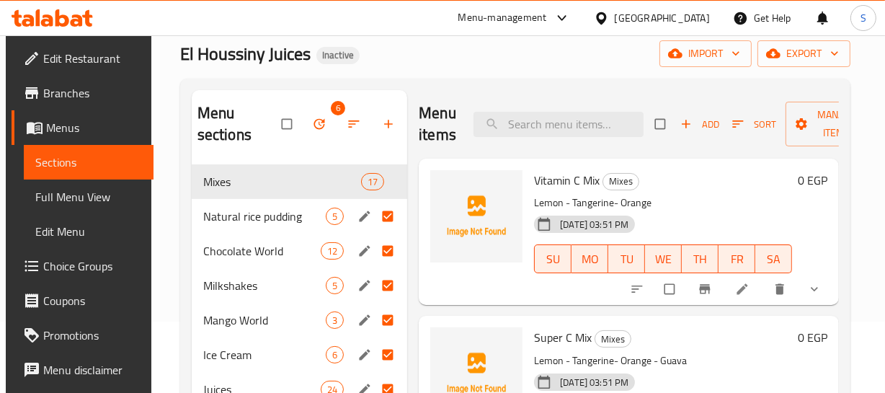
click at [408, 68] on div "Home / Restaurants management / Menus / Sections El Houssiny Juices Inactive im…" at bounding box center [515, 243] width 671 height 501
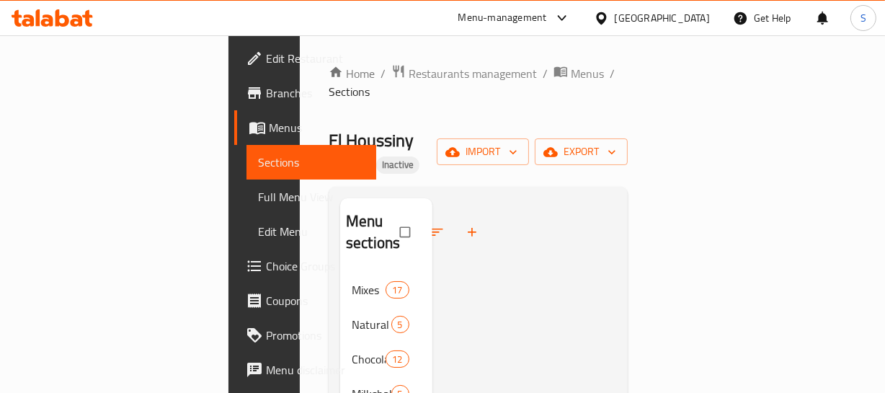
click at [258, 188] on span "Full Menu View" at bounding box center [311, 196] width 107 height 17
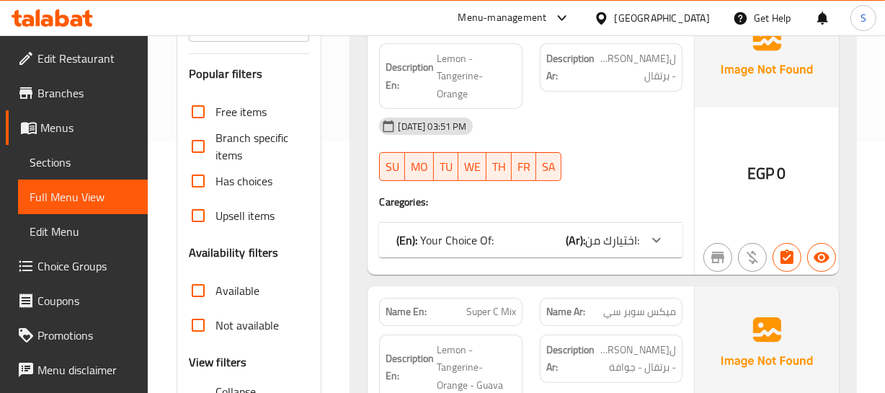
scroll to position [262, 0]
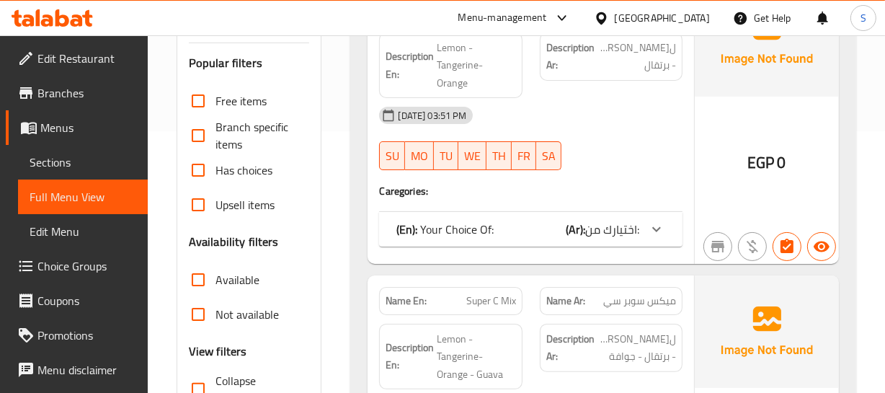
click at [55, 150] on link "Sections" at bounding box center [83, 162] width 130 height 35
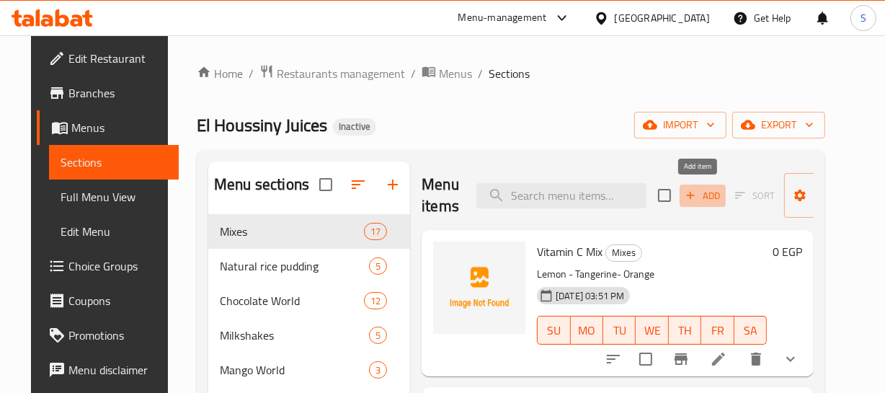
click at [710, 192] on span "Add" at bounding box center [702, 195] width 39 height 17
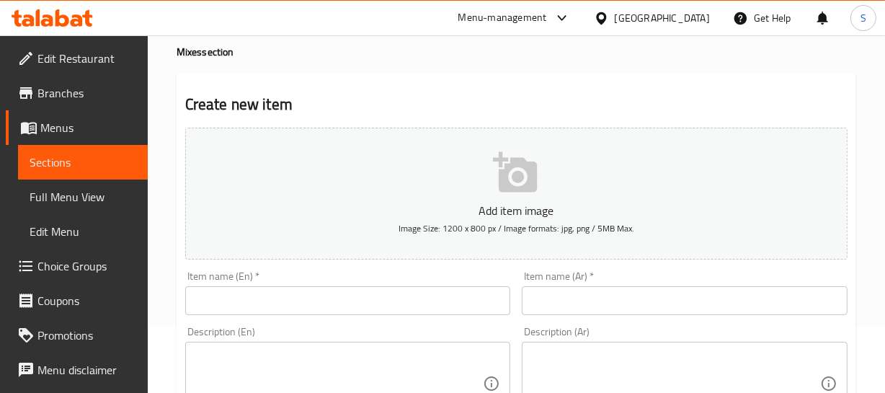
scroll to position [130, 0]
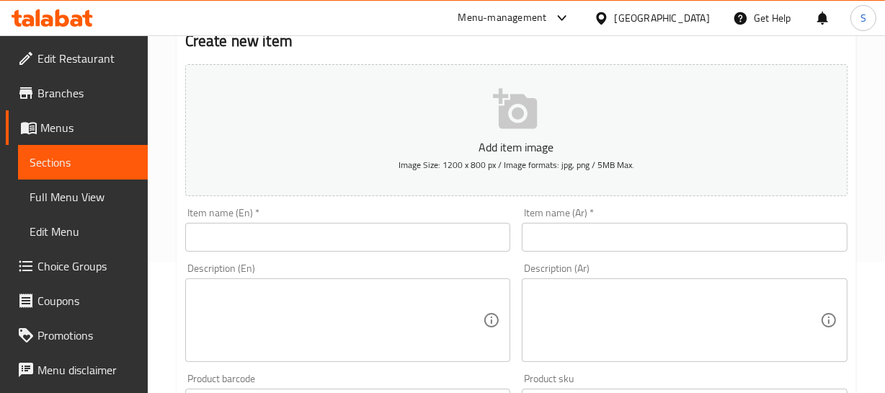
click at [264, 254] on div "Item name (En)   * Item name (En) *" at bounding box center [347, 229] width 337 height 55
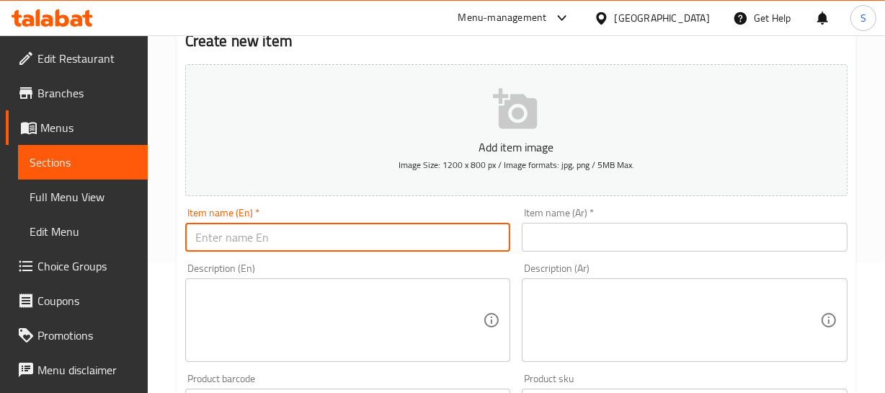
click at [264, 236] on input "text" at bounding box center [348, 237] width 326 height 29
type input "Ice Mocha Mix"
click at [612, 252] on div "Item name (Ar)   * Item name (Ar) *" at bounding box center [684, 229] width 337 height 55
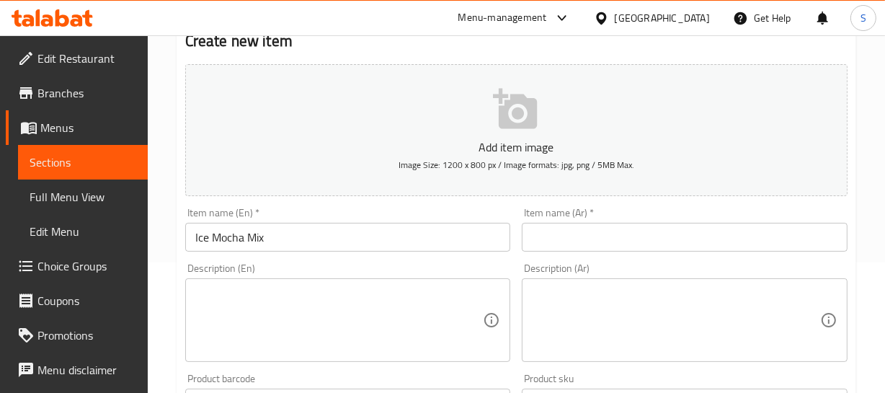
click at [612, 251] on div "Item name (Ar)   * Item name (Ar) *" at bounding box center [684, 229] width 337 height 55
click at [612, 234] on input "text" at bounding box center [685, 237] width 326 height 29
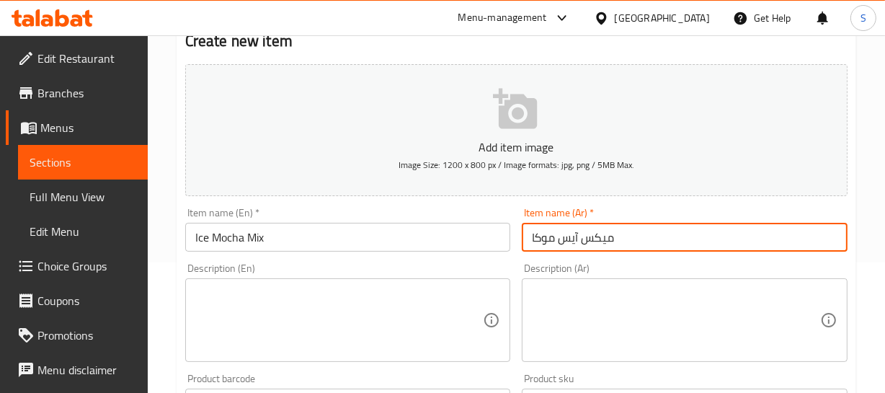
type input "ميكس آيس موكا"
click at [648, 298] on textarea at bounding box center [676, 320] width 288 height 68
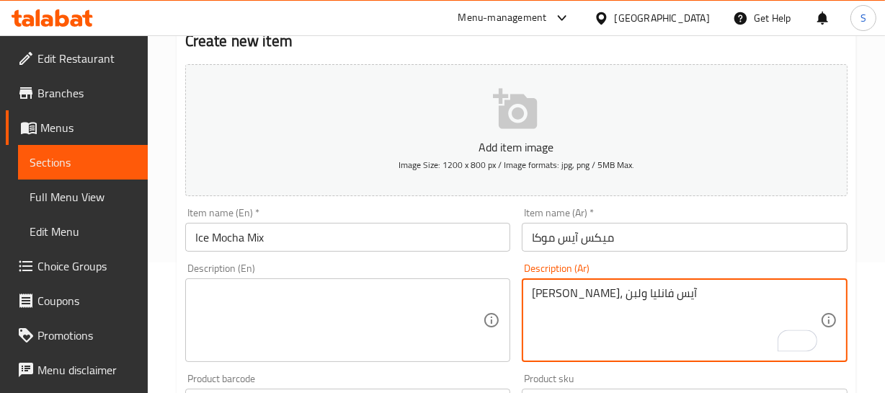
click at [645, 298] on textarea "كوفي ميكس، آيس فانليا ولبن" at bounding box center [676, 320] width 288 height 68
type textarea "كوفي ميكس، آيس فانليا ولبن"
click at [161, 281] on div "Home / Restaurants management / Menus / Sections / item / create Mixes section …" at bounding box center [516, 396] width 737 height 983
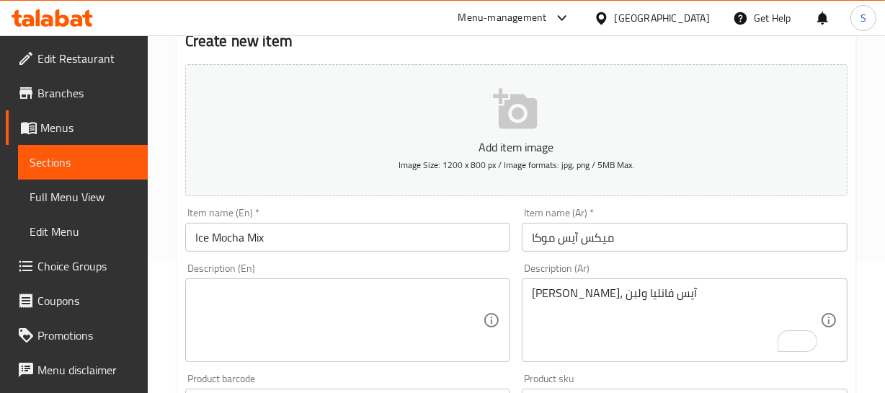
click at [278, 298] on textarea at bounding box center [339, 320] width 288 height 68
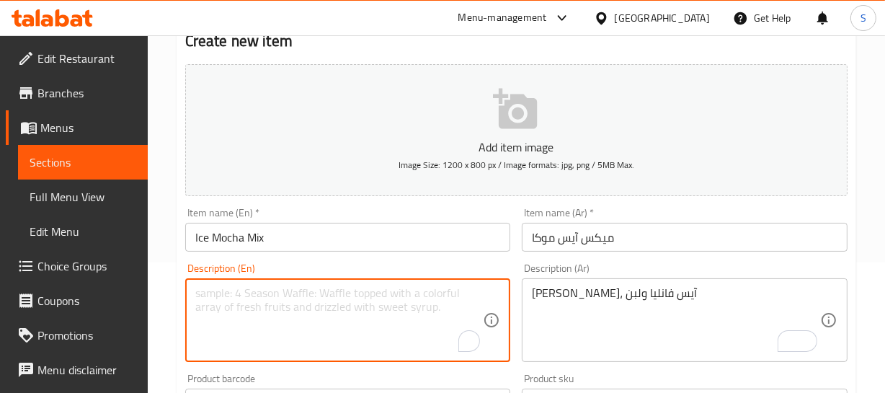
type textarea "ؤ"
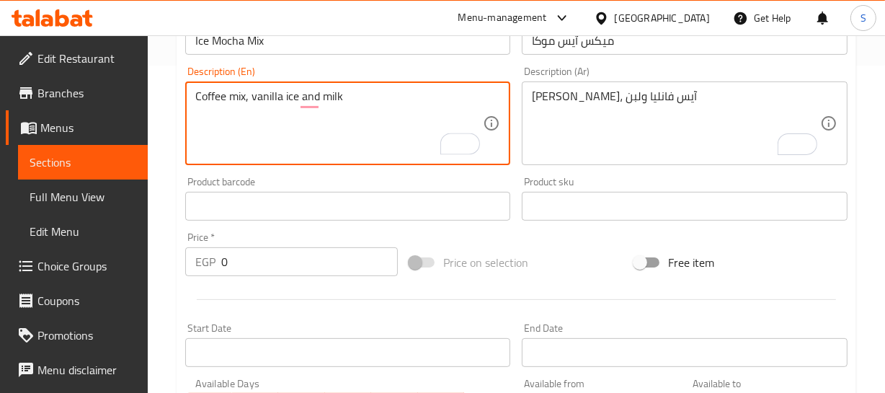
type textarea "Coffee mix, vanilla ice and milk"
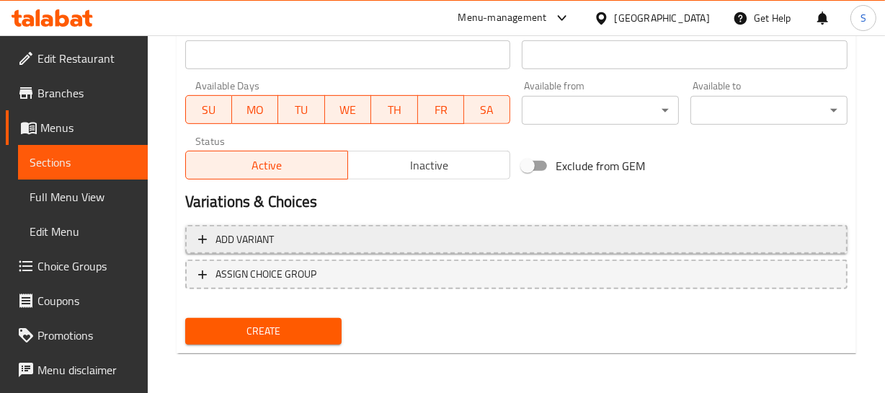
click at [590, 236] on span "Add variant" at bounding box center [516, 240] width 636 height 18
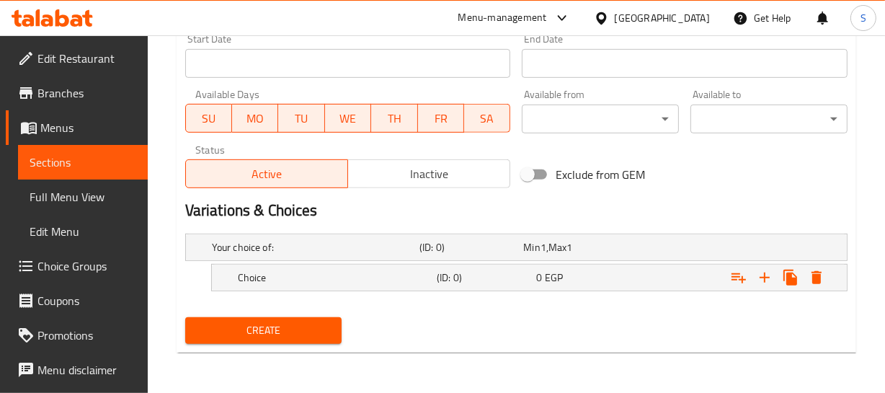
scroll to position [615, 0]
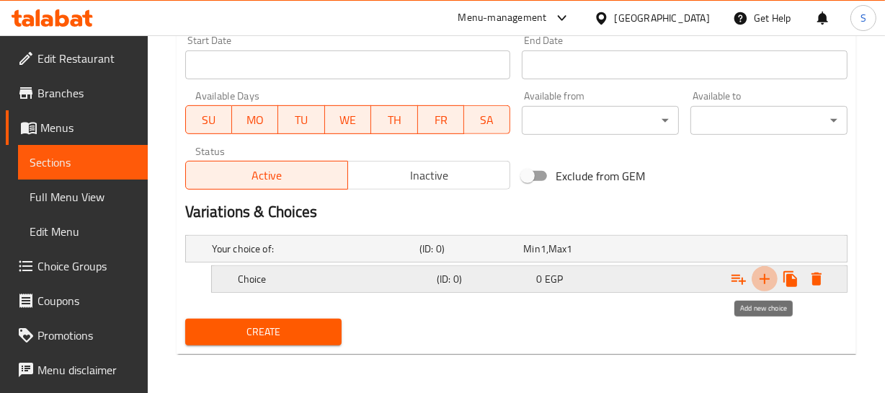
click at [765, 273] on icon "Expand" at bounding box center [764, 278] width 17 height 17
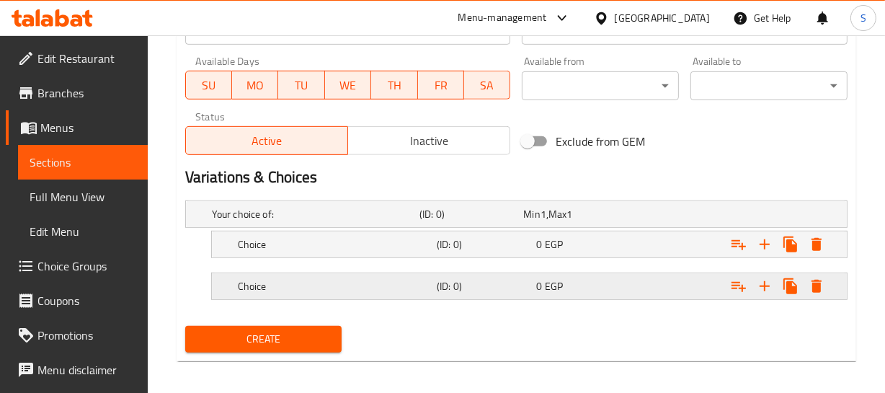
scroll to position [656, 0]
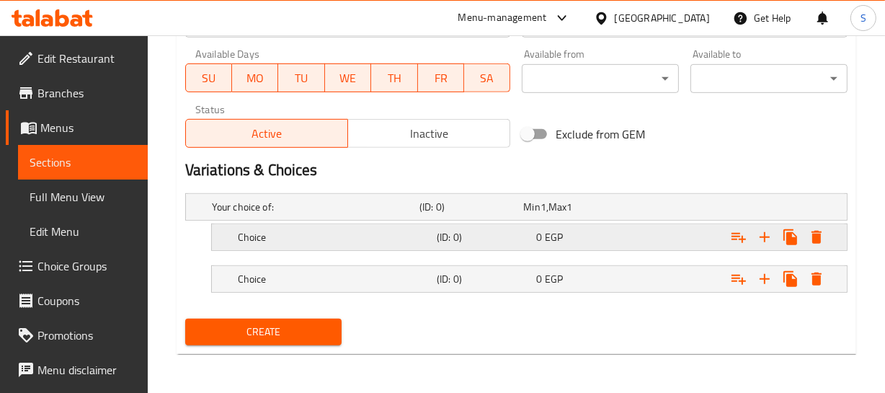
click at [566, 238] on div "0 EGP" at bounding box center [583, 237] width 94 height 14
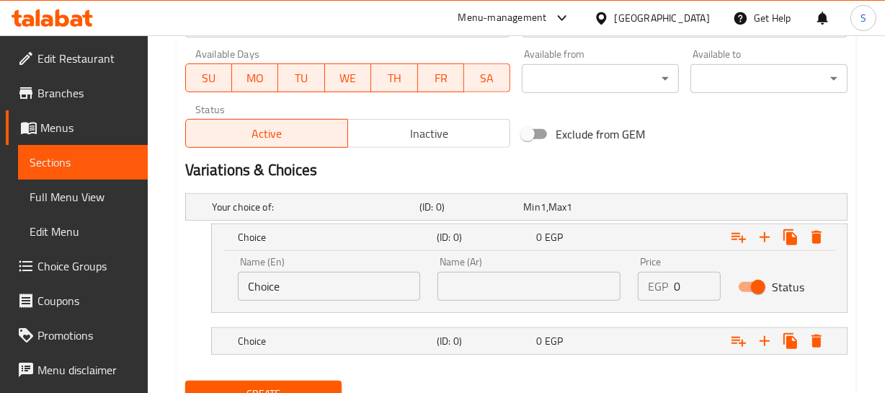
click at [326, 286] on input "Choice" at bounding box center [329, 286] width 183 height 29
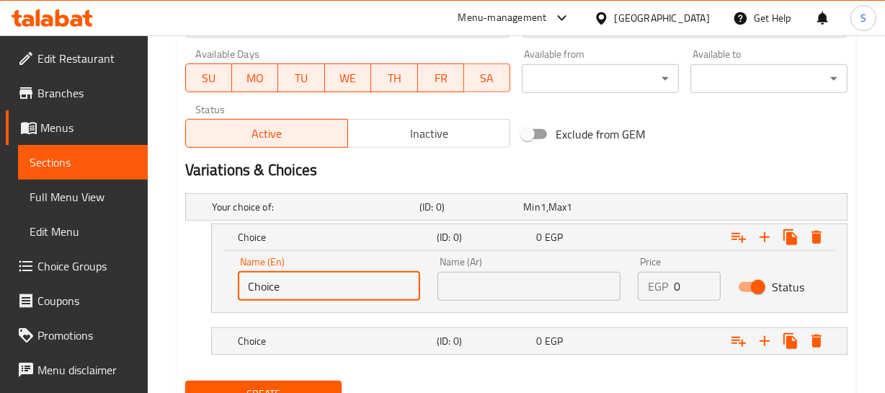
click at [326, 286] on input "Choice" at bounding box center [329, 286] width 183 height 29
type input "Shop"
click at [307, 349] on div "Choice (ID: 0) 0 EGP" at bounding box center [533, 341] width 597 height 32
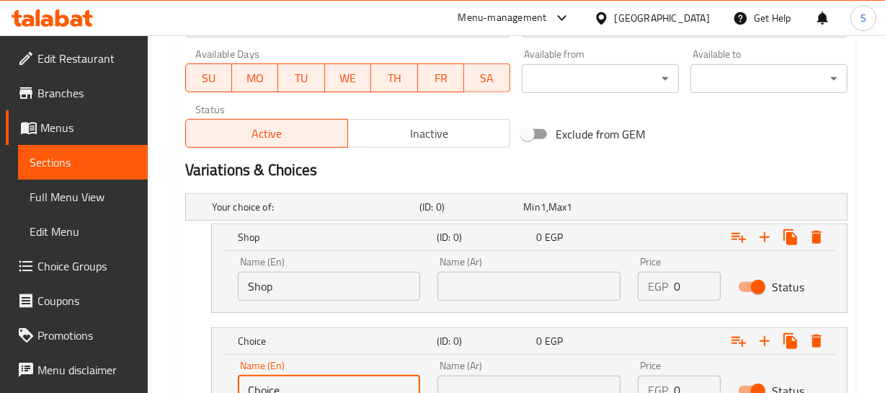
click at [289, 380] on input "Choice" at bounding box center [329, 389] width 183 height 29
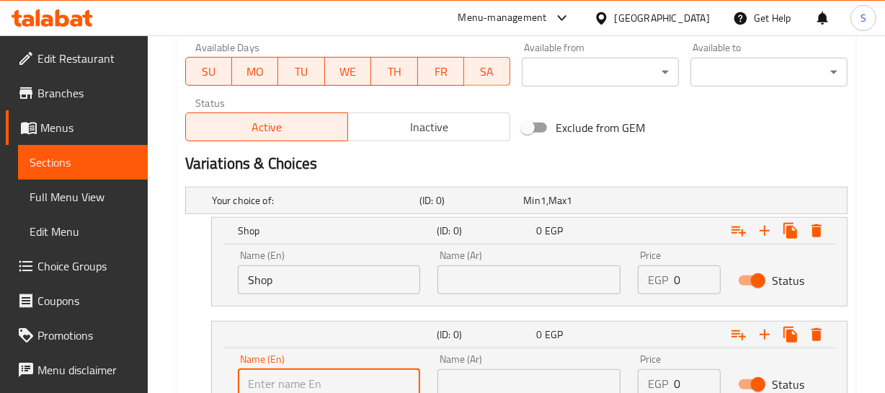
scroll to position [780, 0]
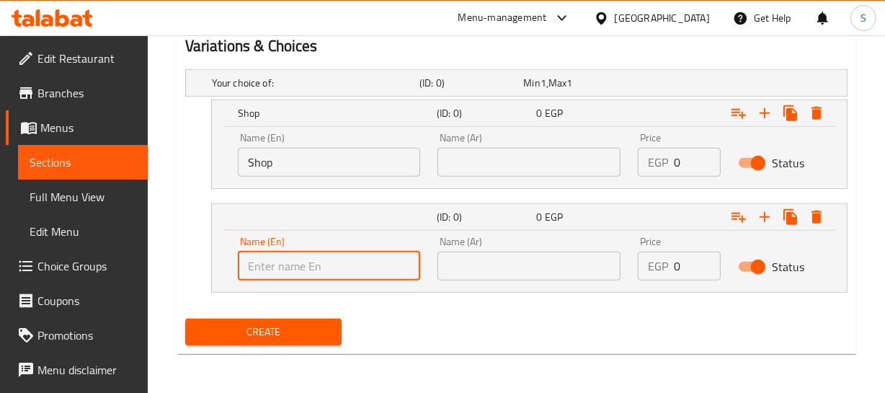
click at [318, 262] on input "text" at bounding box center [329, 265] width 183 height 29
type input "Large"
click at [537, 160] on input "text" at bounding box center [528, 162] width 183 height 29
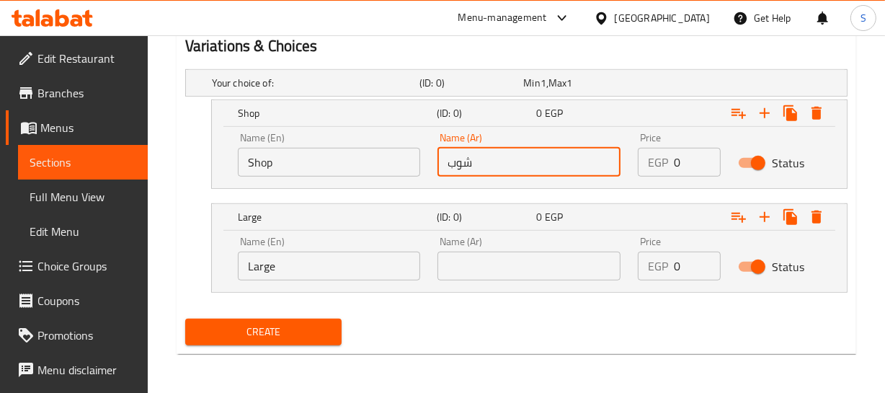
type input "شوب"
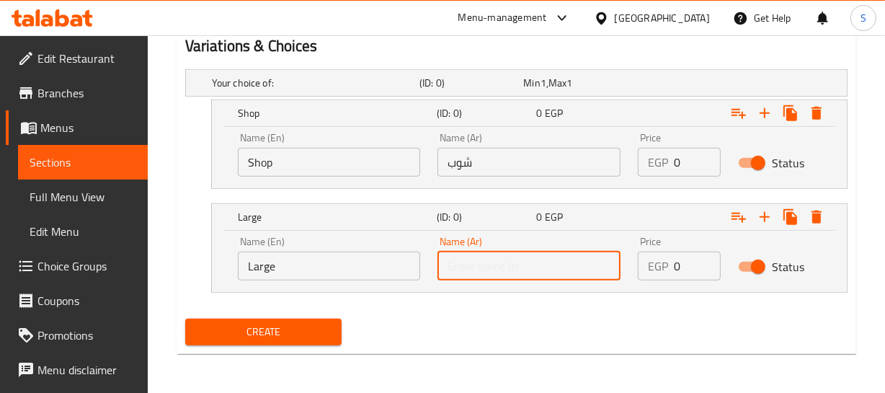
click at [507, 277] on input "text" at bounding box center [528, 265] width 183 height 29
type input "كبير"
click at [694, 160] on input "0" at bounding box center [697, 162] width 47 height 29
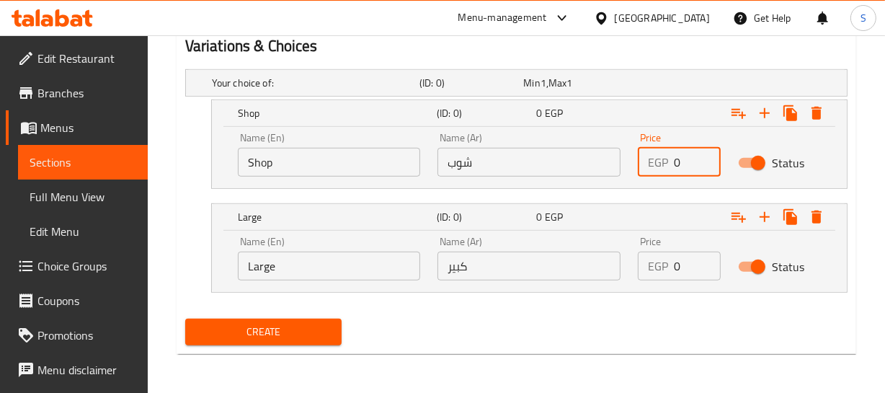
click at [694, 160] on input "0" at bounding box center [697, 162] width 47 height 29
type input "40"
click at [672, 274] on div "EGP 0 Price" at bounding box center [679, 265] width 83 height 29
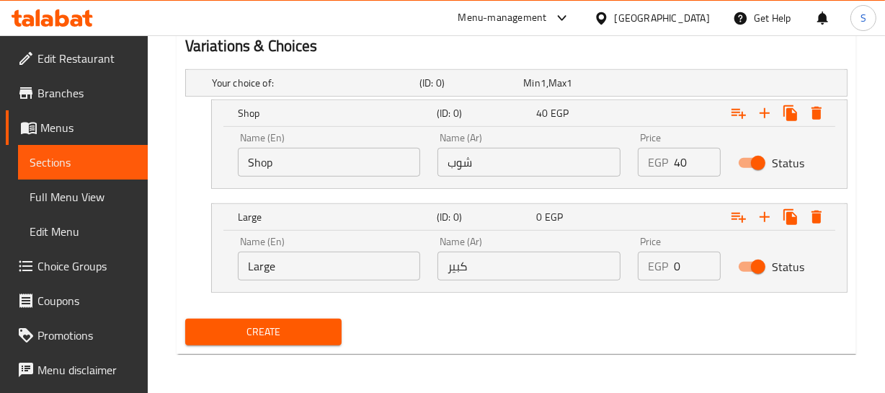
click at [672, 274] on div "EGP 0 Price" at bounding box center [679, 265] width 83 height 29
type input "50"
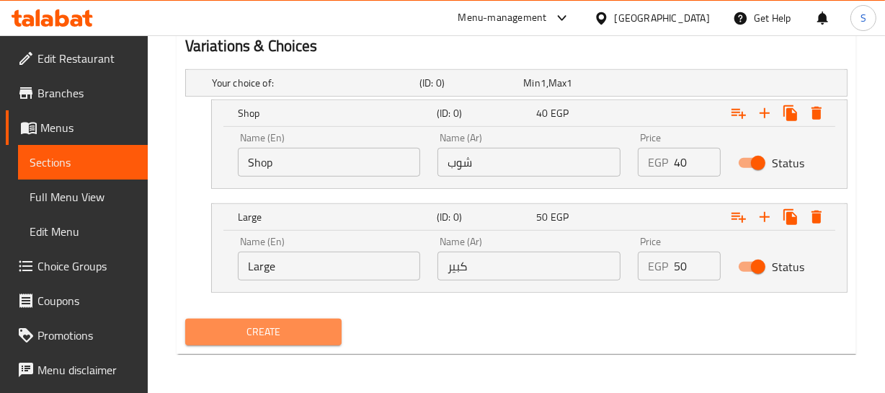
click at [313, 325] on span "Create" at bounding box center [264, 332] width 134 height 18
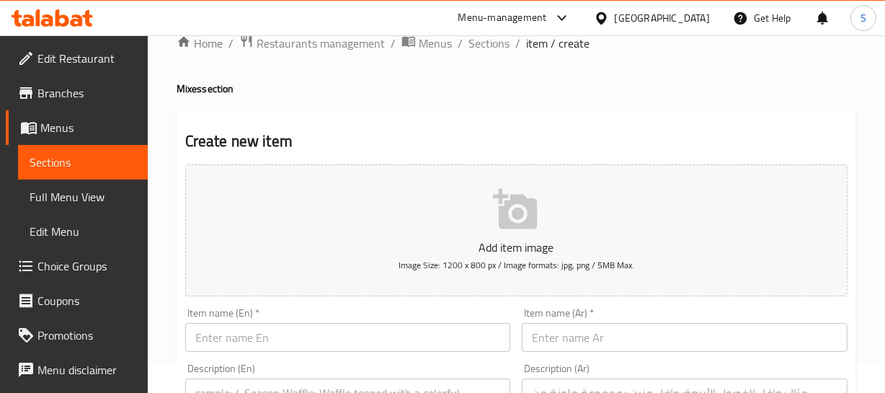
scroll to position [0, 0]
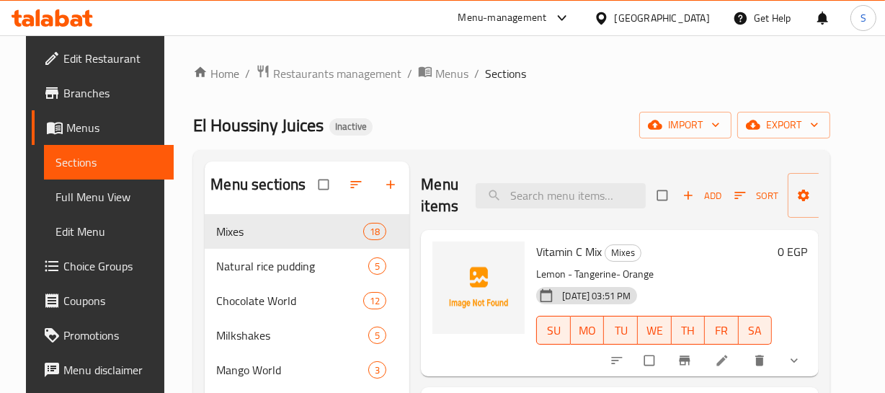
click at [550, 103] on div "Home / Restaurants management / Menus / Sections El Houssiny Juices Inactive im…" at bounding box center [511, 314] width 637 height 501
click at [480, 103] on div "Home / Restaurants management / Menus / Sections El Houssiny Juices Inactive im…" at bounding box center [511, 314] width 637 height 501
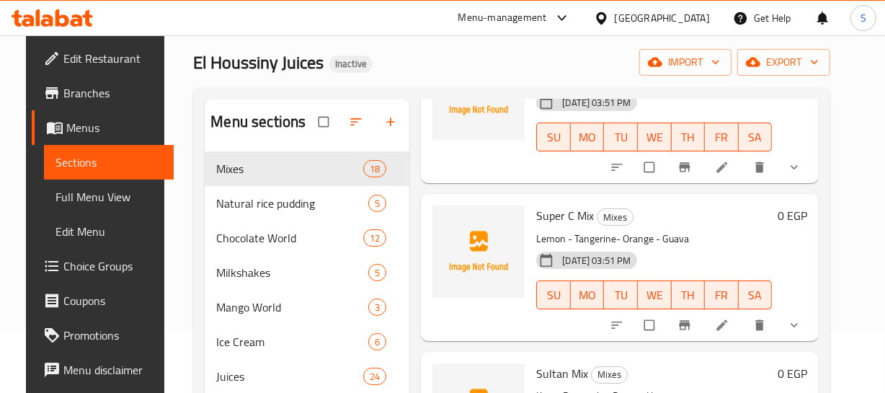
scroll to position [196, 0]
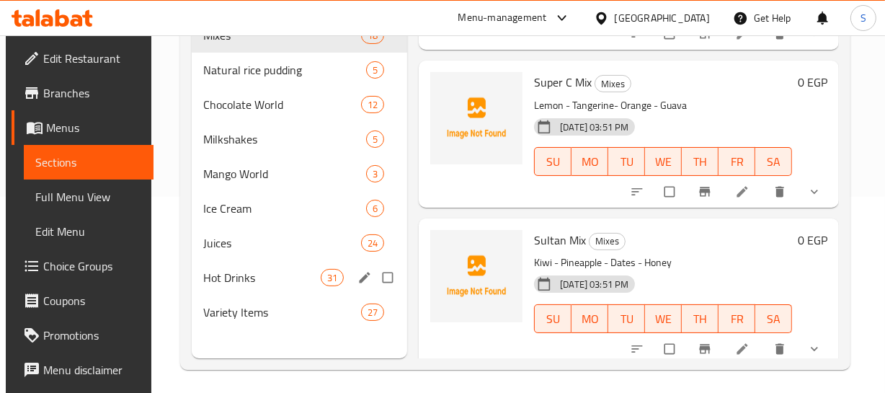
drag, startPoint x: 385, startPoint y: 277, endPoint x: 389, endPoint y: 302, distance: 25.5
click at [385, 277] on input "Menu sections" at bounding box center [389, 277] width 30 height 27
checkbox input "true"
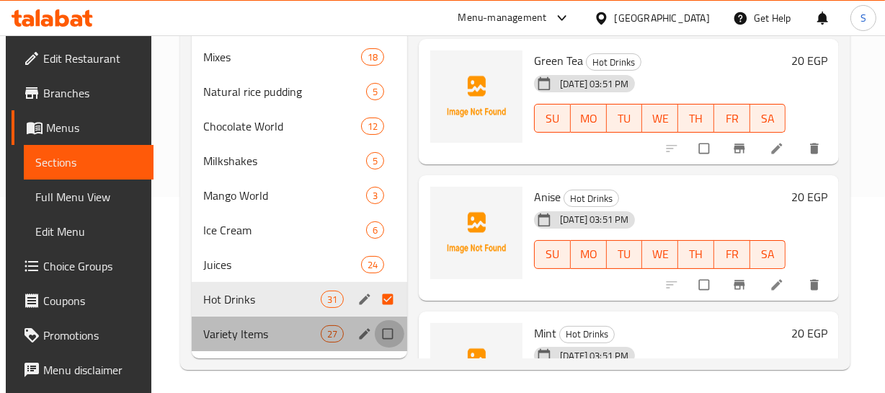
click at [392, 329] on input "Menu sections" at bounding box center [389, 333] width 30 height 27
checkbox input "true"
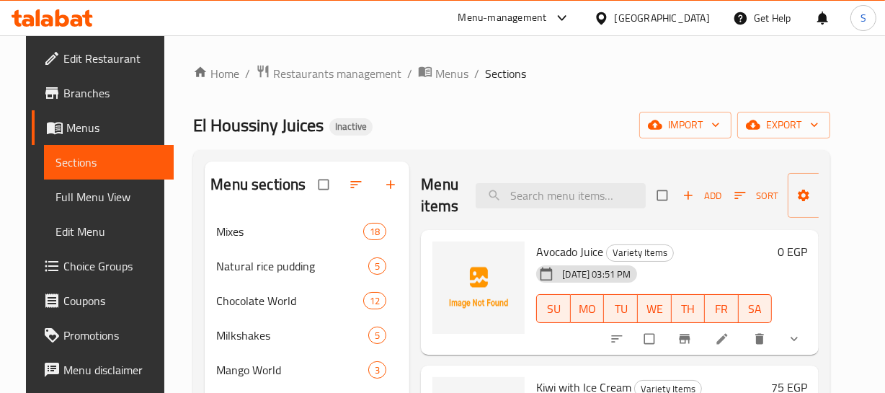
click at [576, 113] on div "El Houssiny Juices Inactive import export" at bounding box center [511, 125] width 637 height 27
click at [98, 193] on span "Full Menu View" at bounding box center [108, 196] width 107 height 17
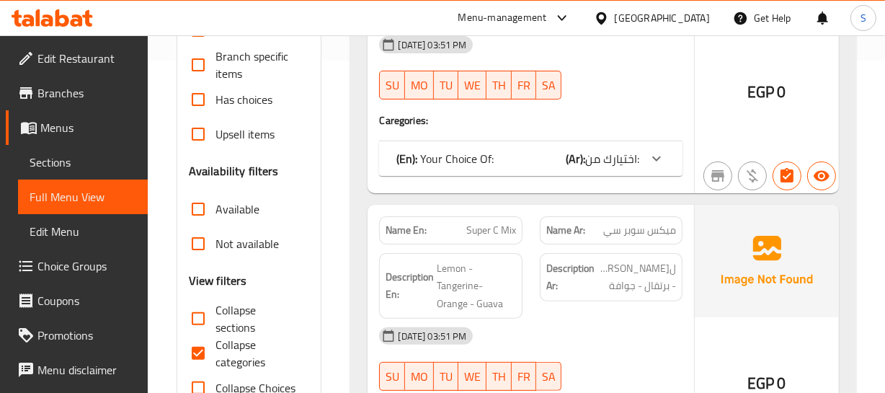
scroll to position [458, 0]
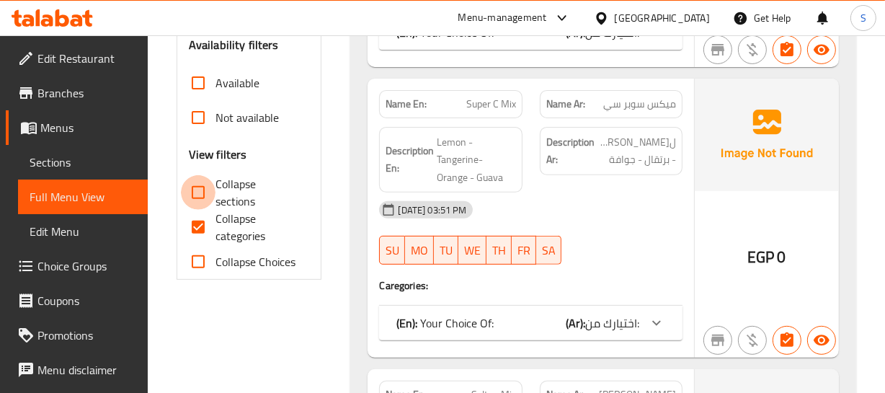
click at [195, 189] on input "Collapse sections" at bounding box center [198, 192] width 35 height 35
checkbox input "true"
click at [197, 223] on input "Collapse categories" at bounding box center [198, 227] width 35 height 35
checkbox input "false"
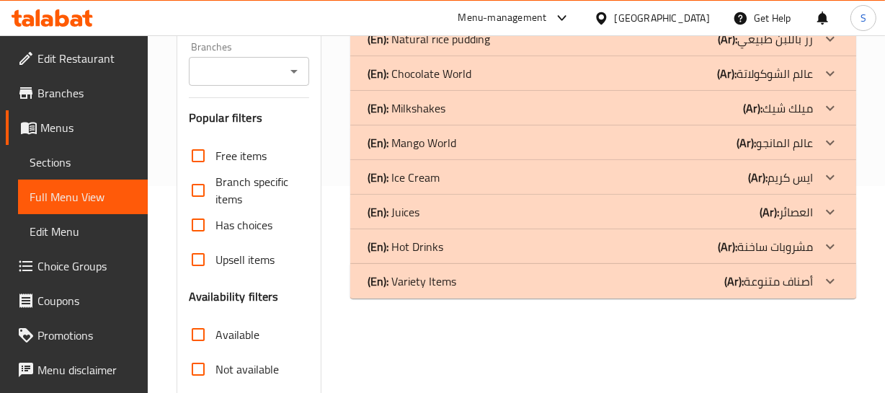
scroll to position [177, 0]
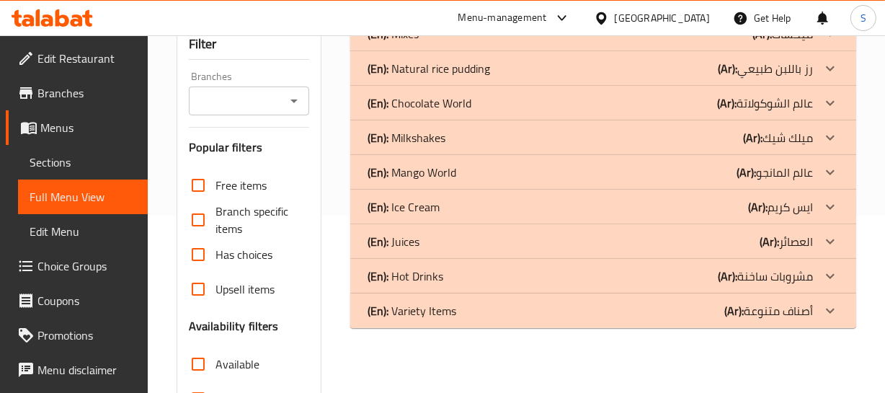
click at [787, 243] on p "(Ar): العصائر" at bounding box center [785, 241] width 53 height 17
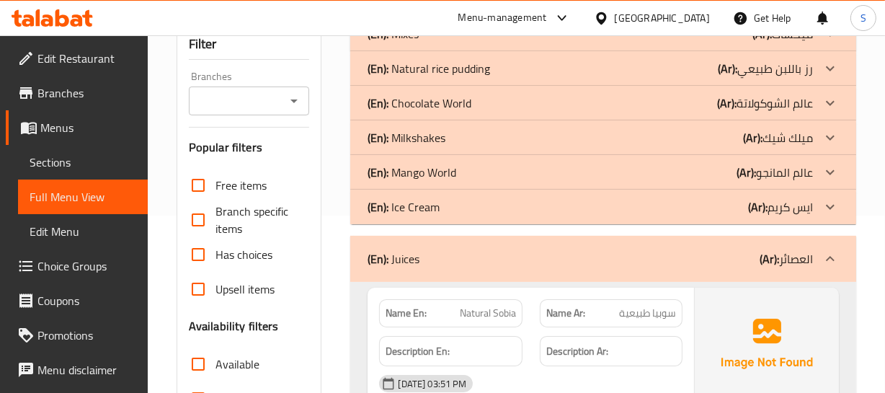
click at [796, 215] on p "(Ar): [PERSON_NAME]" at bounding box center [780, 206] width 65 height 17
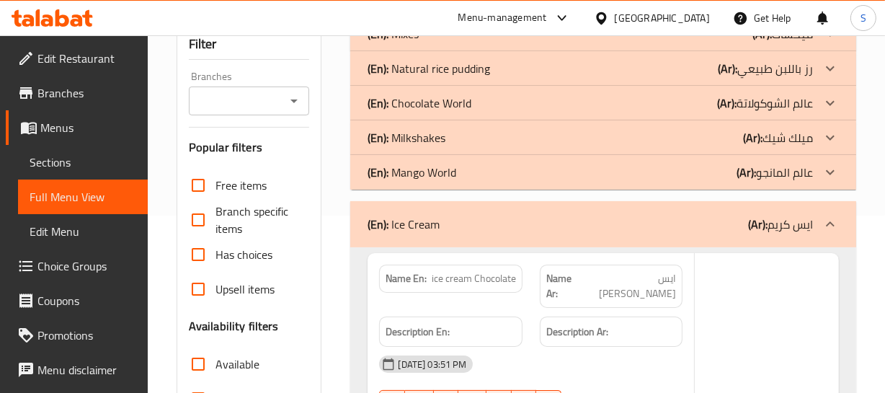
click at [795, 174] on p "(Ar): عالم المانجو" at bounding box center [774, 172] width 76 height 17
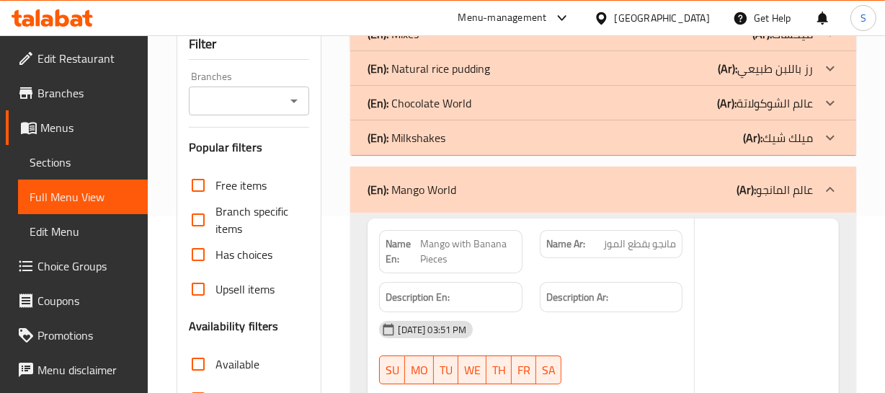
click at [796, 146] on p "(Ar): [PERSON_NAME]" at bounding box center [778, 137] width 70 height 17
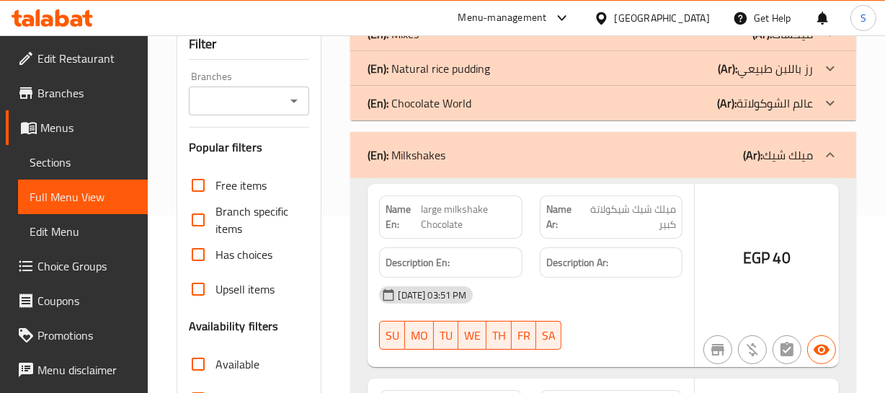
click at [787, 107] on p "(Ar): عالم الشوكولاتة" at bounding box center [765, 102] width 96 height 17
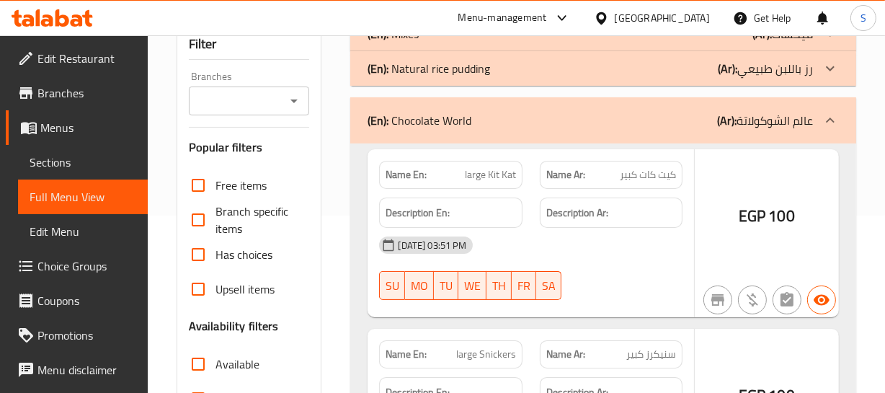
click at [784, 69] on p "(Ar): رز باللبن طبيعي" at bounding box center [765, 68] width 95 height 17
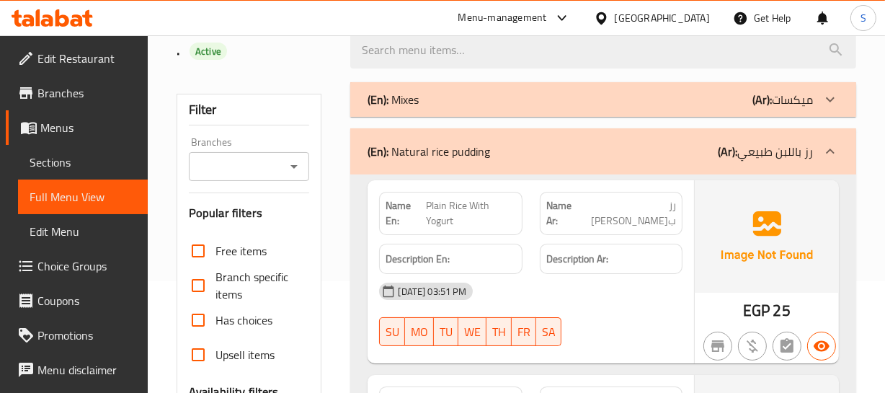
scroll to position [46, 0]
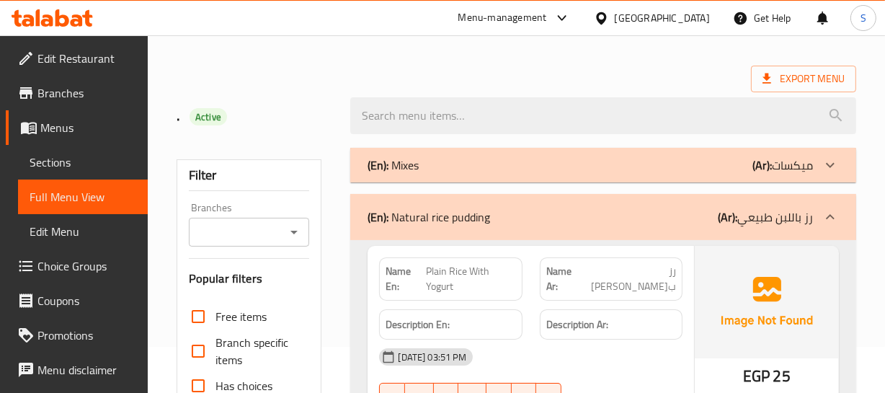
click at [795, 158] on p "(Ar): ميكسات" at bounding box center [782, 164] width 61 height 17
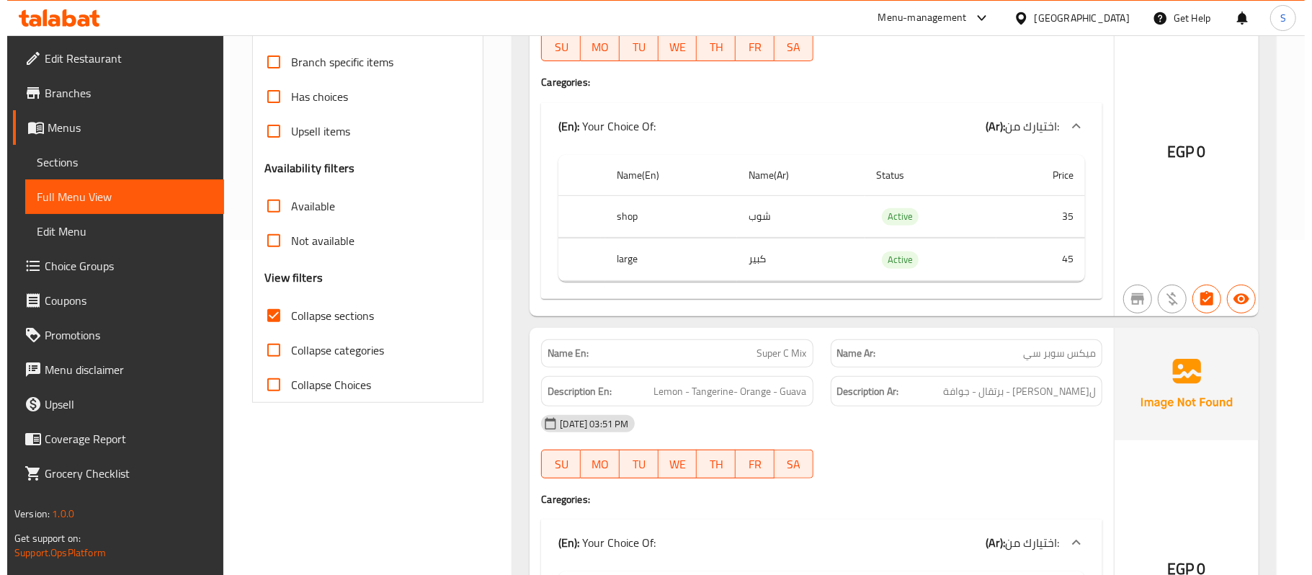
scroll to position [0, 0]
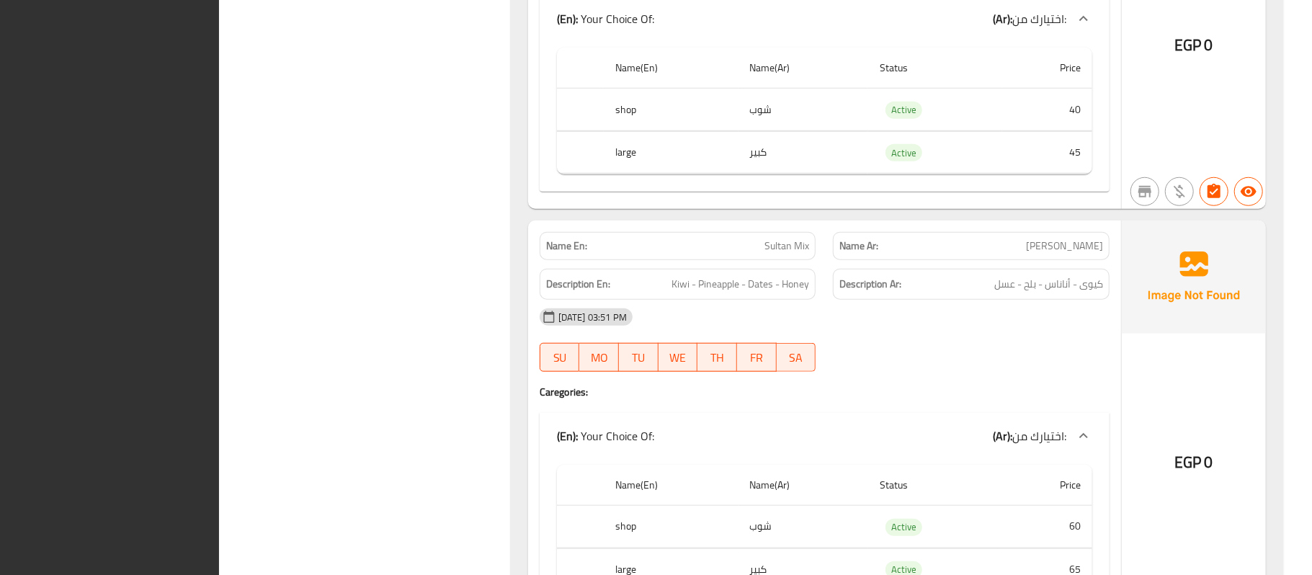
click at [661, 359] on button "WE" at bounding box center [678, 357] width 40 height 29
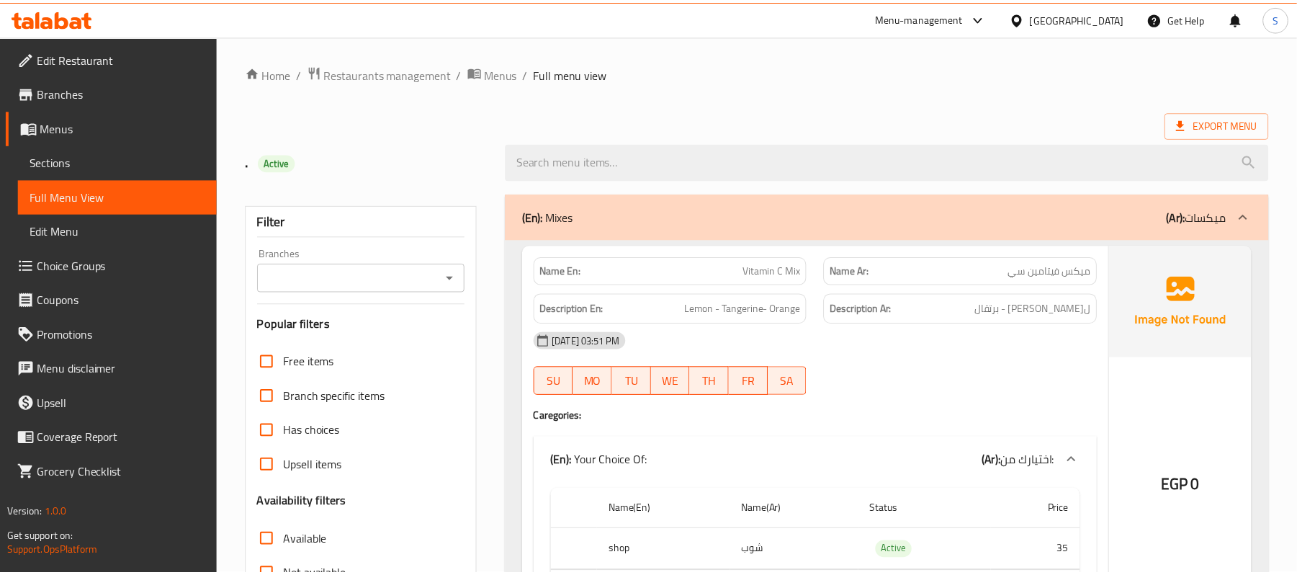
scroll to position [859, 0]
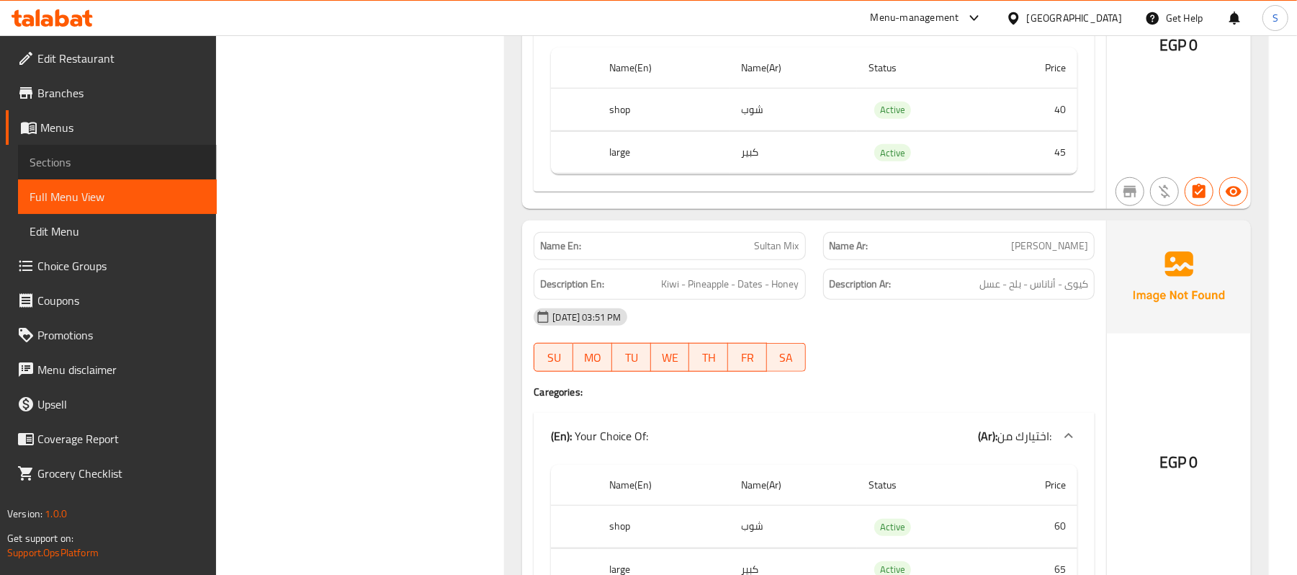
click at [53, 166] on span "Sections" at bounding box center [118, 161] width 176 height 17
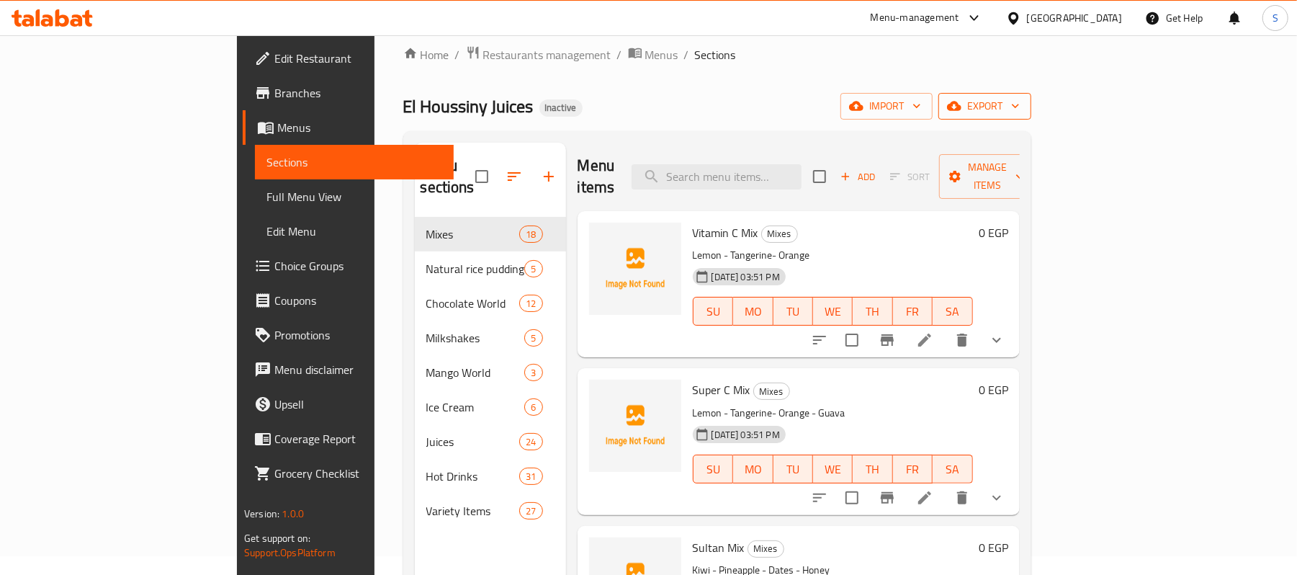
scroll to position [10, 0]
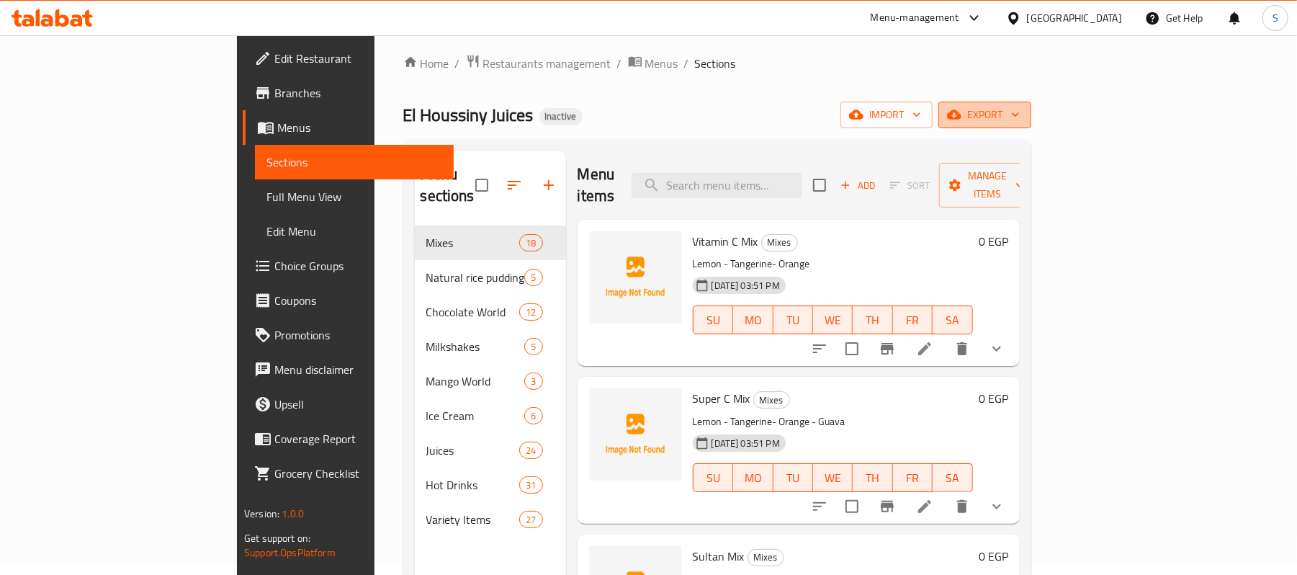
click at [894, 104] on button "export" at bounding box center [985, 115] width 93 height 27
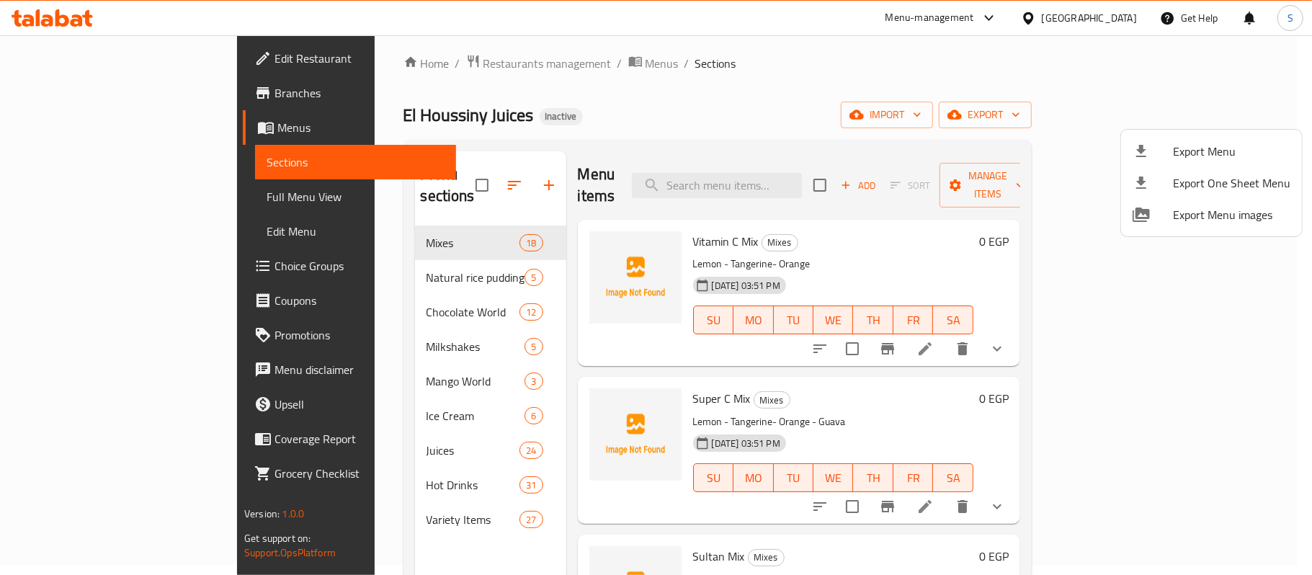
click at [614, 73] on div at bounding box center [656, 287] width 1312 height 575
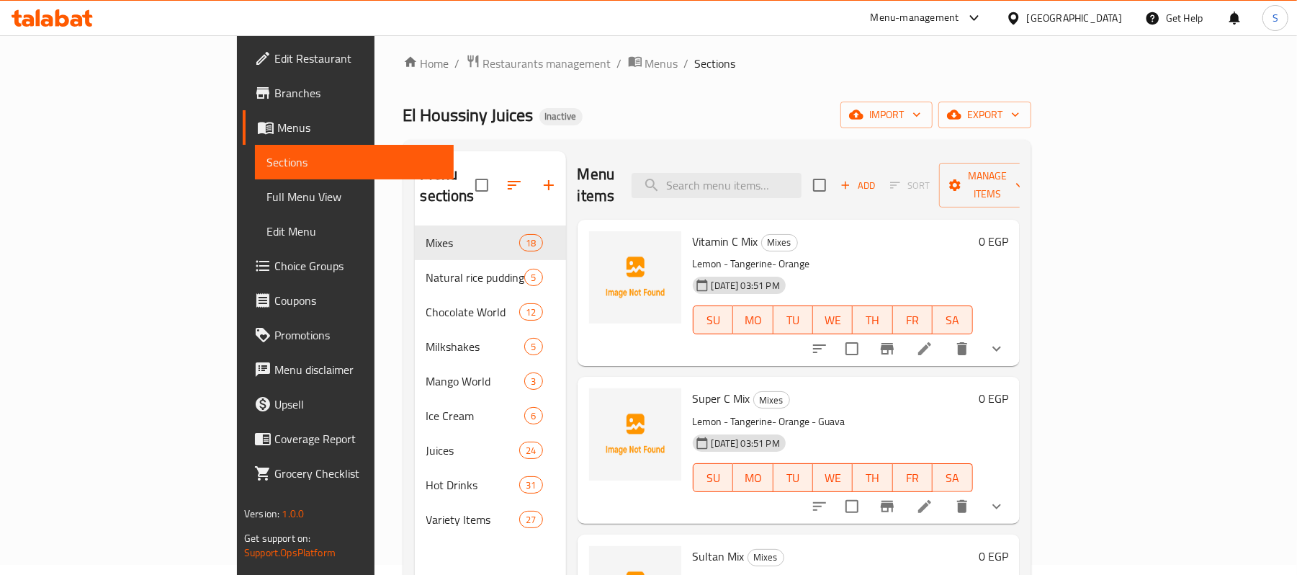
click at [508, 181] on icon "button" at bounding box center [514, 185] width 13 height 9
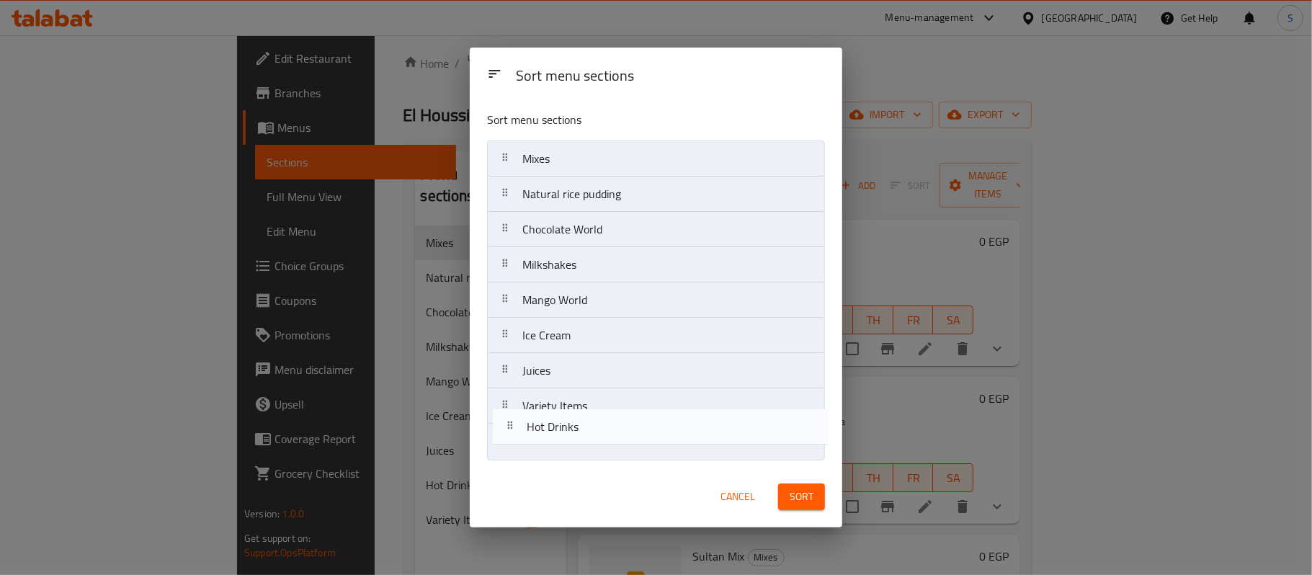
drag, startPoint x: 612, startPoint y: 418, endPoint x: 622, endPoint y: 455, distance: 38.8
click at [622, 392] on nav "Mixes Natural rice pudding Chocolate World Milkshakes Mango World Ice Cream Jui…" at bounding box center [656, 299] width 338 height 319
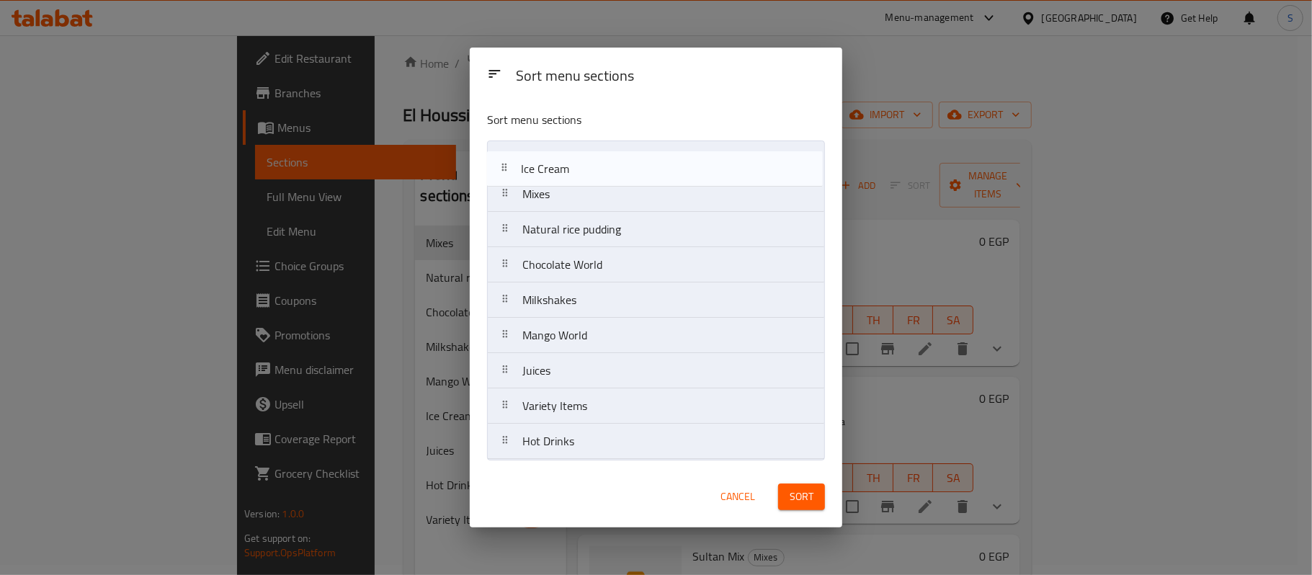
drag, startPoint x: 617, startPoint y: 329, endPoint x: 615, endPoint y: 136, distance: 192.4
click at [615, 136] on div "Sort menu sections Mixes Natural rice pudding Chocolate World Milkshakes Mango …" at bounding box center [656, 282] width 372 height 366
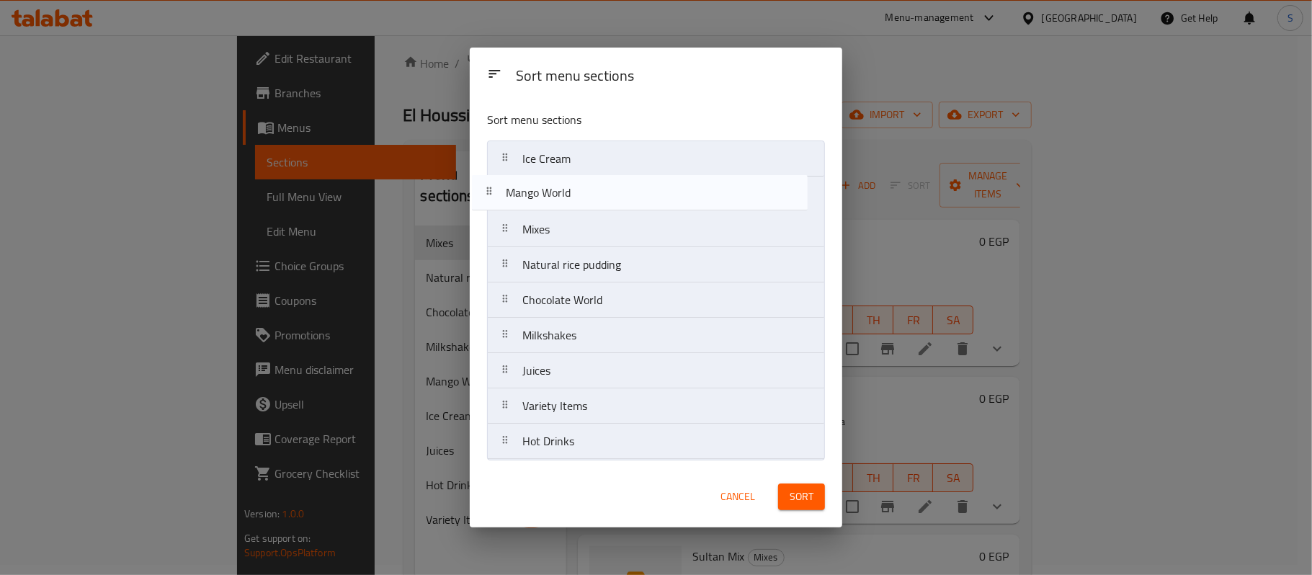
drag, startPoint x: 625, startPoint y: 332, endPoint x: 608, endPoint y: 163, distance: 170.2
click at [608, 163] on nav "Ice Cream Mixes Natural rice pudding Chocolate World Milkshakes Mango World Jui…" at bounding box center [656, 299] width 338 height 319
drag, startPoint x: 611, startPoint y: 277, endPoint x: 617, endPoint y: 177, distance: 100.3
click at [617, 177] on nav "Ice Cream Mango World Mixes Natural rice pudding Chocolate World Milkshakes Jui…" at bounding box center [656, 299] width 338 height 319
drag, startPoint x: 623, startPoint y: 306, endPoint x: 633, endPoint y: 182, distance: 125.0
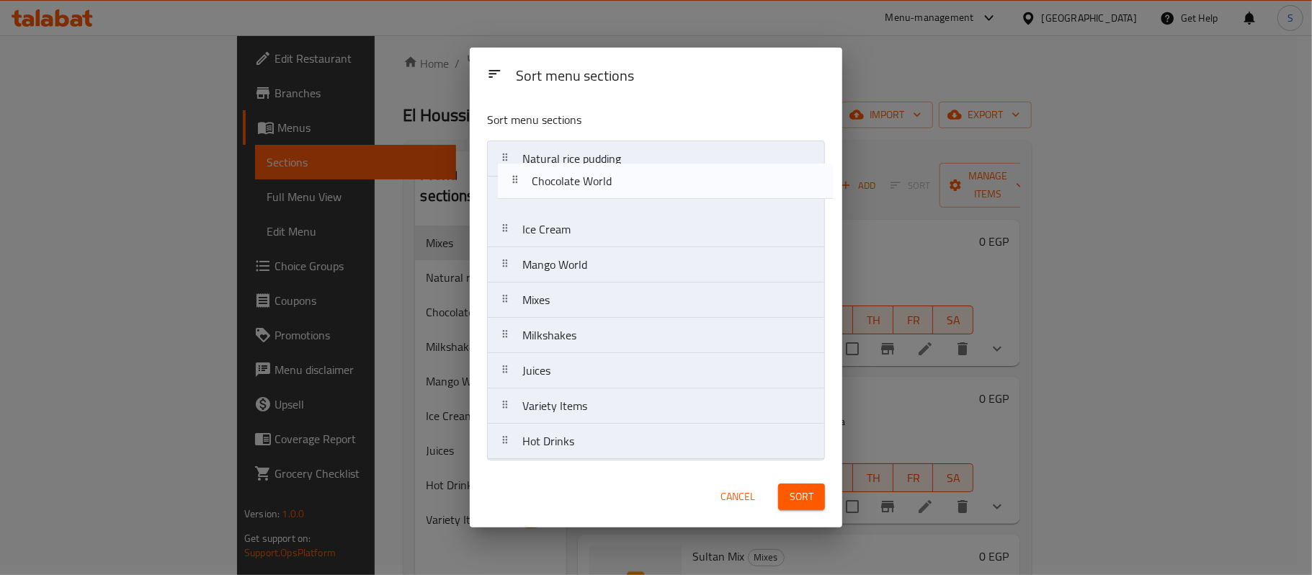
click at [633, 182] on nav "Natural rice pudding Ice Cream Mango World Mixes Chocolate World Milkshakes Jui…" at bounding box center [656, 299] width 338 height 319
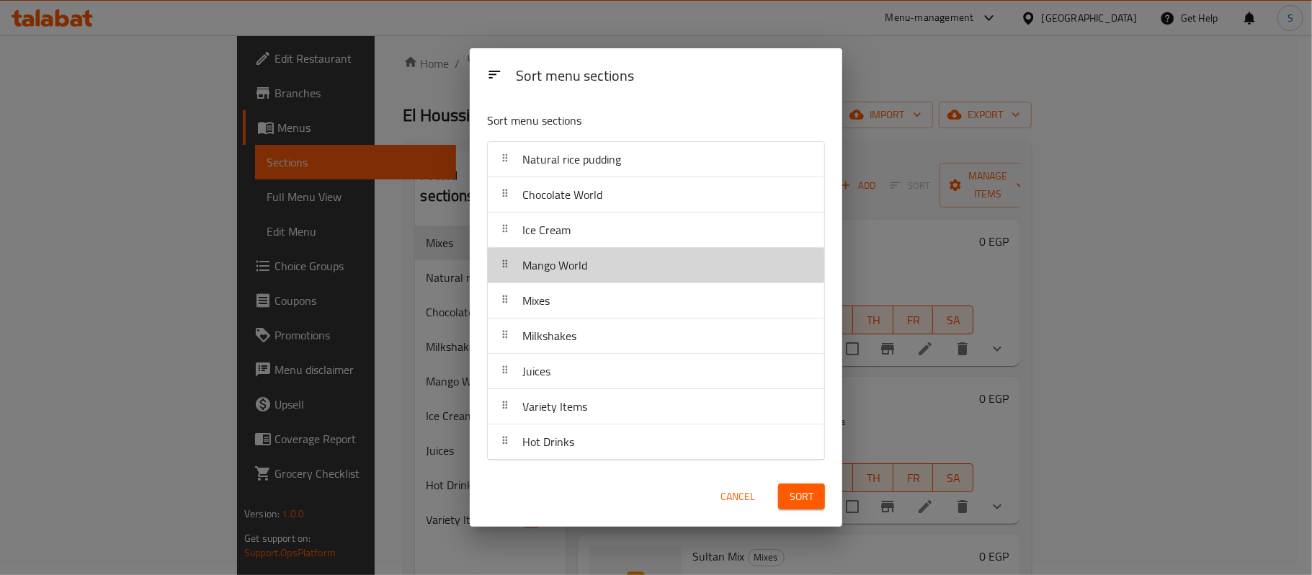
click at [620, 269] on div "Mango World" at bounding box center [655, 265] width 325 height 35
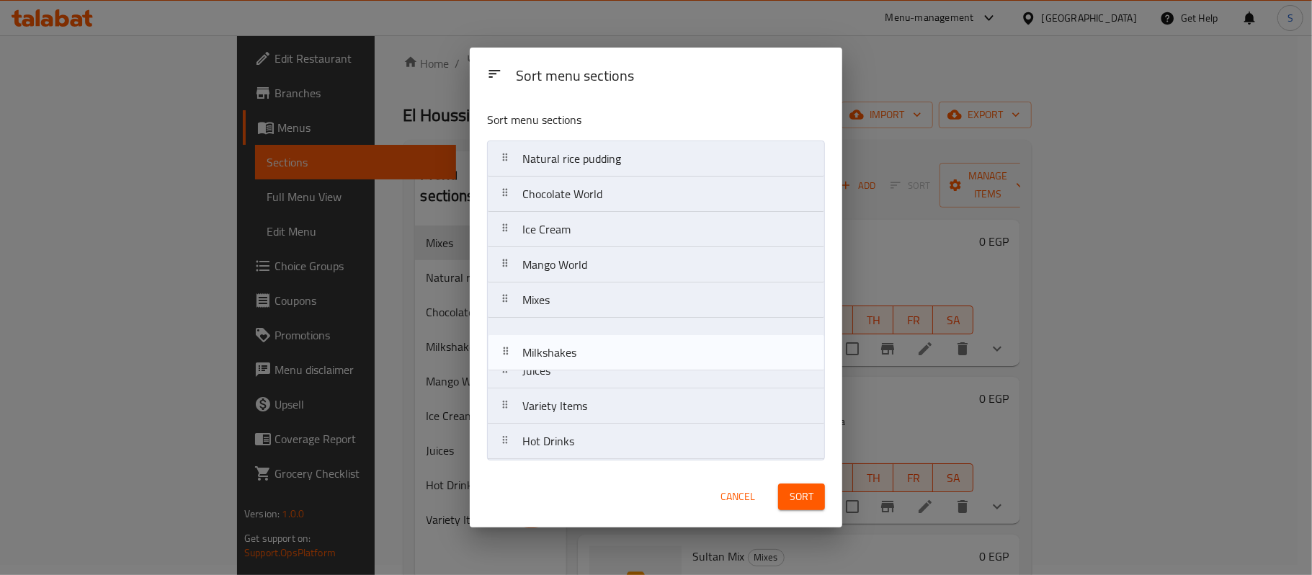
drag, startPoint x: 601, startPoint y: 343, endPoint x: 602, endPoint y: 363, distance: 20.2
click at [602, 363] on nav "Natural rice pudding Chocolate World Ice Cream Mango World Mixes Milkshakes Jui…" at bounding box center [656, 299] width 338 height 319
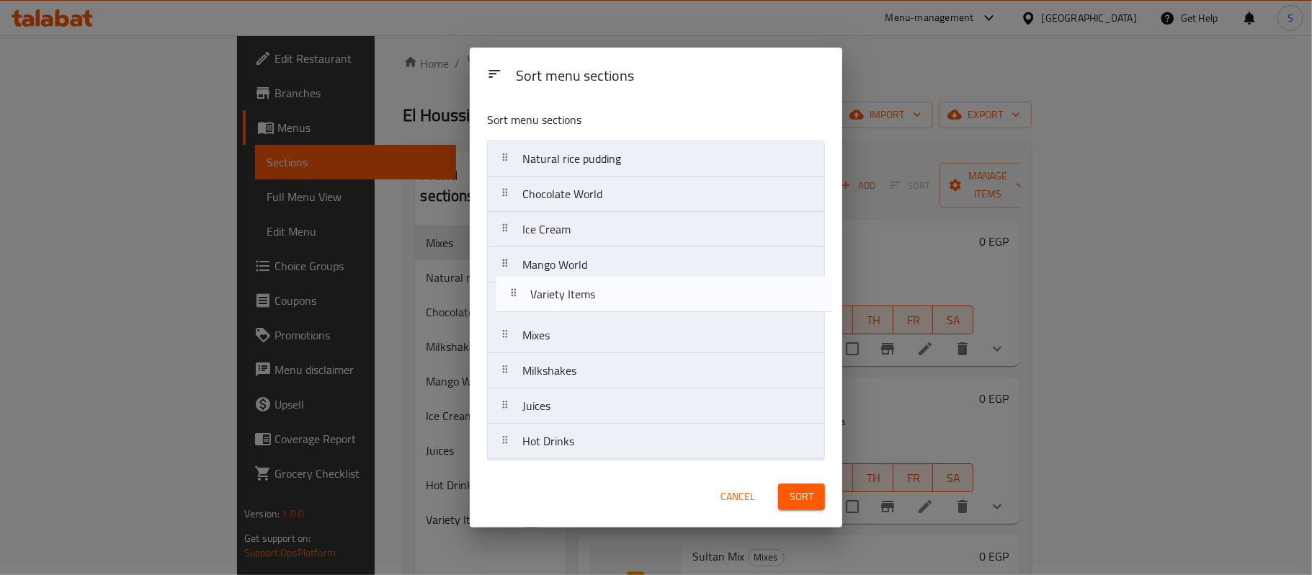
drag, startPoint x: 626, startPoint y: 414, endPoint x: 628, endPoint y: 291, distance: 122.5
click at [628, 291] on nav "Natural rice pudding Chocolate World Ice Cream Mango World Mixes Milkshakes Jui…" at bounding box center [656, 299] width 338 height 319
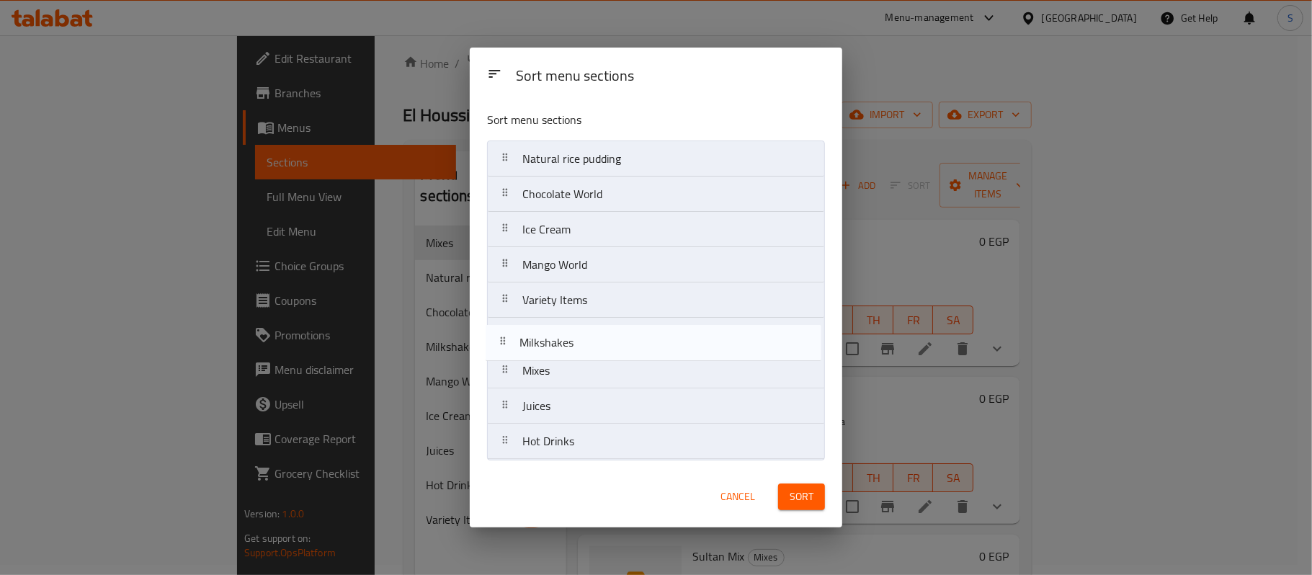
drag, startPoint x: 611, startPoint y: 365, endPoint x: 604, endPoint y: 318, distance: 46.7
click at [604, 318] on nav "Natural rice pudding Chocolate World Ice Cream Mango World Variety Items Mixes …" at bounding box center [656, 299] width 338 height 319
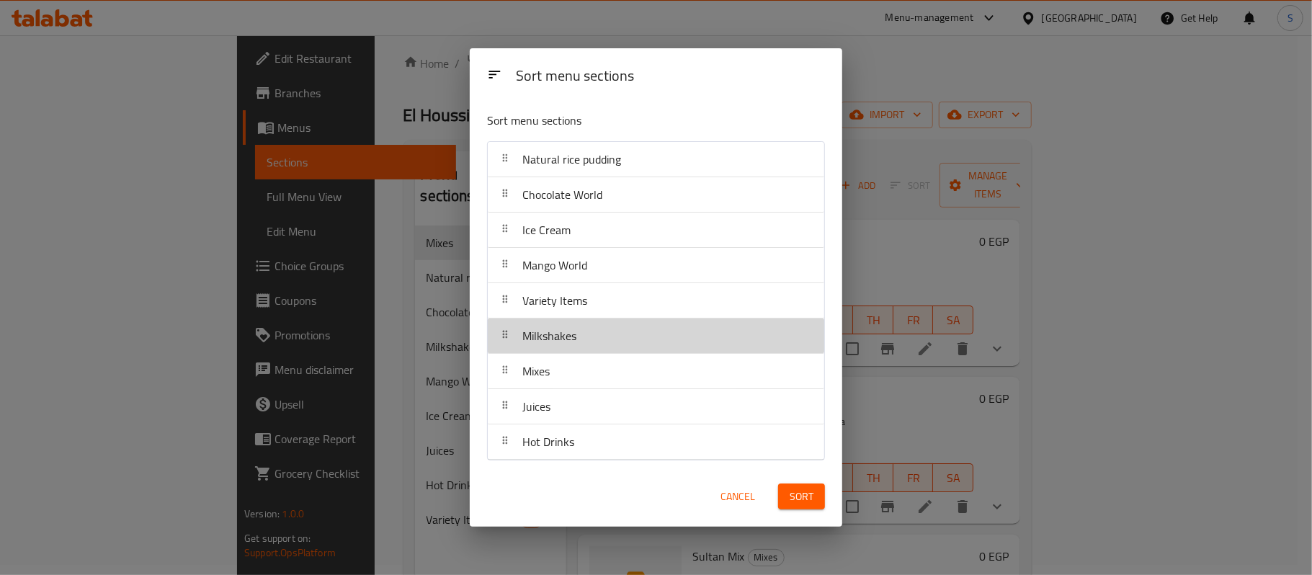
click at [598, 329] on div "Milkshakes" at bounding box center [655, 335] width 325 height 35
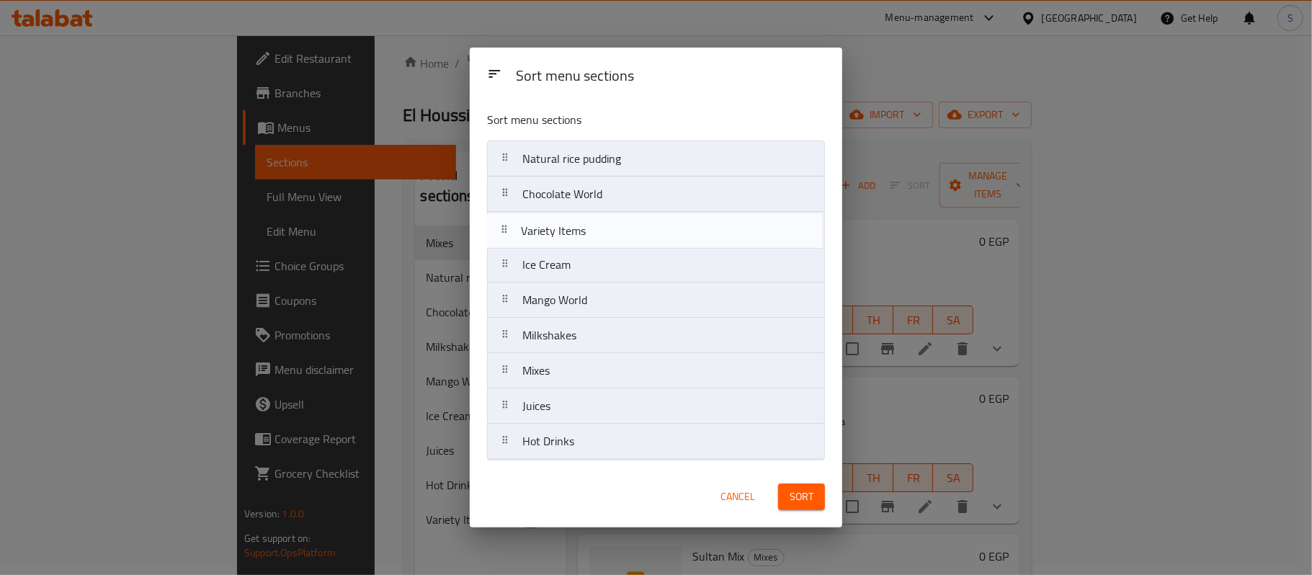
drag, startPoint x: 609, startPoint y: 306, endPoint x: 609, endPoint y: 231, distance: 75.6
click at [609, 231] on nav "Natural rice pudding Chocolate World Ice Cream Mango World Variety Items Milksh…" at bounding box center [656, 299] width 338 height 319
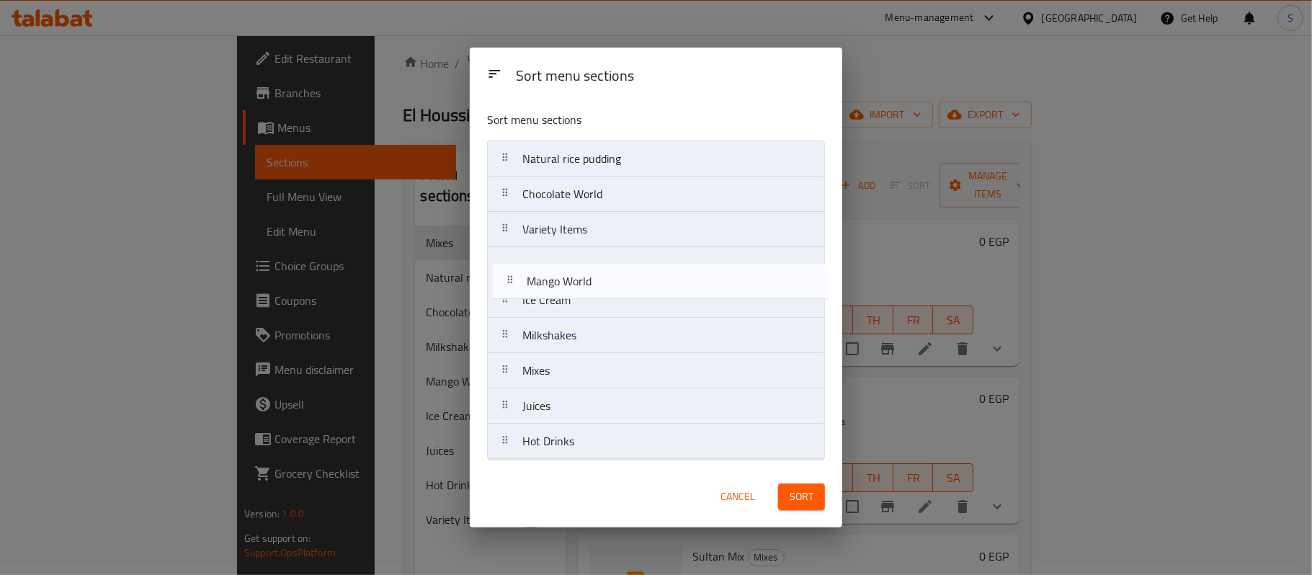
drag, startPoint x: 599, startPoint y: 295, endPoint x: 602, endPoint y: 259, distance: 35.4
click at [602, 260] on nav "Natural rice pudding Chocolate World Variety Items Ice Cream Mango World Milksh…" at bounding box center [656, 299] width 338 height 319
drag, startPoint x: 591, startPoint y: 265, endPoint x: 597, endPoint y: 301, distance: 36.5
click at [597, 301] on nav "Natural rice pudding Chocolate World Variety Items Mango World Ice Cream Milksh…" at bounding box center [656, 299] width 338 height 319
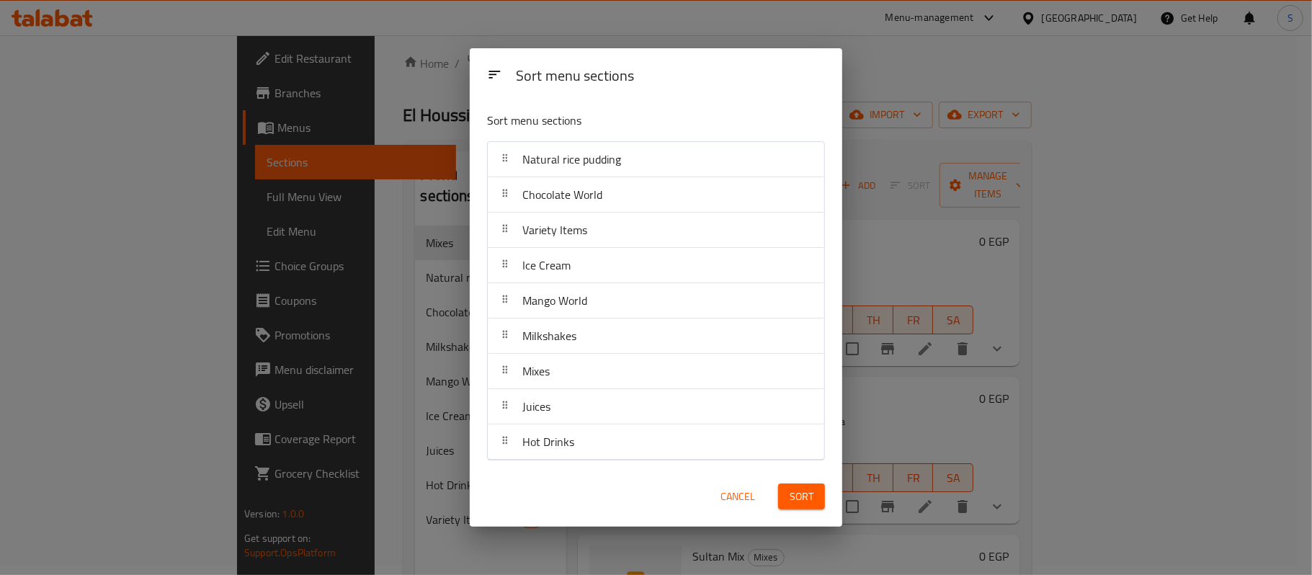
click at [801, 392] on span "Sort" at bounding box center [802, 497] width 24 height 18
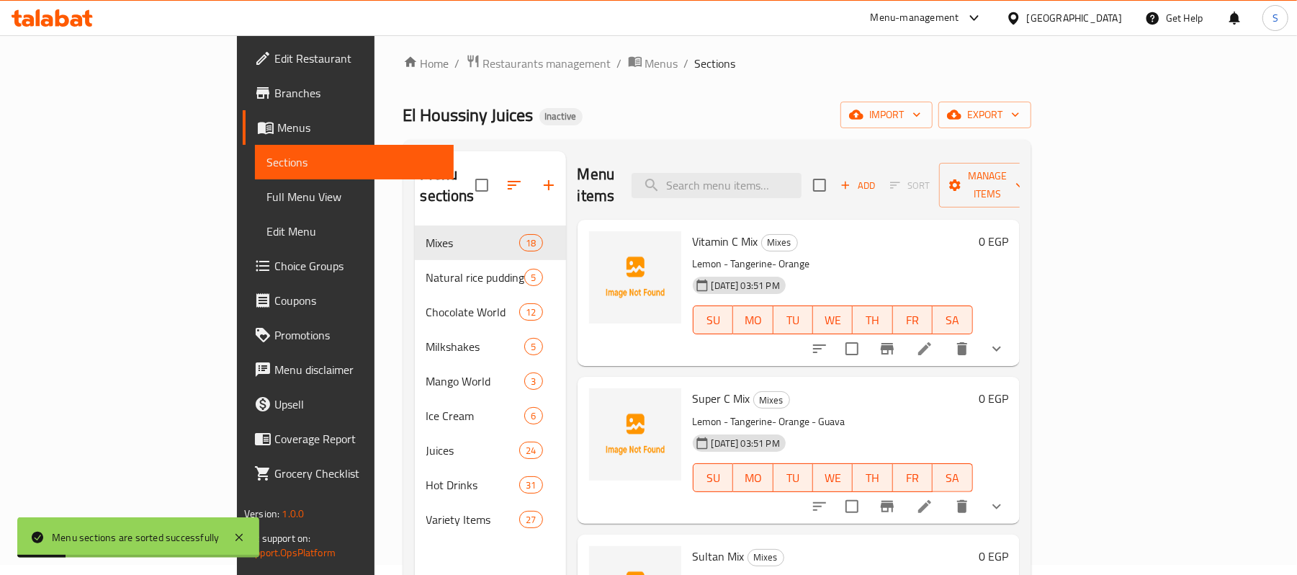
click at [670, 107] on div "El Houssiny Juices Inactive import export" at bounding box center [717, 115] width 628 height 27
click at [415, 392] on div "Menu sections Mixes 18 Natural rice pudding 5 Chocolate World 12 Milkshakes 5 M…" at bounding box center [490, 438] width 151 height 575
click at [894, 104] on button "export" at bounding box center [985, 115] width 93 height 27
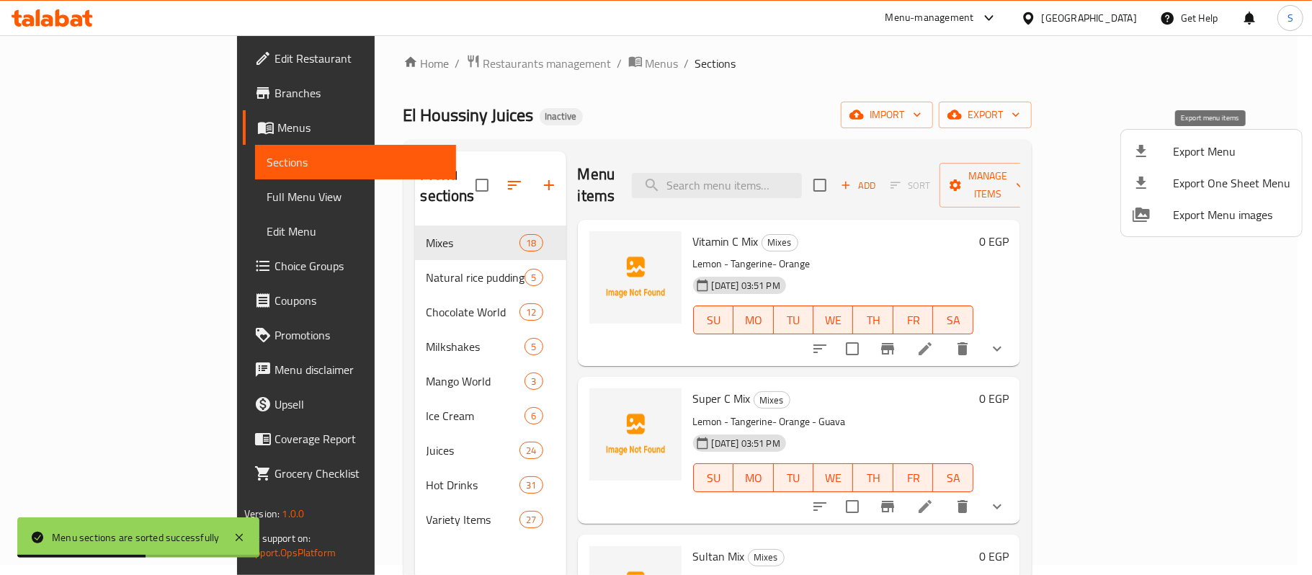
click at [894, 153] on div at bounding box center [1152, 151] width 40 height 17
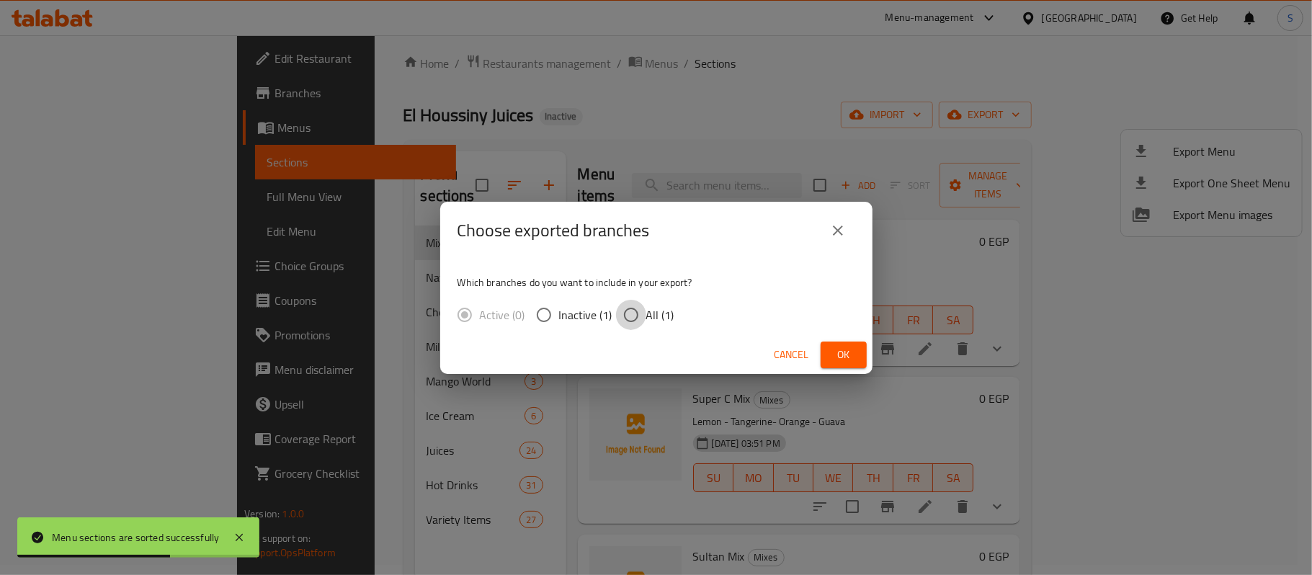
click at [643, 317] on input "All (1)" at bounding box center [631, 315] width 30 height 30
radio input "true"
click at [836, 349] on span "Ok" at bounding box center [843, 355] width 23 height 18
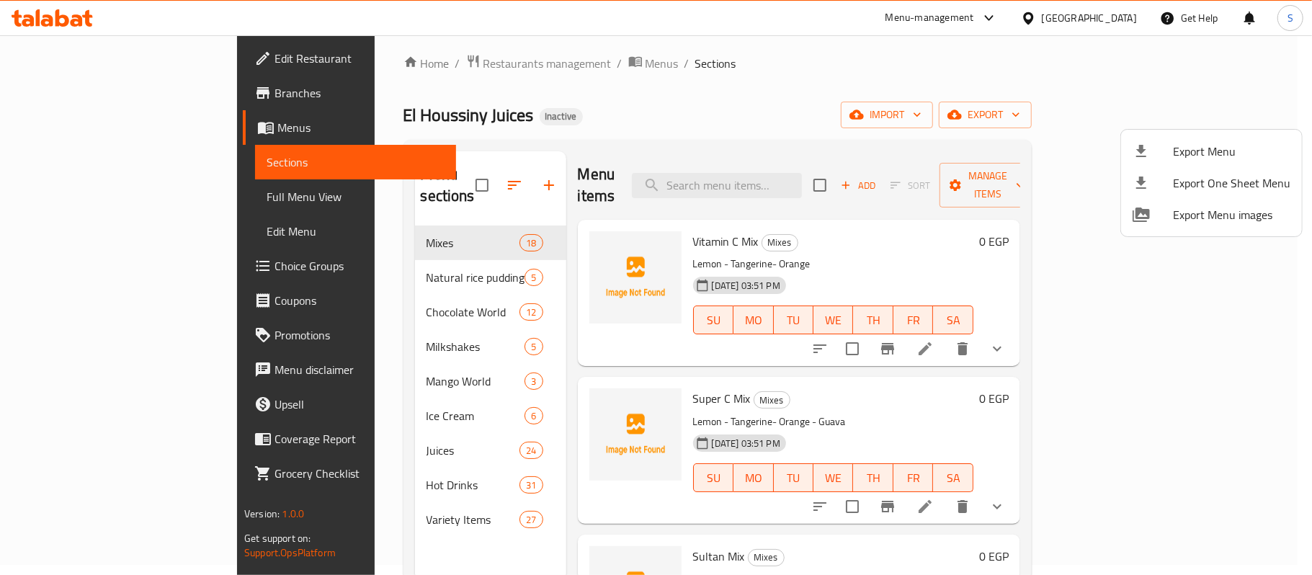
click at [847, 78] on div at bounding box center [656, 287] width 1312 height 575
